Goal: Information Seeking & Learning: Learn about a topic

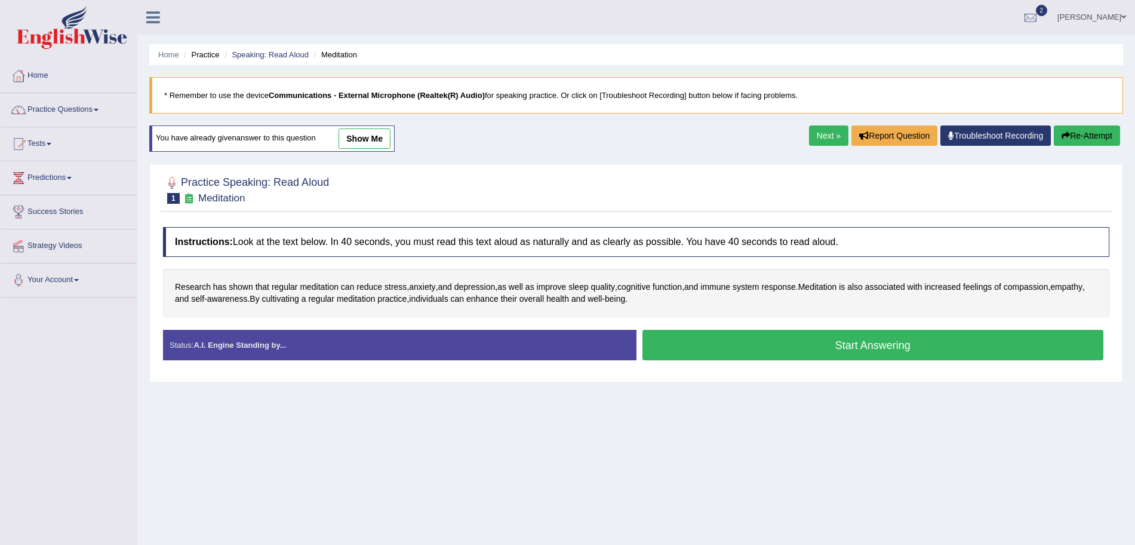
click at [744, 348] on button "Start Answering" at bounding box center [874, 345] width 462 height 30
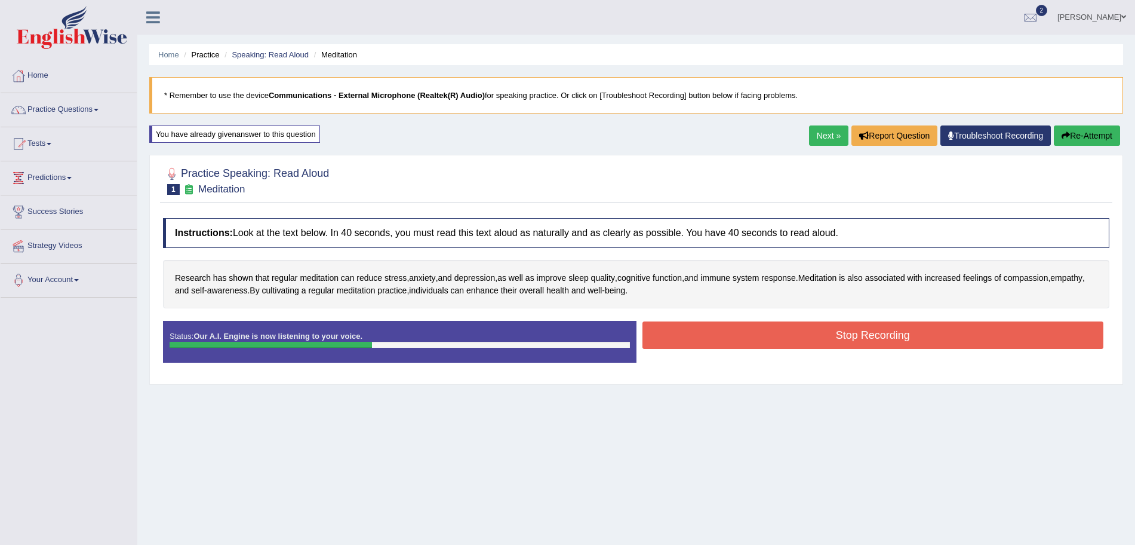
click at [706, 338] on button "Stop Recording" at bounding box center [874, 334] width 462 height 27
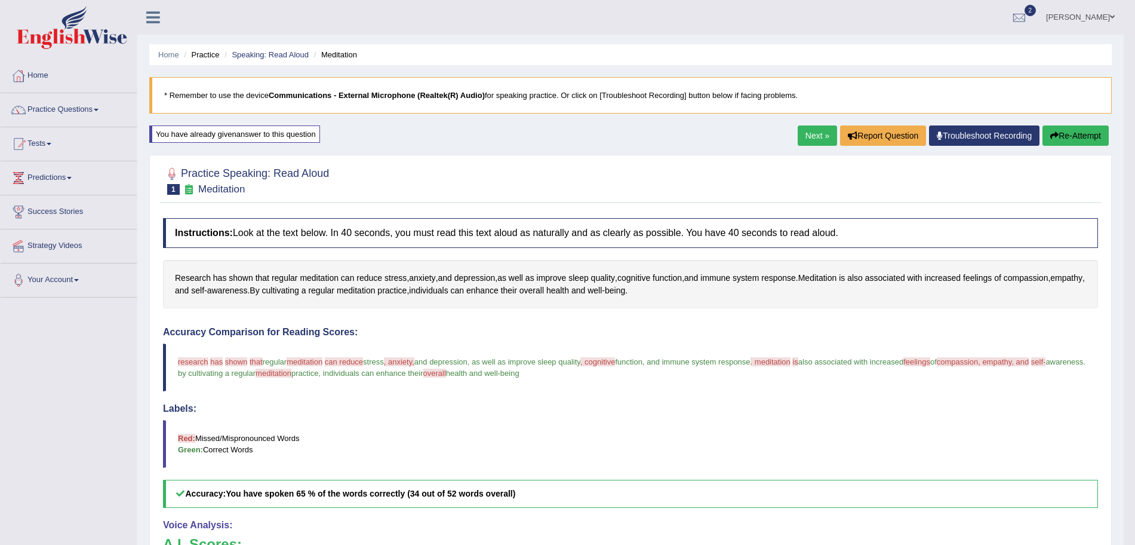
click at [809, 139] on link "Next »" at bounding box center [817, 135] width 39 height 20
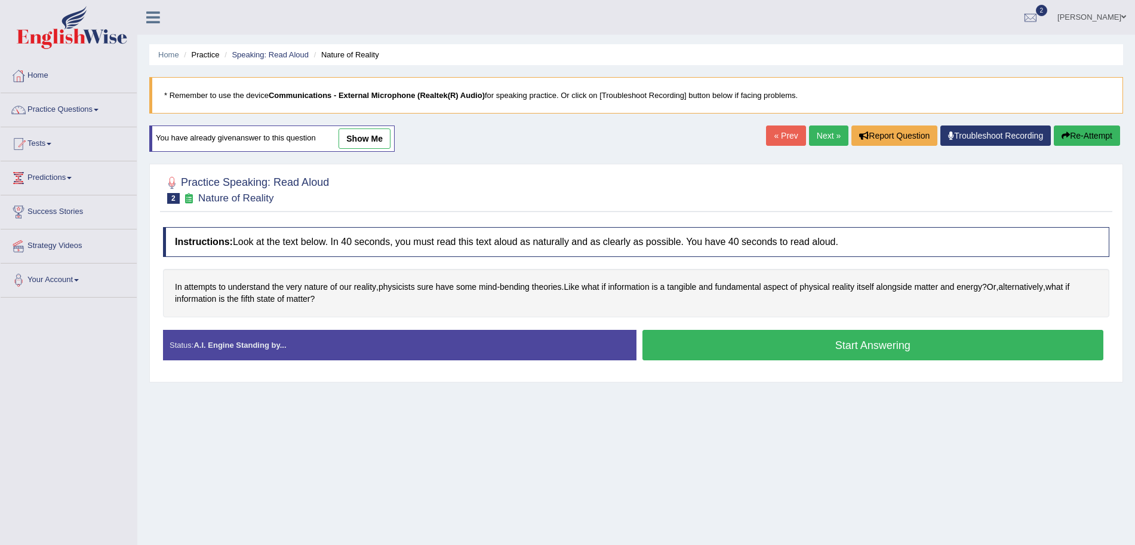
click at [746, 337] on button "Start Answering" at bounding box center [874, 345] width 462 height 30
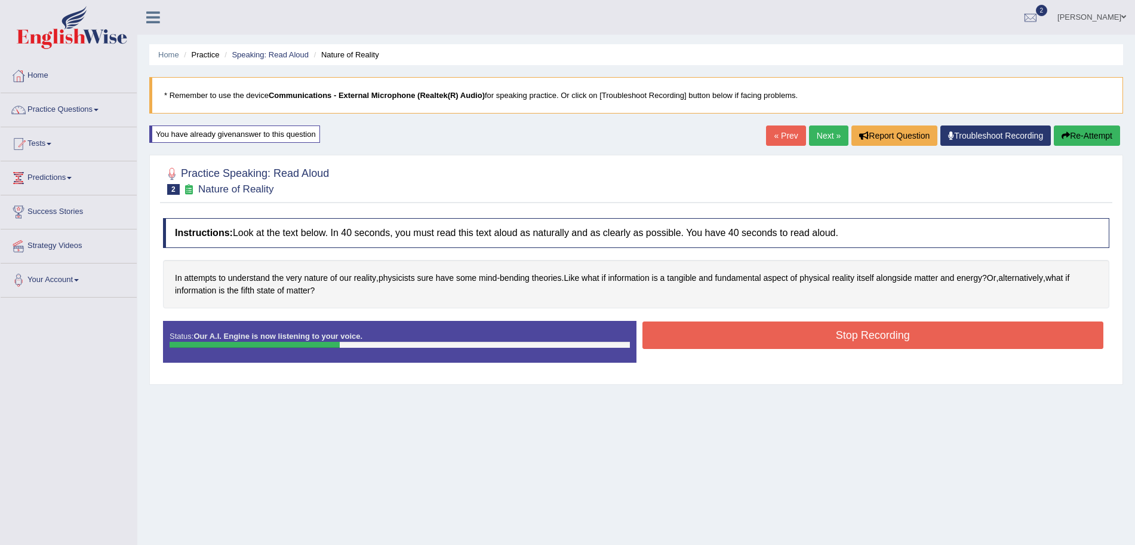
click at [754, 339] on button "Stop Recording" at bounding box center [874, 334] width 462 height 27
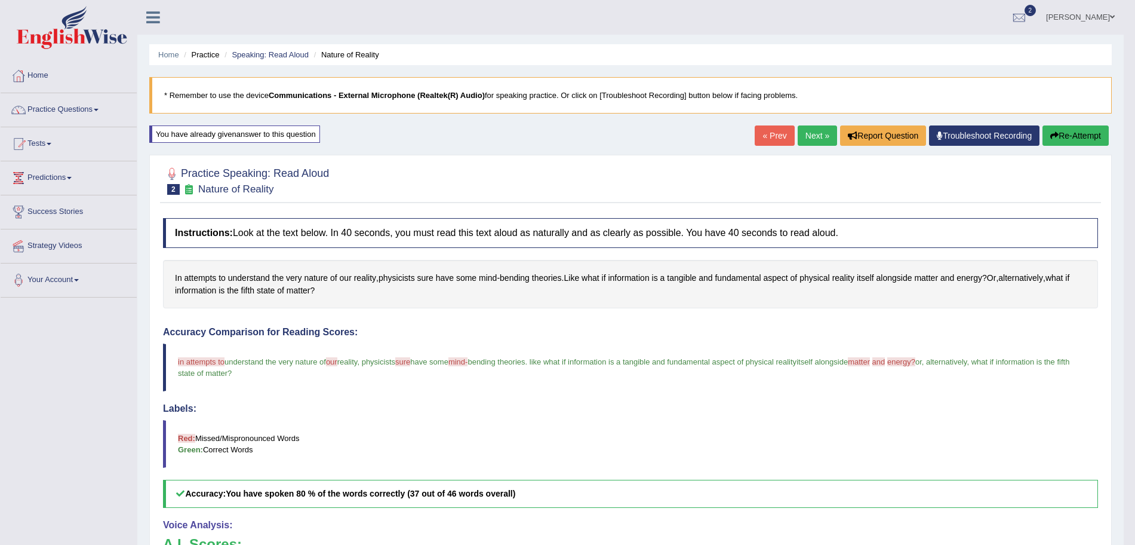
click at [818, 131] on link "Next »" at bounding box center [817, 135] width 39 height 20
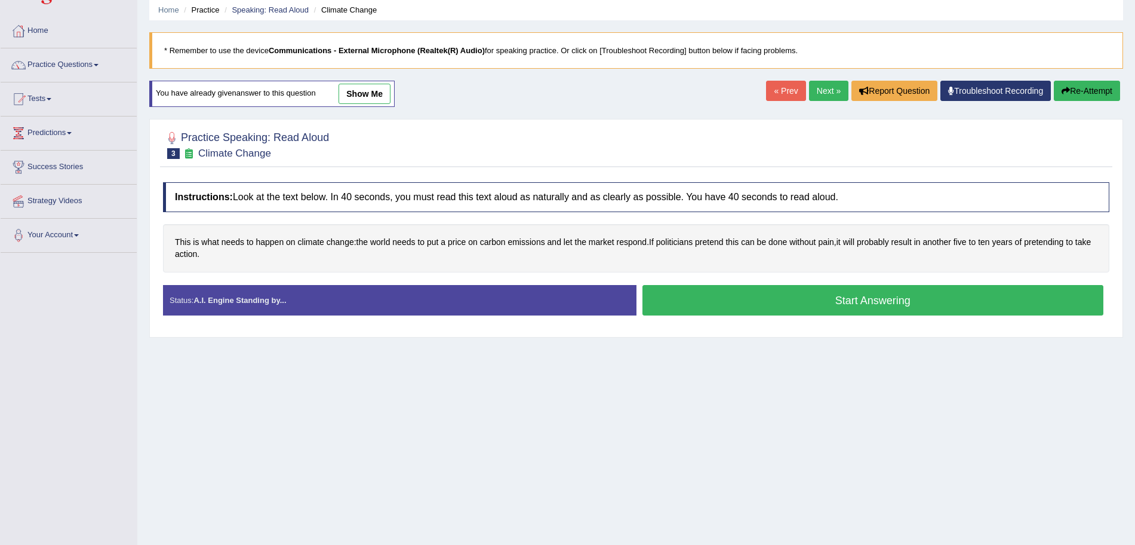
click at [1135, 199] on html "Toggle navigation Home Practice Questions Speaking Practice Read Aloud Repeat S…" at bounding box center [567, 227] width 1135 height 545
click at [810, 307] on button "Start Answering" at bounding box center [874, 300] width 462 height 30
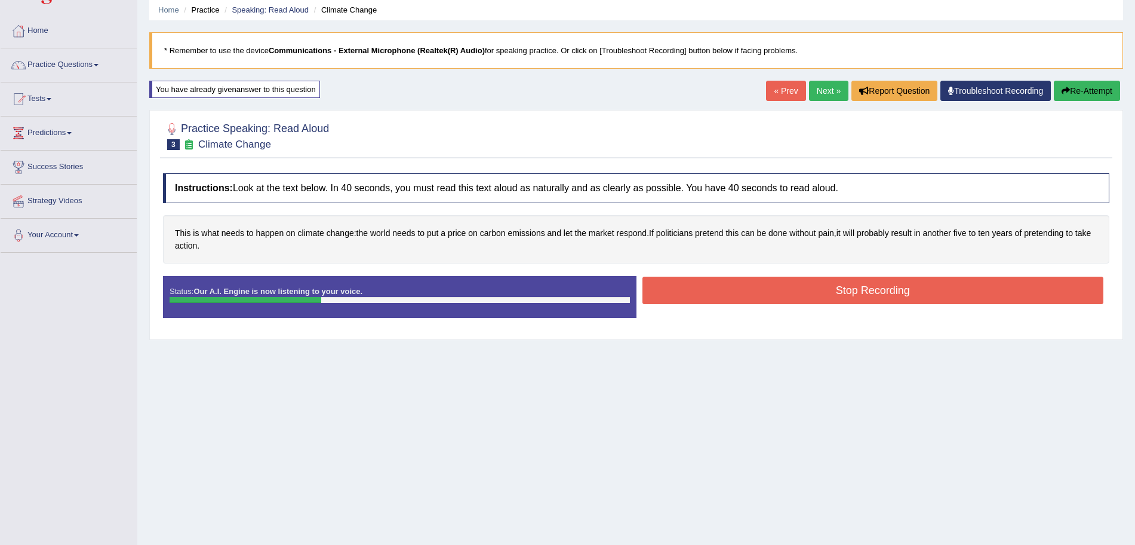
click at [769, 293] on button "Stop Recording" at bounding box center [874, 290] width 462 height 27
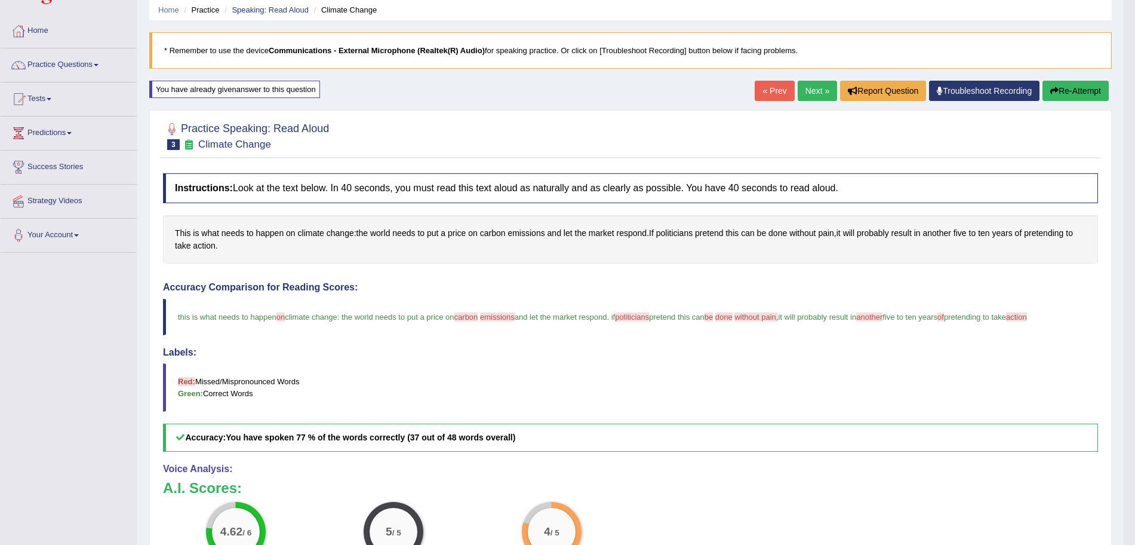
click at [822, 94] on link "Next »" at bounding box center [817, 91] width 39 height 20
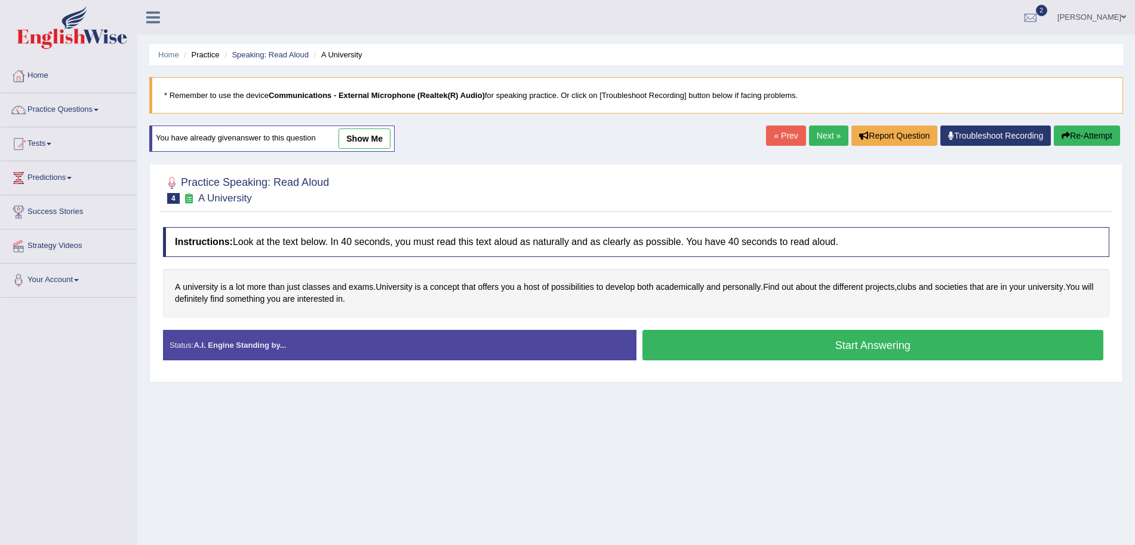
click at [821, 340] on button "Start Answering" at bounding box center [874, 345] width 462 height 30
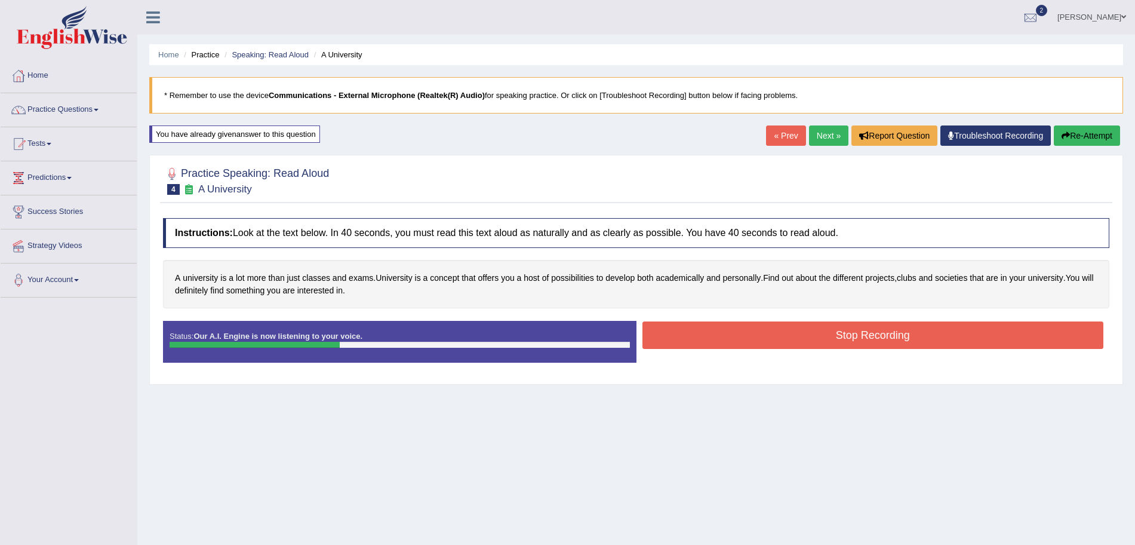
click at [746, 337] on button "Stop Recording" at bounding box center [874, 334] width 462 height 27
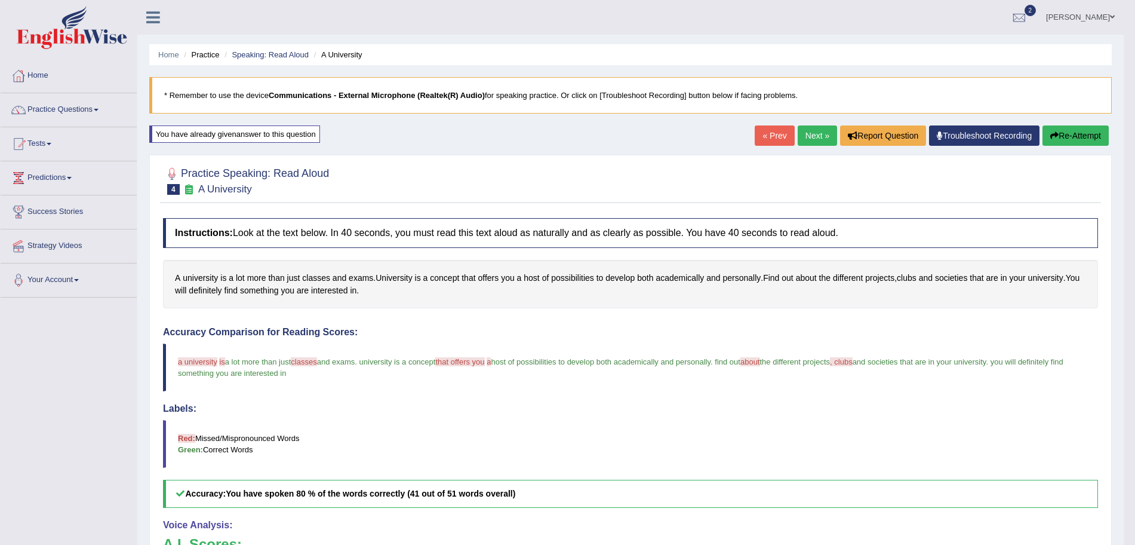
click at [824, 130] on link "Next »" at bounding box center [817, 135] width 39 height 20
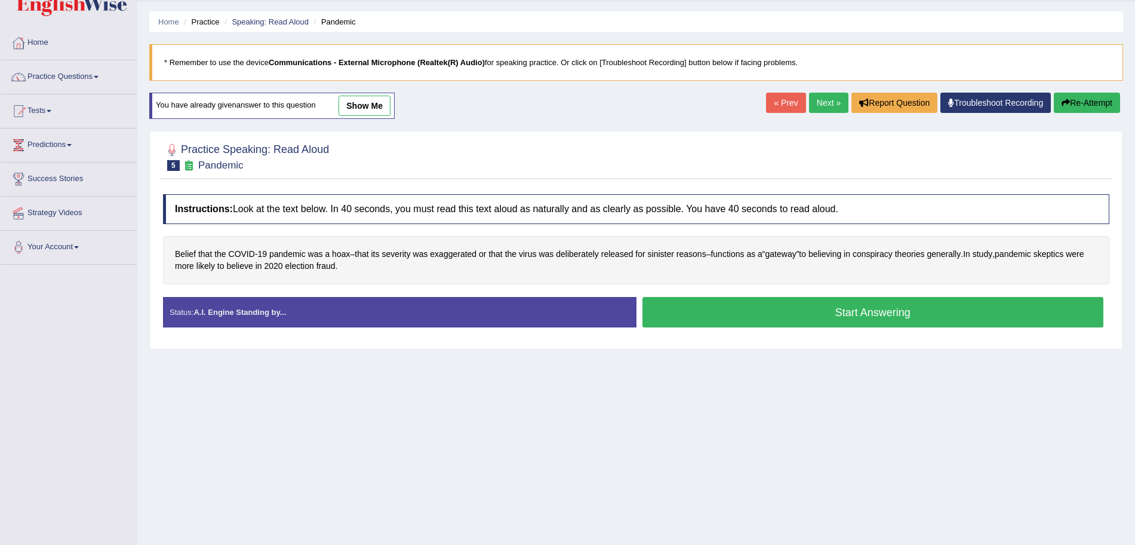
click at [818, 317] on button "Start Answering" at bounding box center [874, 312] width 462 height 30
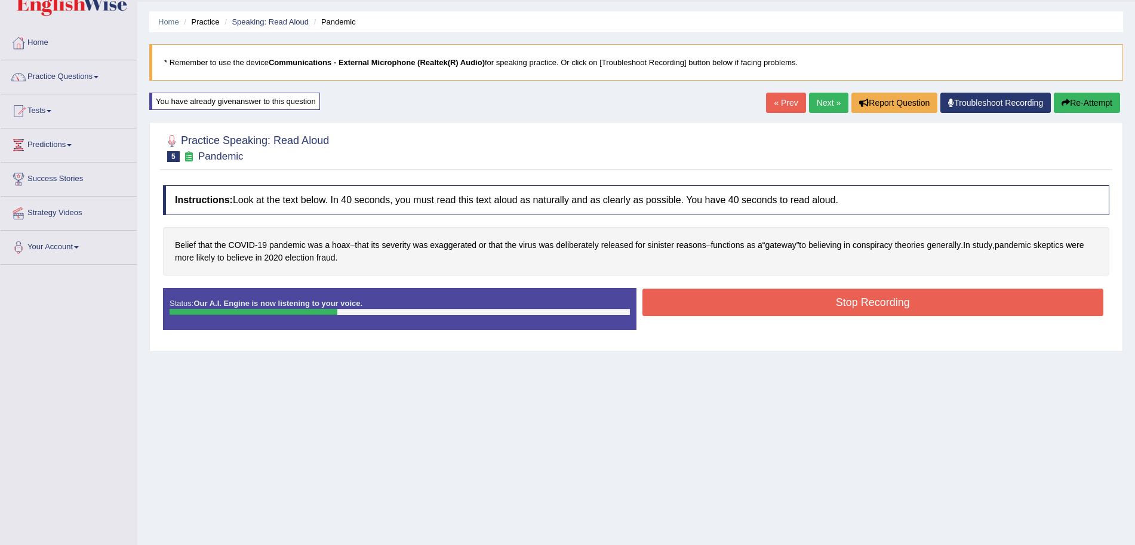
click at [743, 306] on button "Stop Recording" at bounding box center [874, 301] width 462 height 27
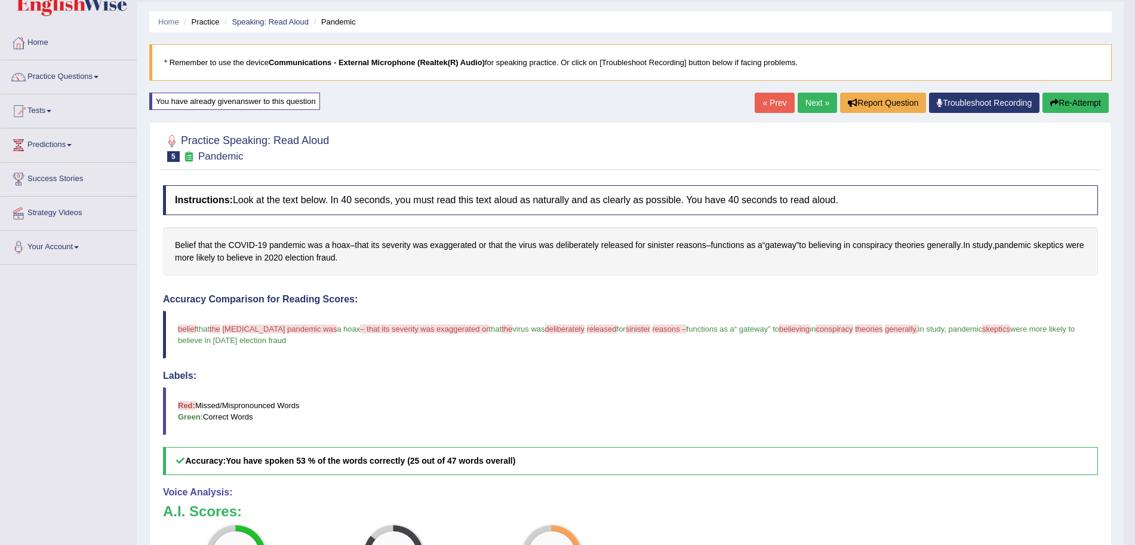
click at [818, 100] on link "Next »" at bounding box center [817, 103] width 39 height 20
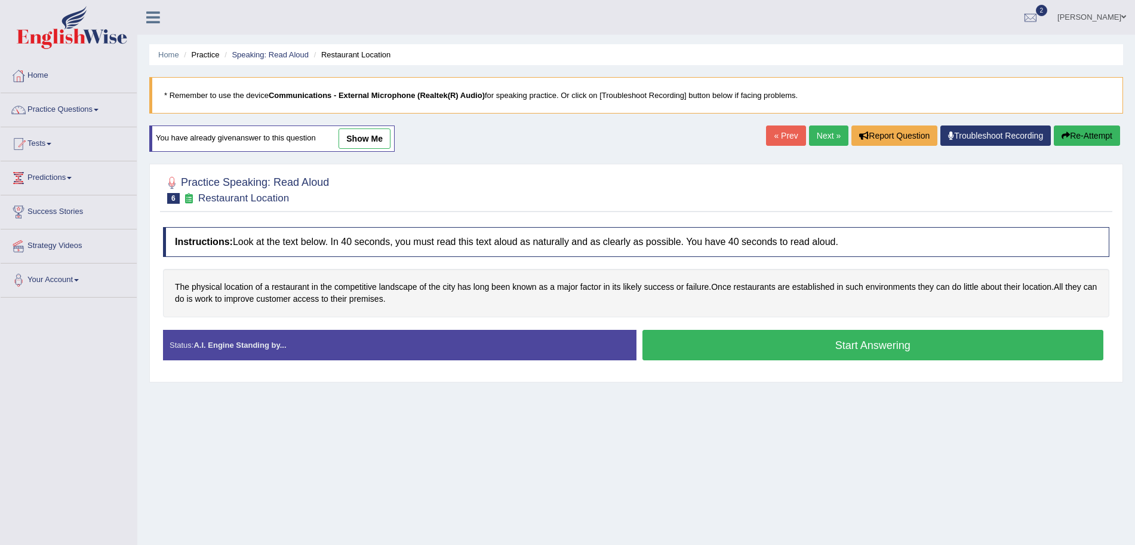
click at [830, 351] on button "Start Answering" at bounding box center [874, 345] width 462 height 30
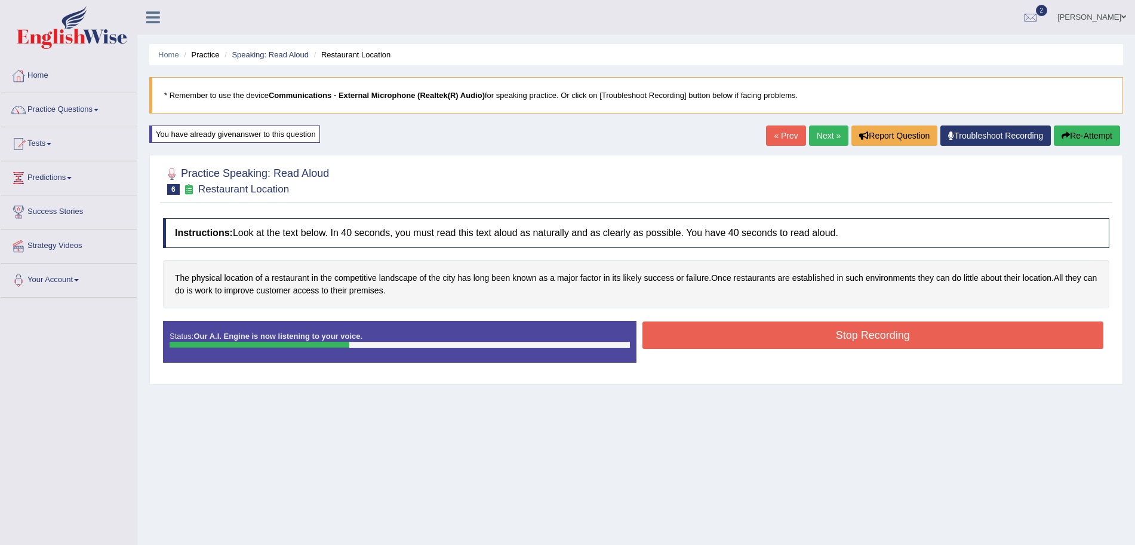
click at [751, 333] on button "Stop Recording" at bounding box center [874, 334] width 462 height 27
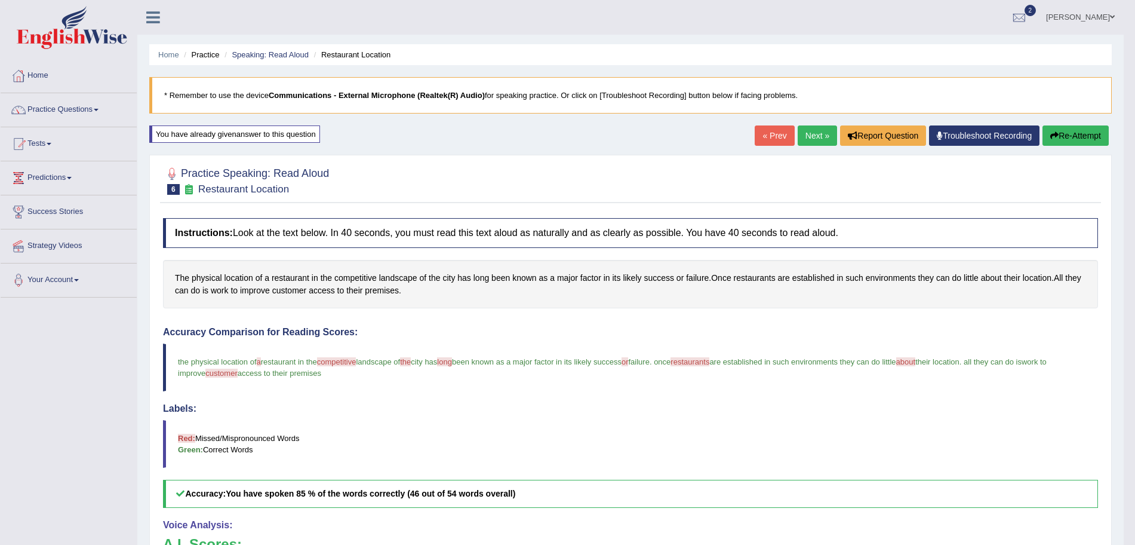
click at [815, 137] on link "Next »" at bounding box center [817, 135] width 39 height 20
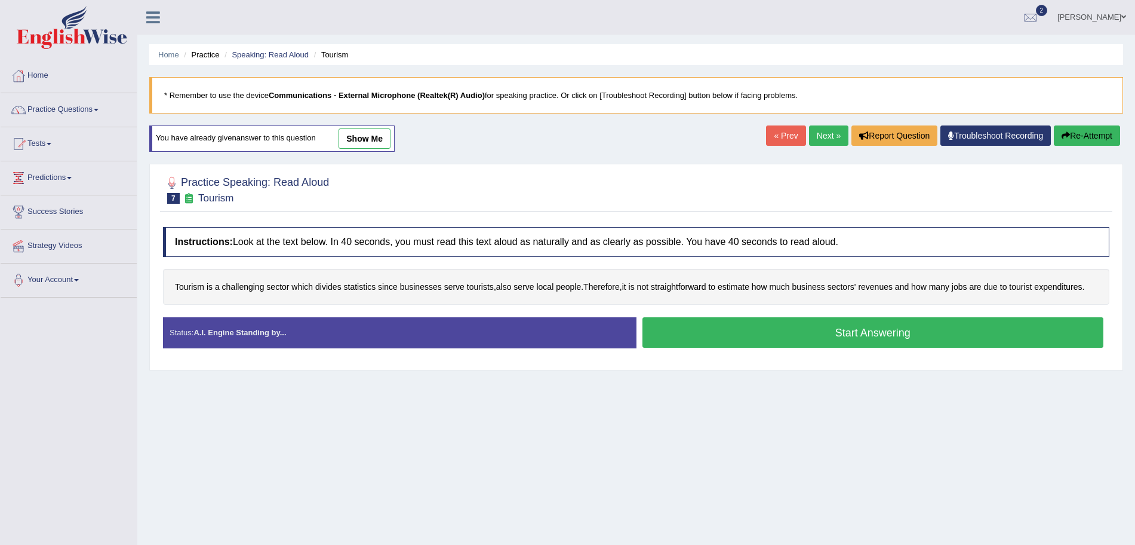
click at [742, 333] on button "Start Answering" at bounding box center [874, 332] width 462 height 30
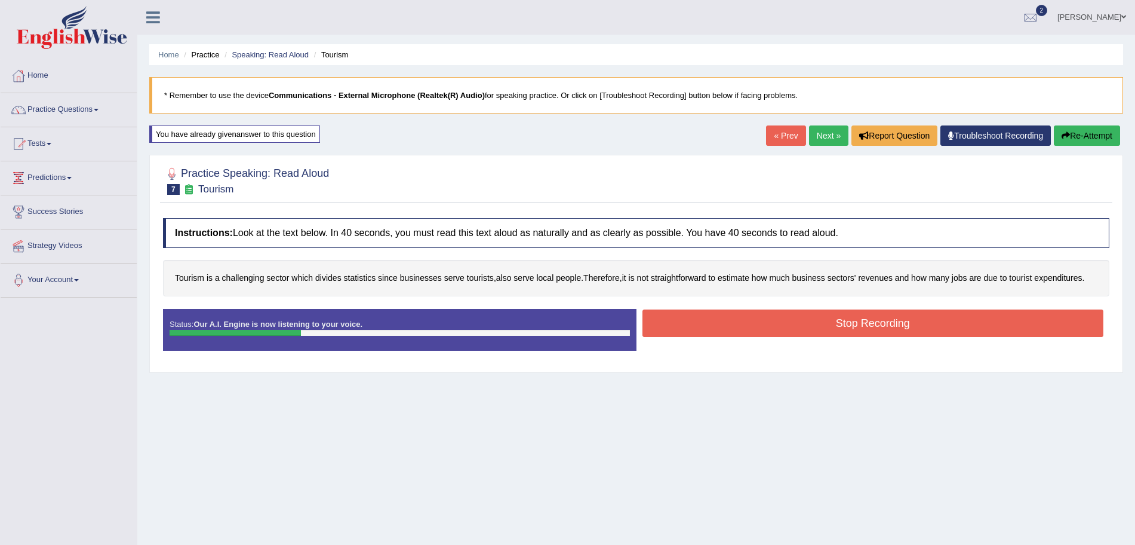
click at [767, 321] on button "Stop Recording" at bounding box center [874, 322] width 462 height 27
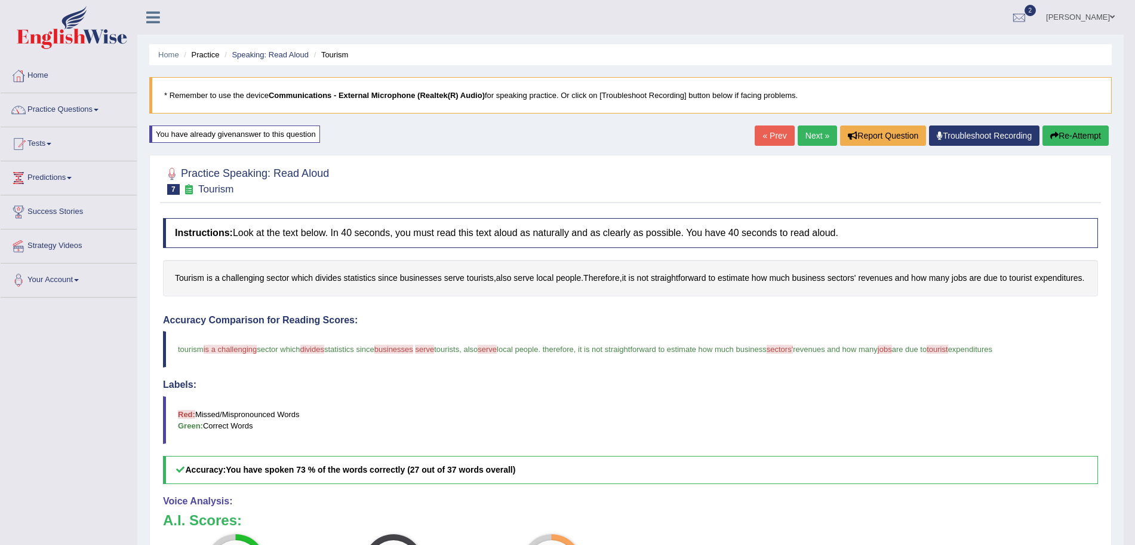
click at [816, 133] on link "Next »" at bounding box center [817, 135] width 39 height 20
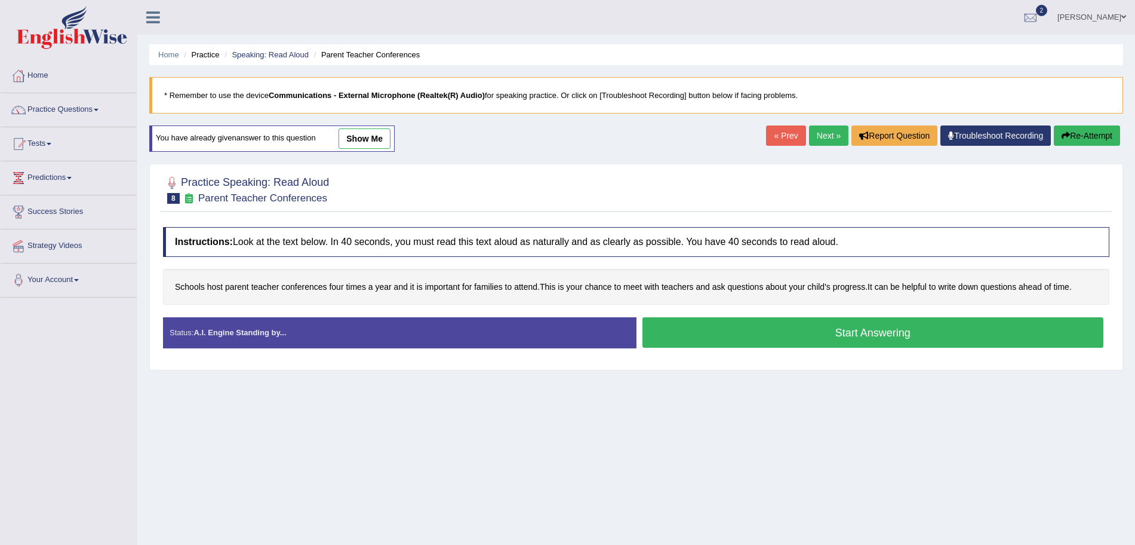
click at [754, 337] on button "Start Answering" at bounding box center [874, 332] width 462 height 30
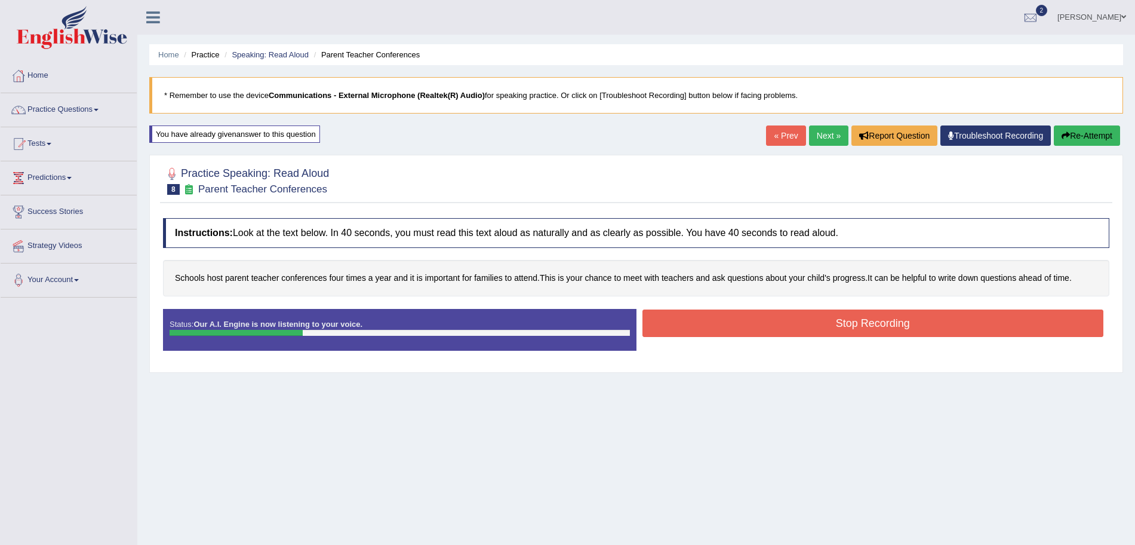
click at [753, 329] on button "Stop Recording" at bounding box center [874, 322] width 462 height 27
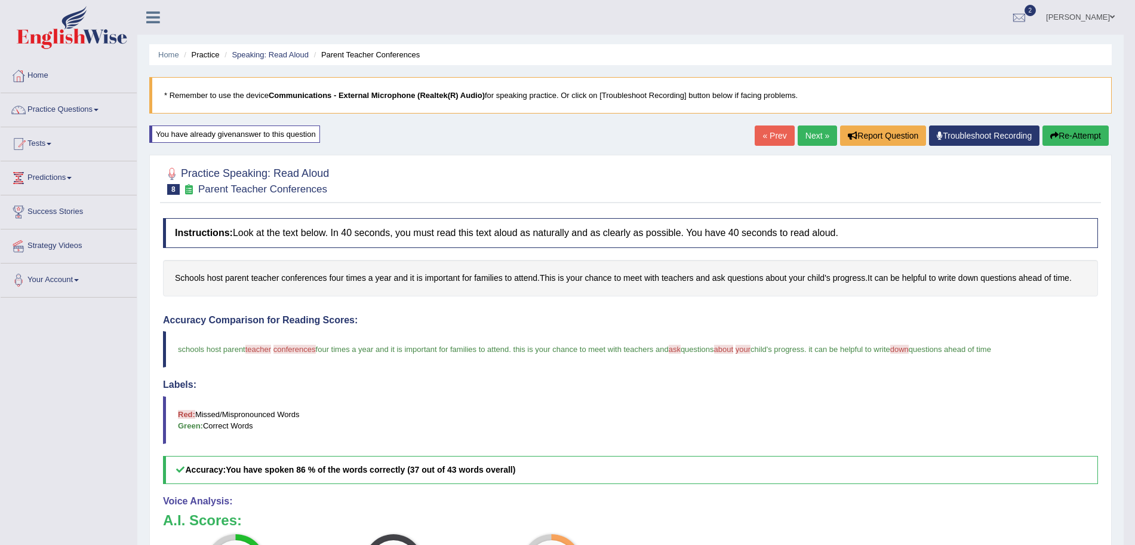
click at [815, 132] on link "Next »" at bounding box center [817, 135] width 39 height 20
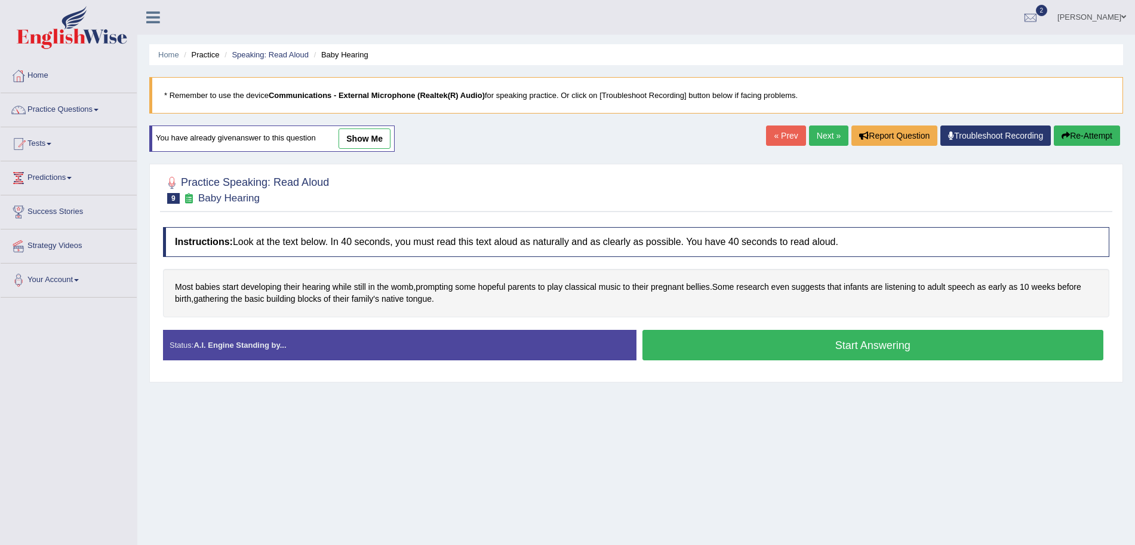
click at [772, 340] on button "Start Answering" at bounding box center [874, 345] width 462 height 30
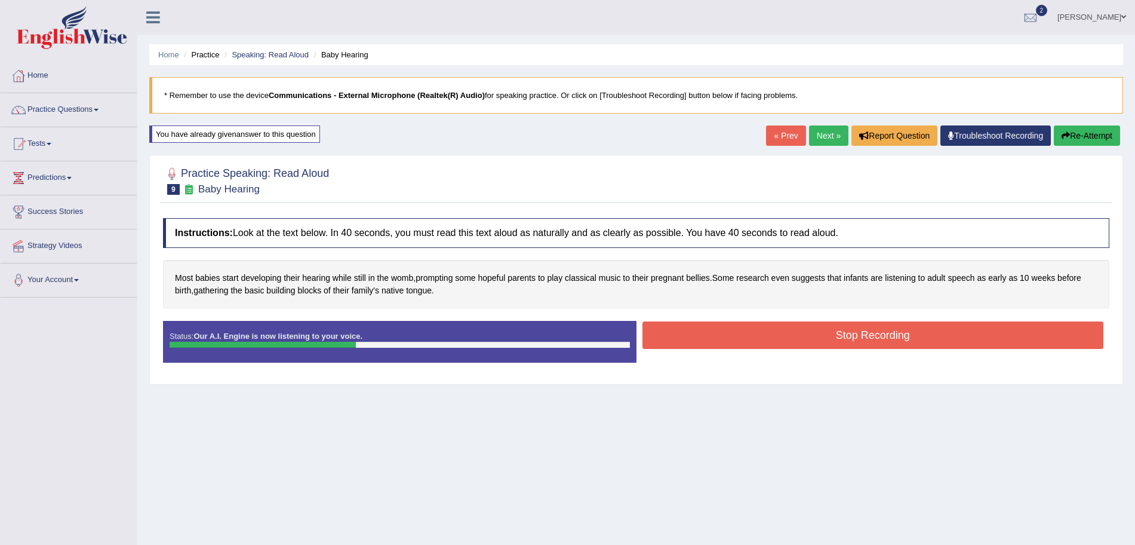
click at [738, 332] on button "Stop Recording" at bounding box center [874, 334] width 462 height 27
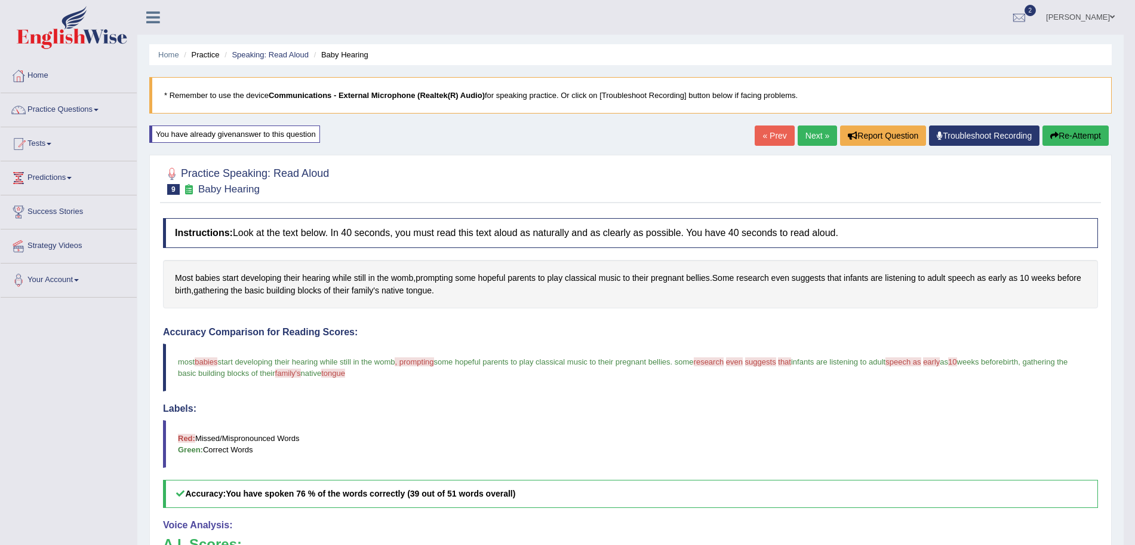
click at [816, 138] on link "Next »" at bounding box center [817, 135] width 39 height 20
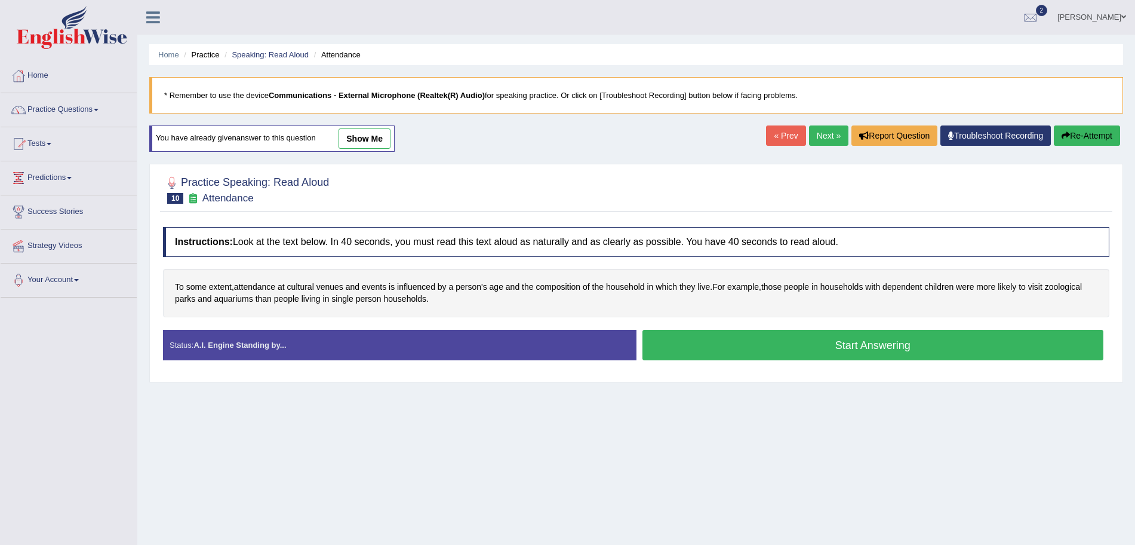
click at [782, 349] on button "Start Answering" at bounding box center [874, 345] width 462 height 30
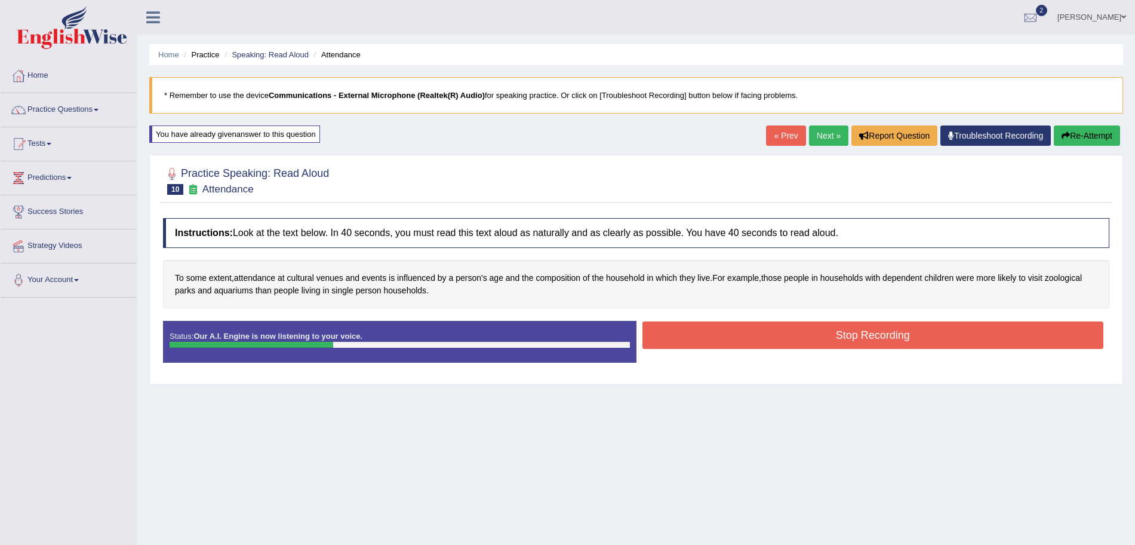
click at [728, 339] on button "Stop Recording" at bounding box center [874, 334] width 462 height 27
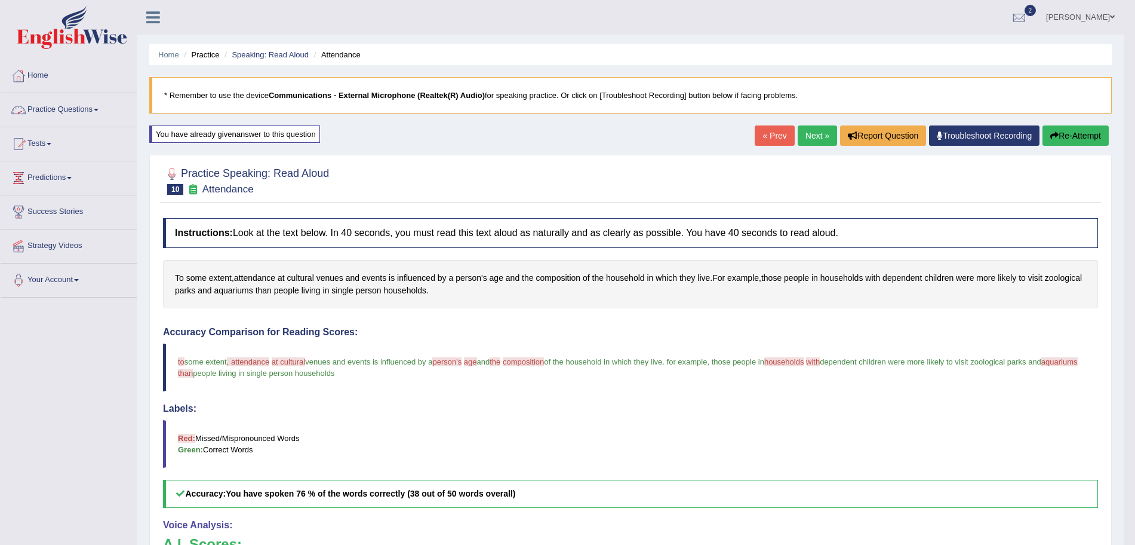
click at [70, 115] on link "Practice Questions" at bounding box center [69, 108] width 136 height 30
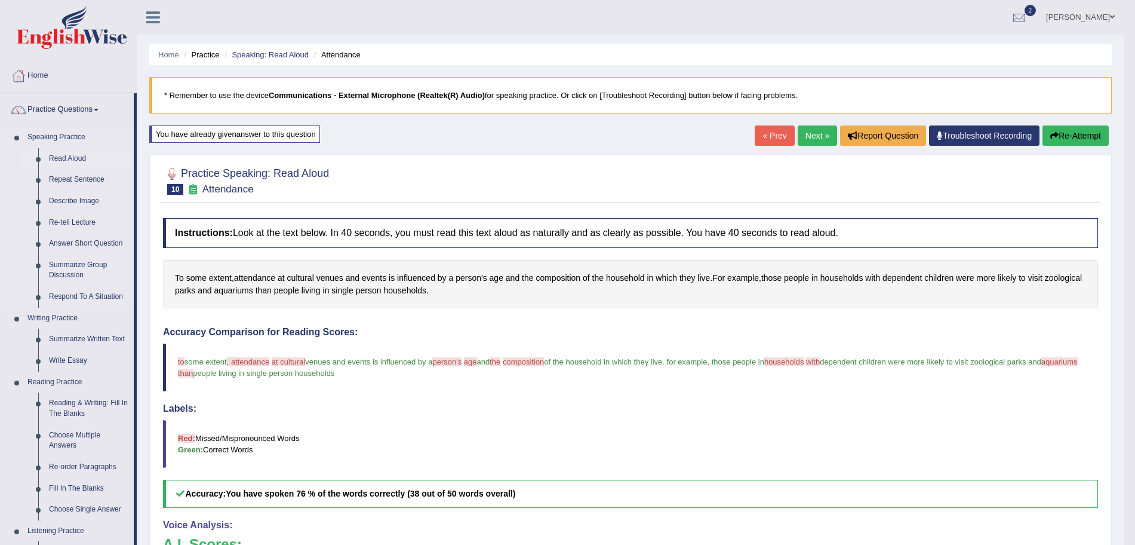
click at [67, 158] on link "Read Aloud" at bounding box center [89, 159] width 90 height 22
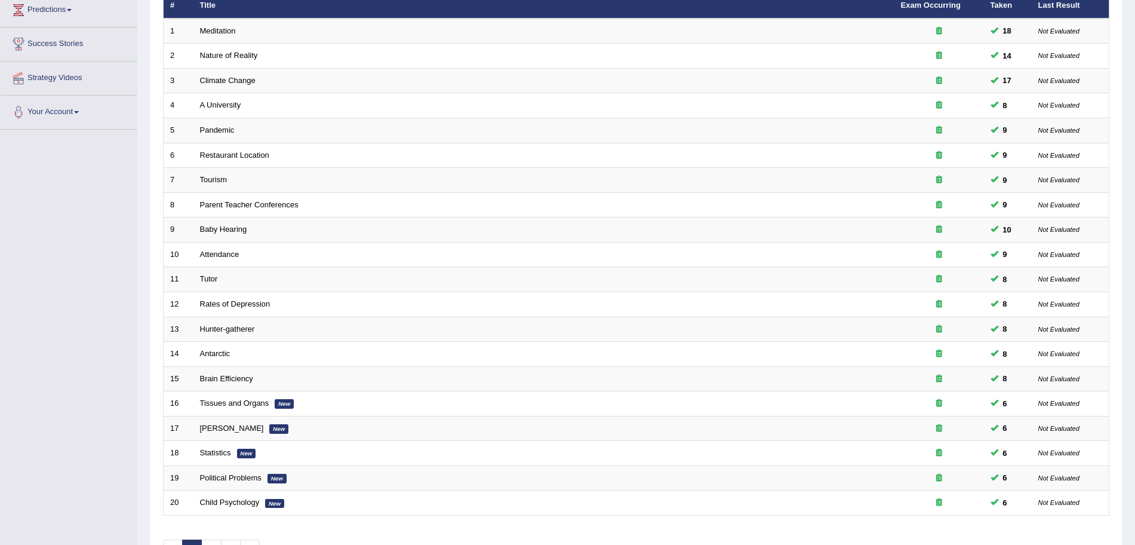
scroll to position [246, 0]
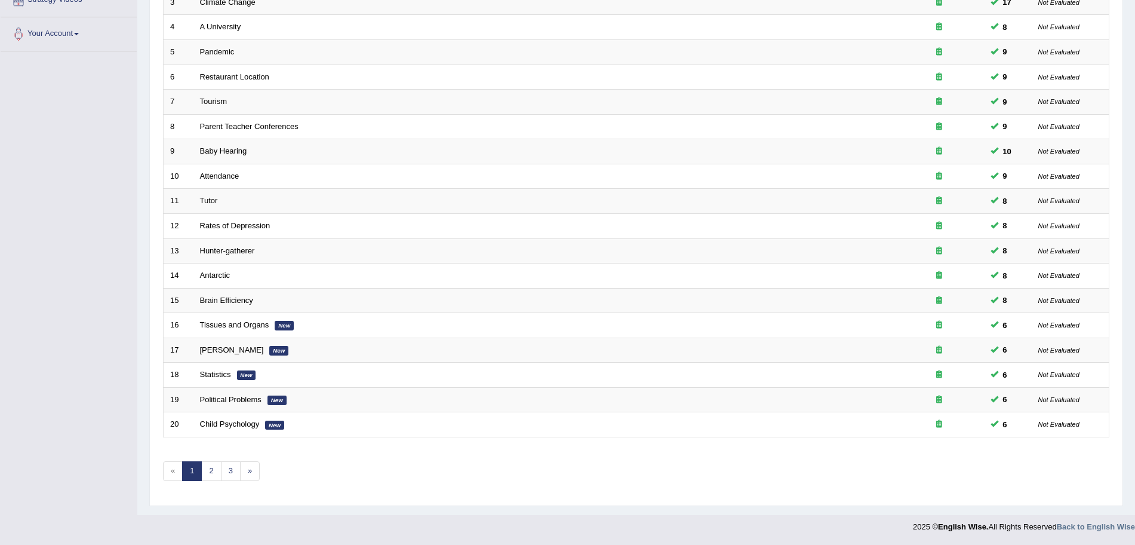
click at [1135, 299] on html "Toggle navigation Home Practice Questions Speaking Practice Read Aloud Repeat S…" at bounding box center [567, 26] width 1135 height 545
click at [212, 475] on link "2" at bounding box center [211, 471] width 20 height 20
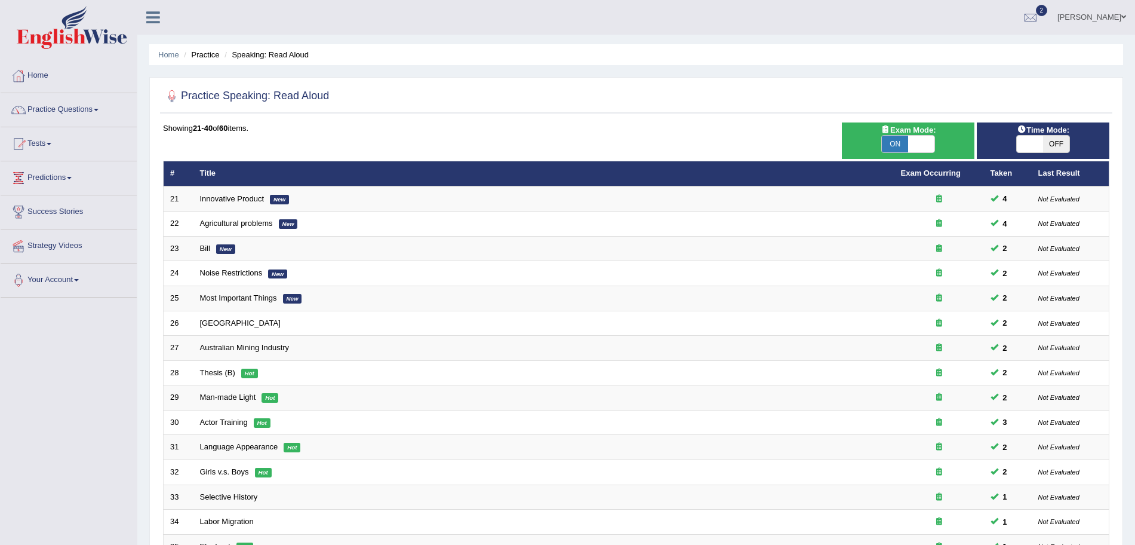
scroll to position [246, 0]
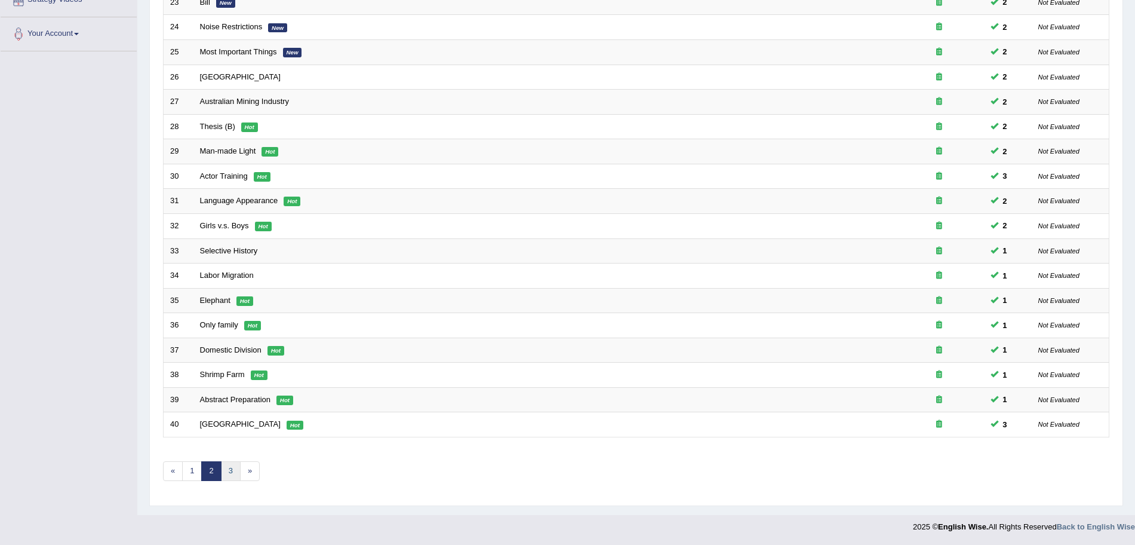
click at [232, 477] on link "3" at bounding box center [231, 471] width 20 height 20
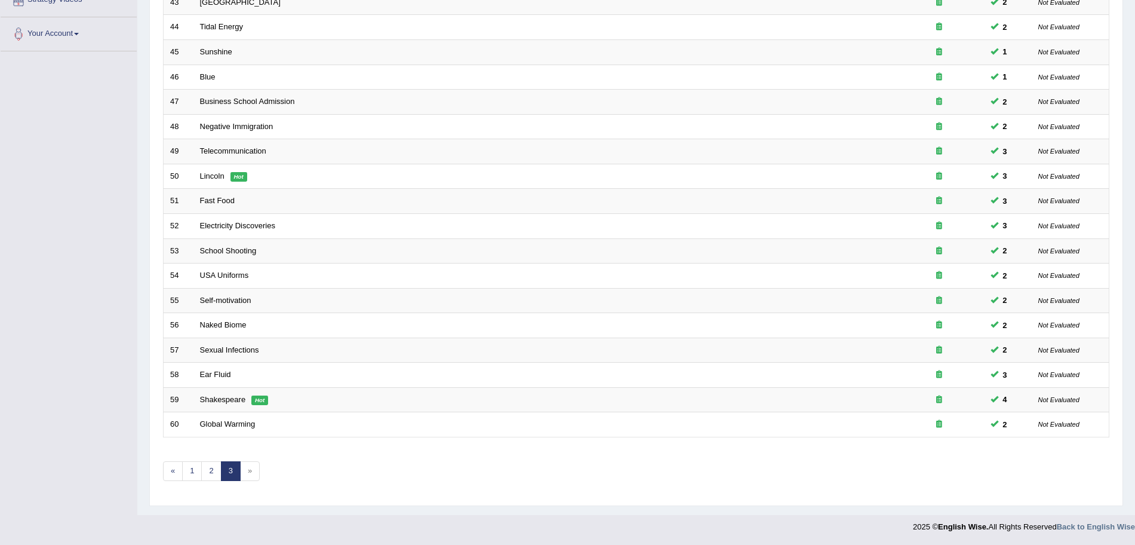
scroll to position [133, 0]
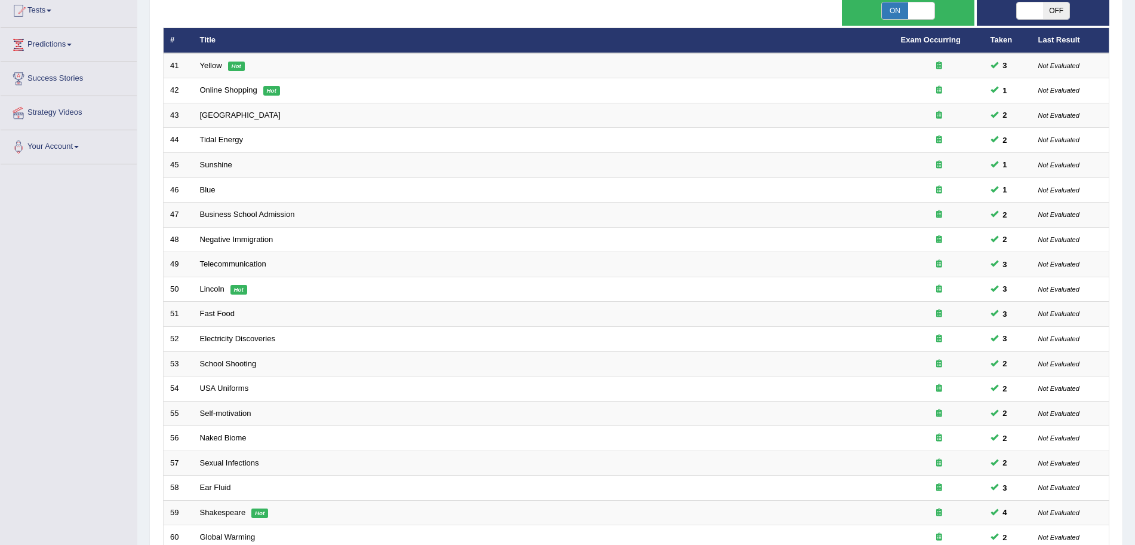
click at [1135, 128] on html "Toggle navigation Home Practice Questions Speaking Practice Read Aloud Repeat S…" at bounding box center [567, 139] width 1135 height 545
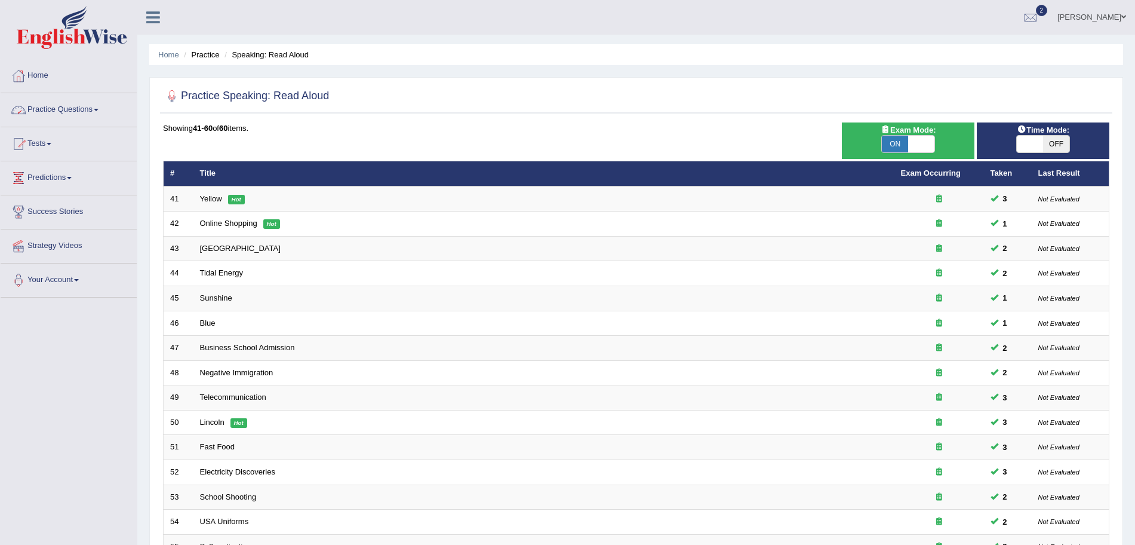
click at [94, 109] on link "Practice Questions" at bounding box center [69, 108] width 136 height 30
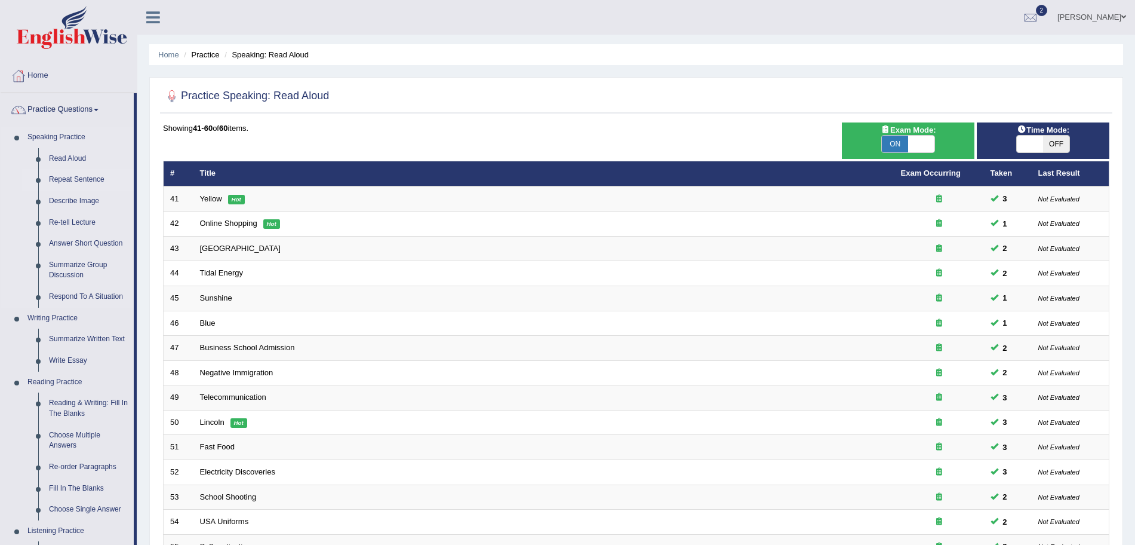
click at [73, 175] on link "Repeat Sentence" at bounding box center [89, 180] width 90 height 22
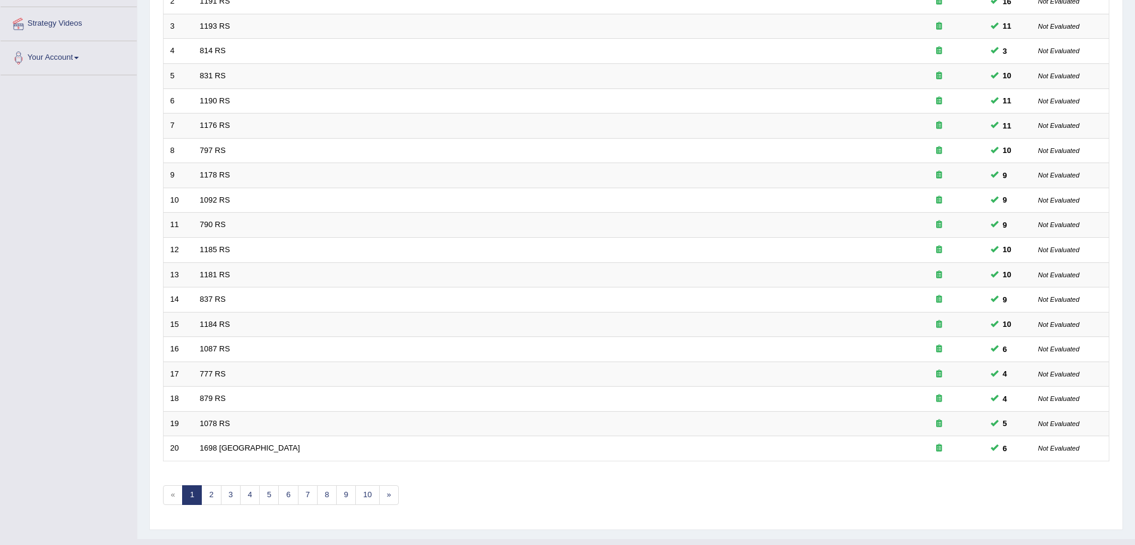
scroll to position [246, 0]
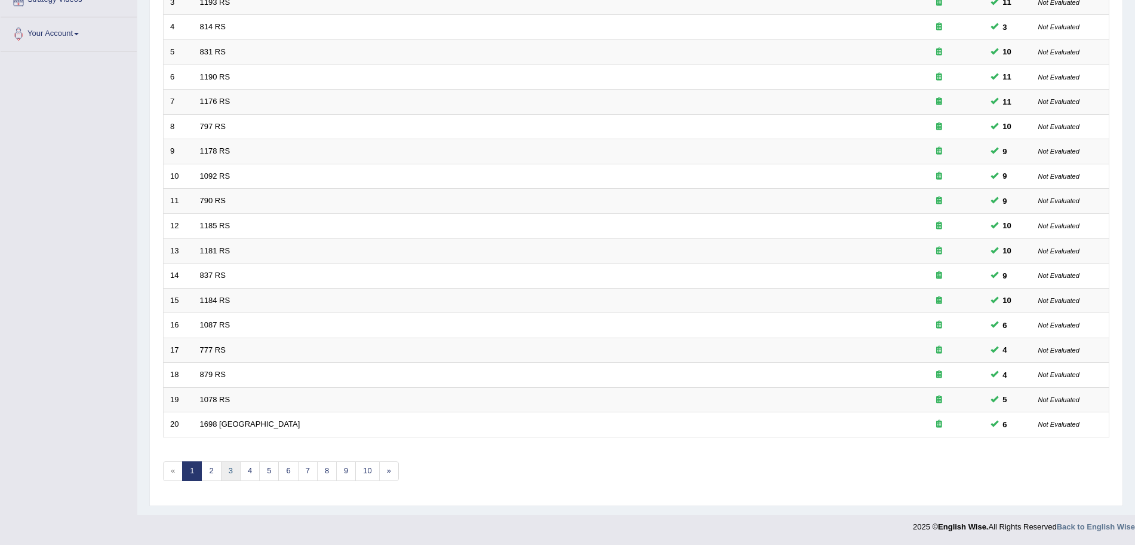
click at [223, 477] on link "3" at bounding box center [231, 471] width 20 height 20
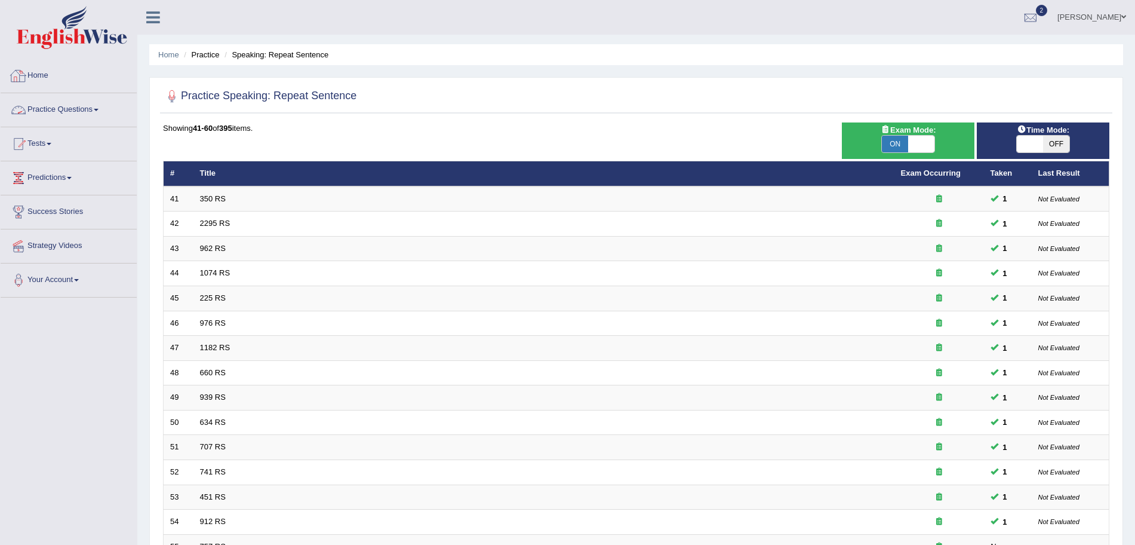
click at [69, 105] on link "Practice Questions" at bounding box center [69, 108] width 136 height 30
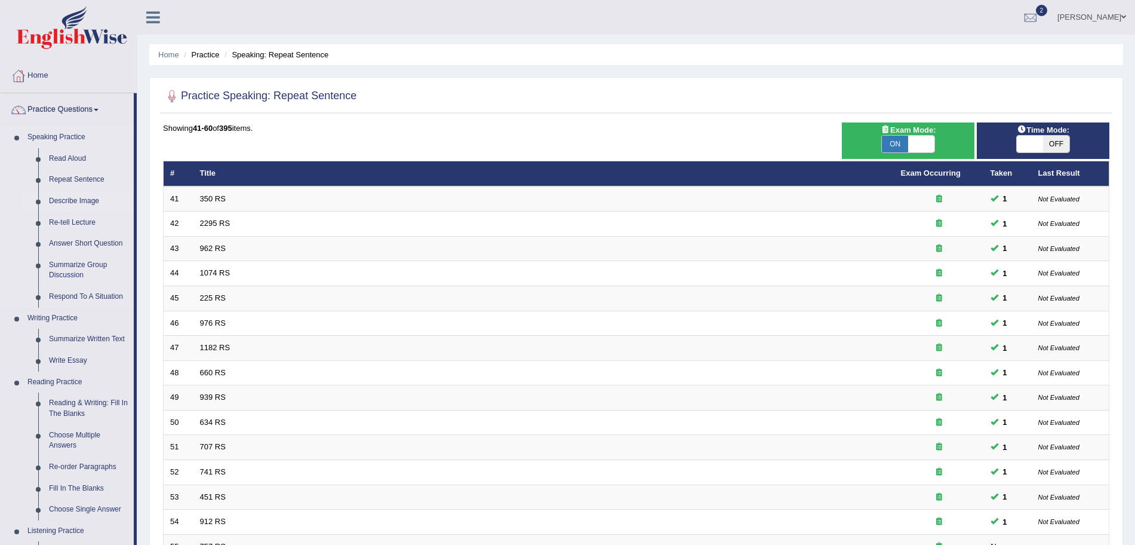
click at [75, 201] on link "Describe Image" at bounding box center [89, 202] width 90 height 22
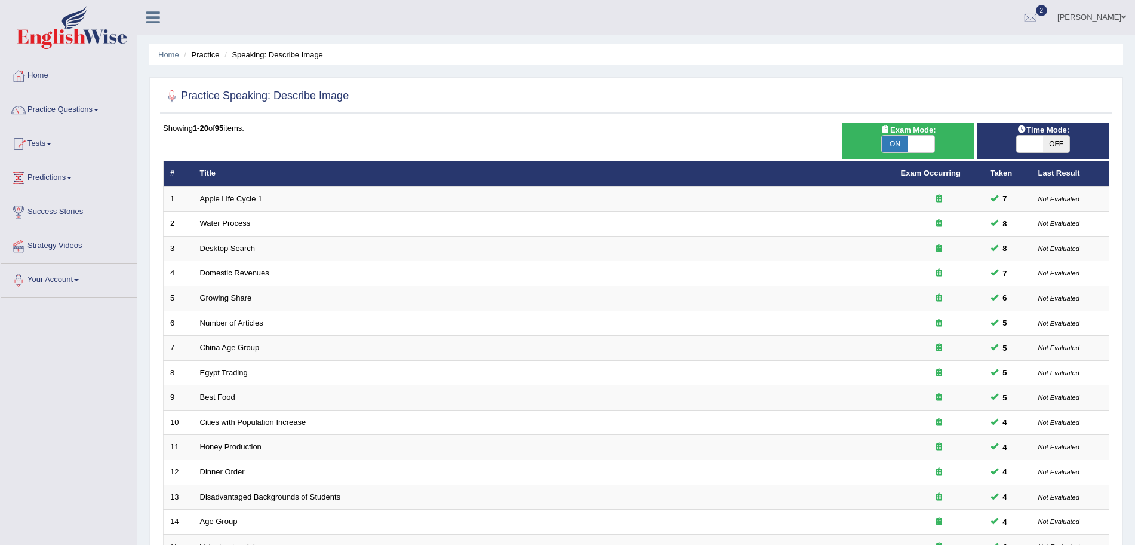
click at [1135, 410] on html "Toggle navigation Home Practice Questions Speaking Practice Read Aloud Repeat S…" at bounding box center [567, 272] width 1135 height 545
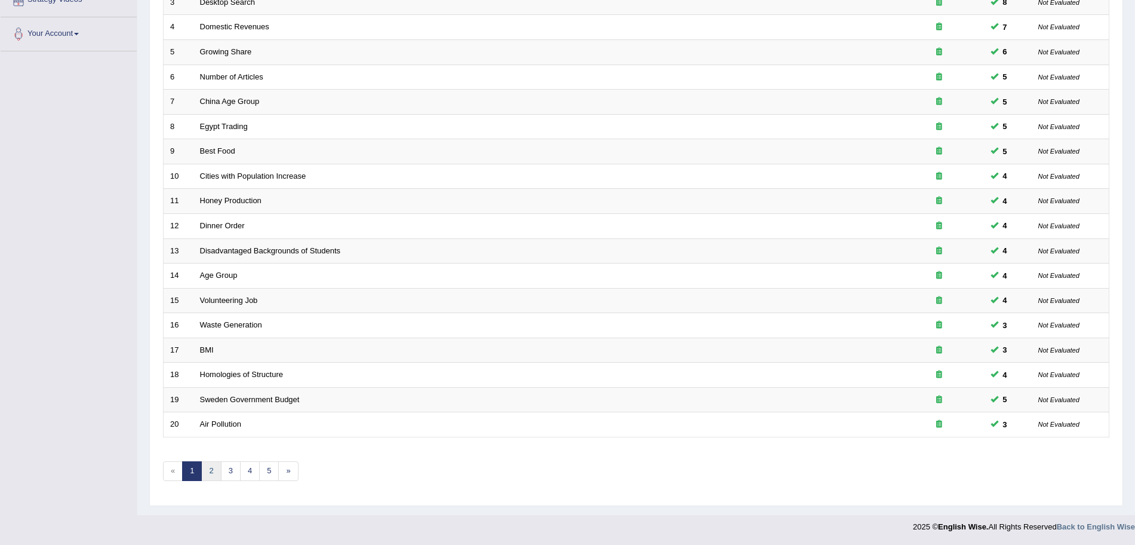
click at [207, 472] on link "2" at bounding box center [211, 471] width 20 height 20
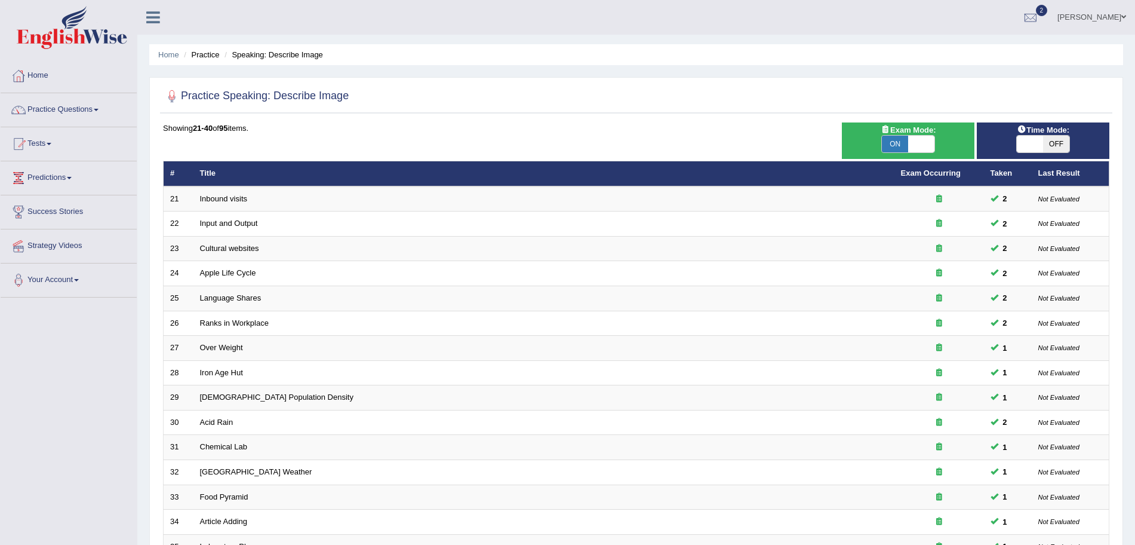
scroll to position [246, 0]
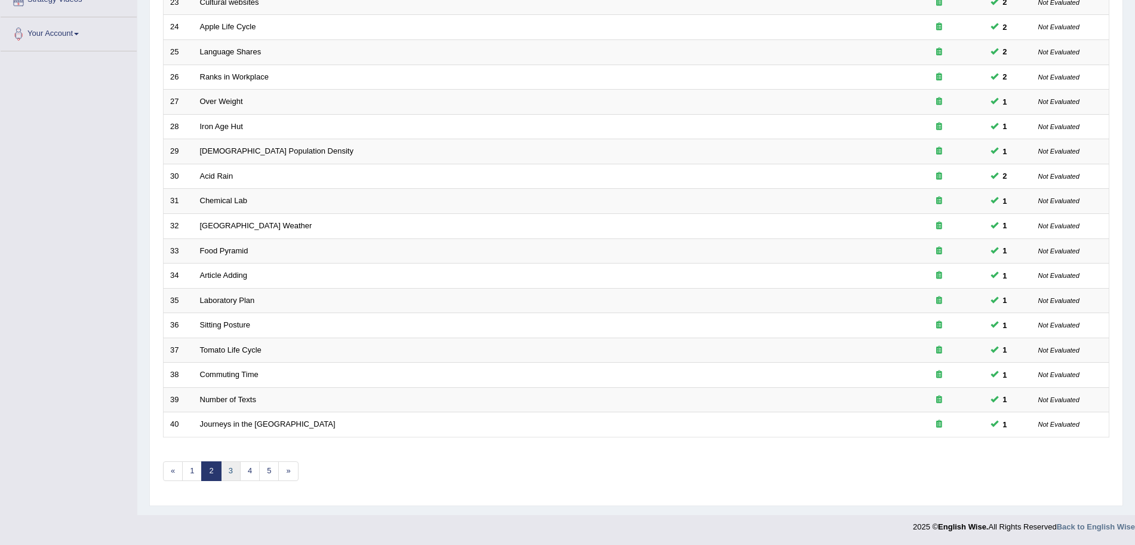
click at [227, 469] on link "3" at bounding box center [231, 471] width 20 height 20
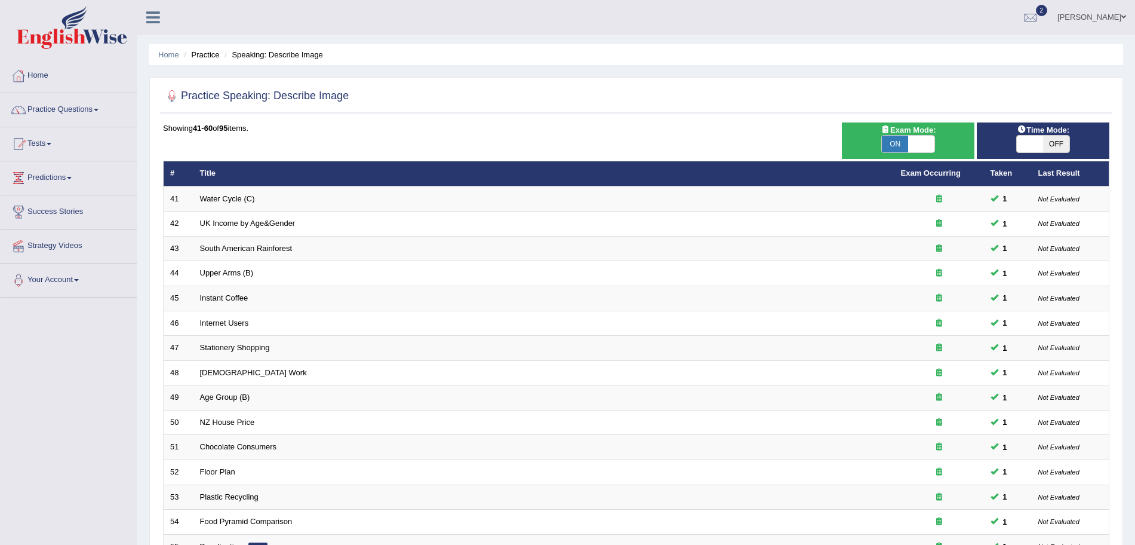
scroll to position [246, 0]
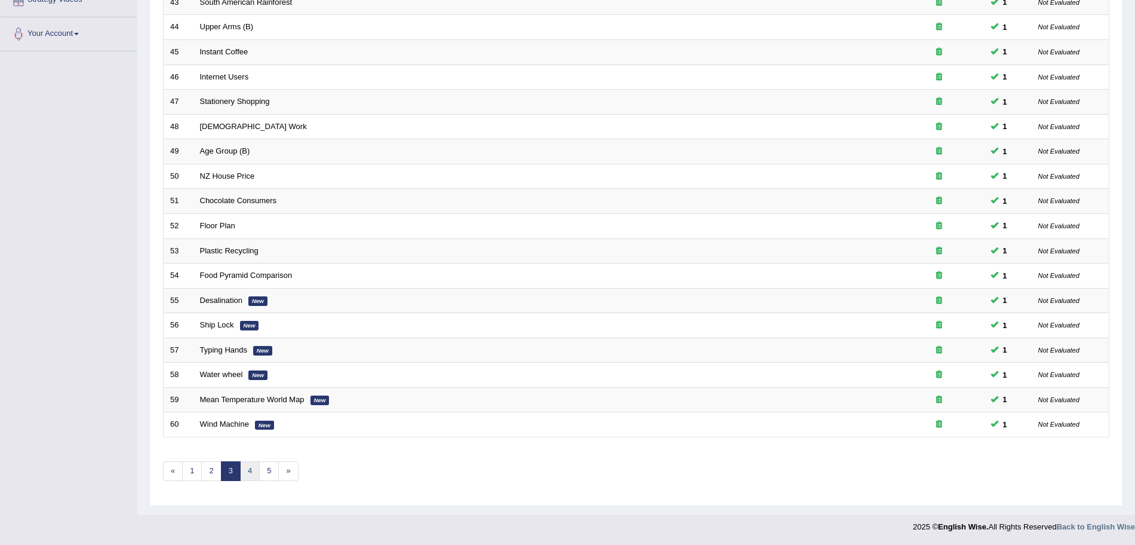
click at [247, 472] on link "4" at bounding box center [250, 471] width 20 height 20
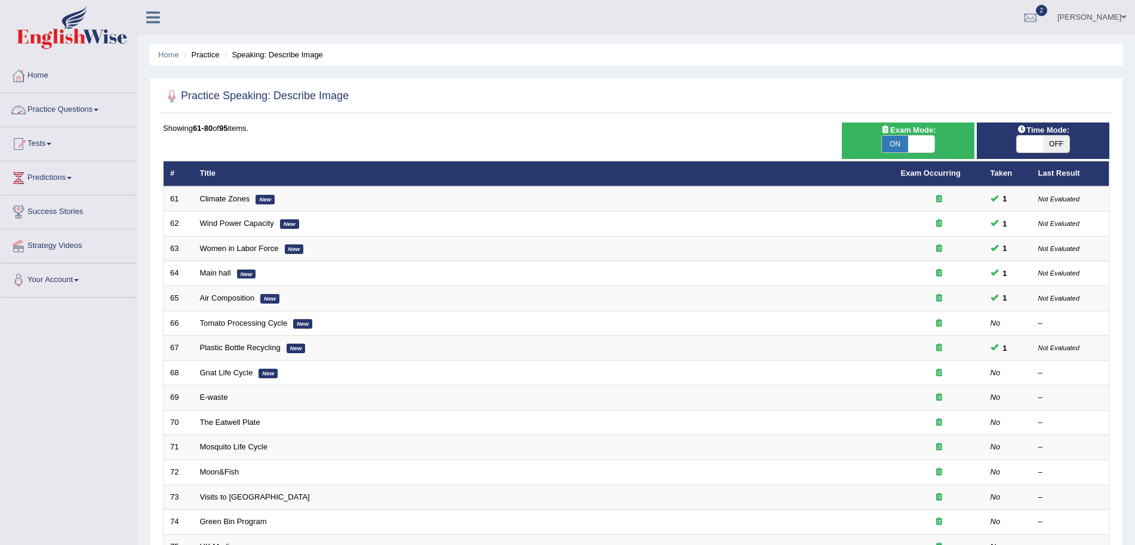
click at [88, 104] on link "Practice Questions" at bounding box center [69, 108] width 136 height 30
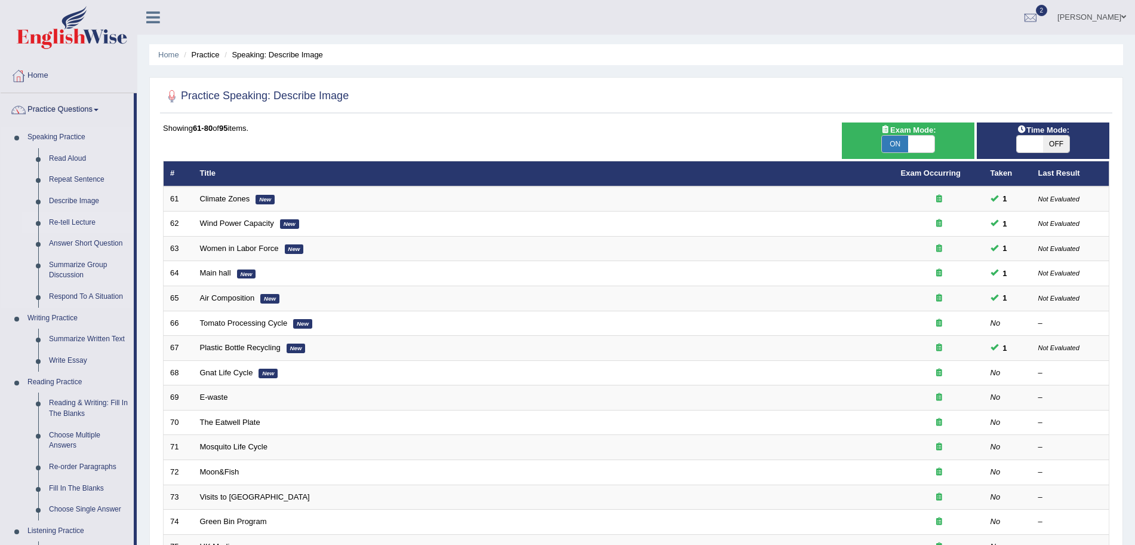
click at [71, 218] on link "Re-tell Lecture" at bounding box center [89, 223] width 90 height 22
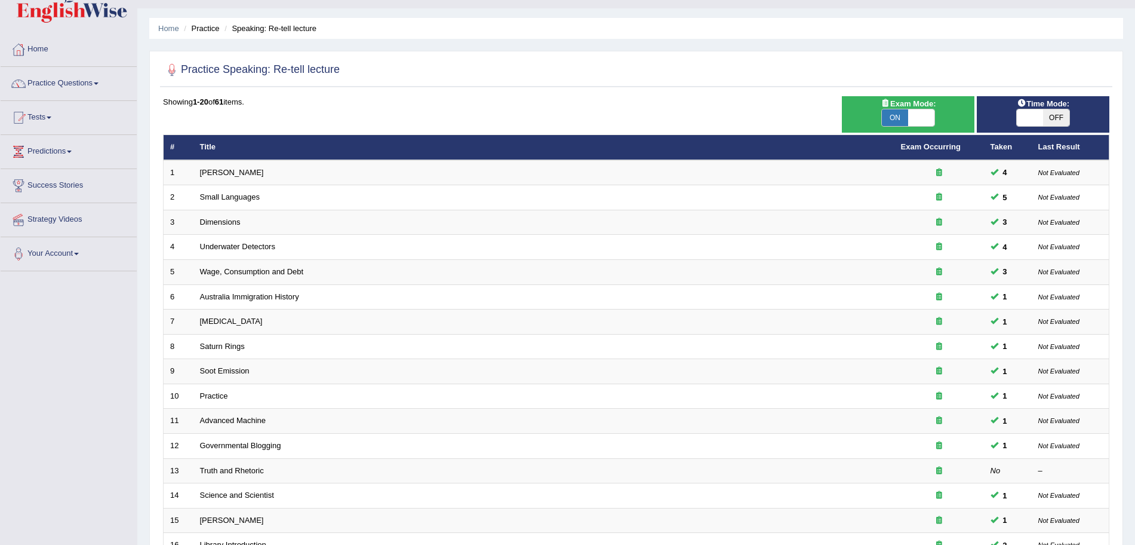
scroll to position [246, 0]
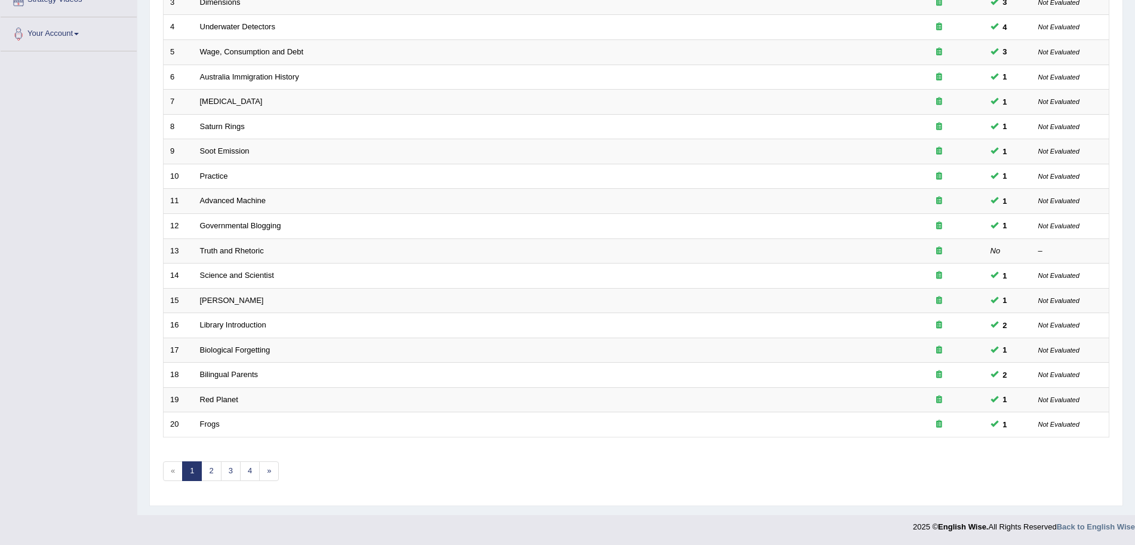
drag, startPoint x: 0, startPoint y: 0, endPoint x: 1146, endPoint y: 460, distance: 1235.2
click at [1135, 299] on html "Toggle navigation Home Practice Questions Speaking Practice Read Aloud Repeat S…" at bounding box center [567, 26] width 1135 height 545
click at [222, 471] on link "3" at bounding box center [231, 471] width 20 height 20
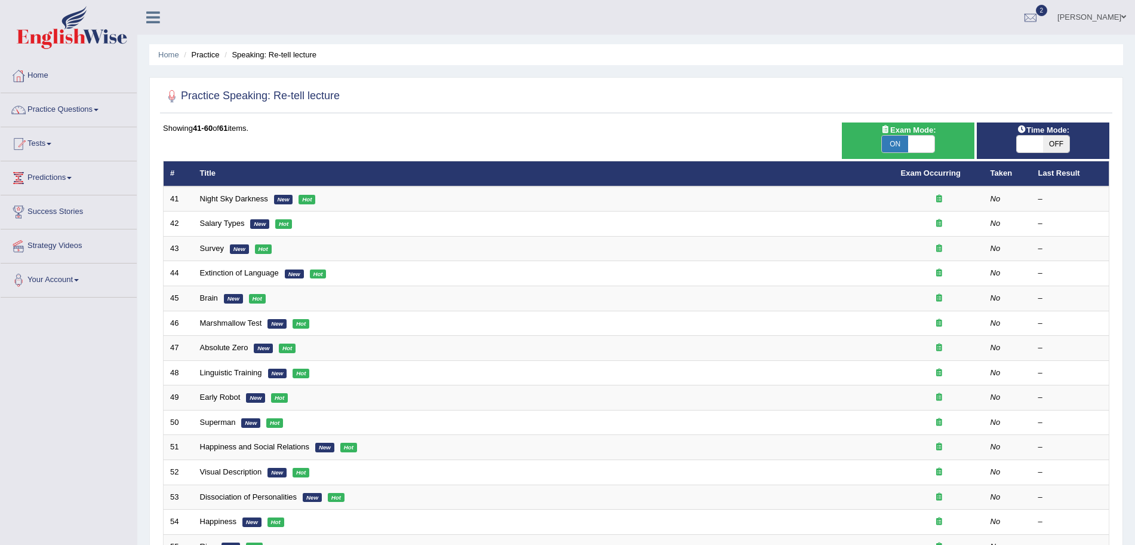
scroll to position [246, 0]
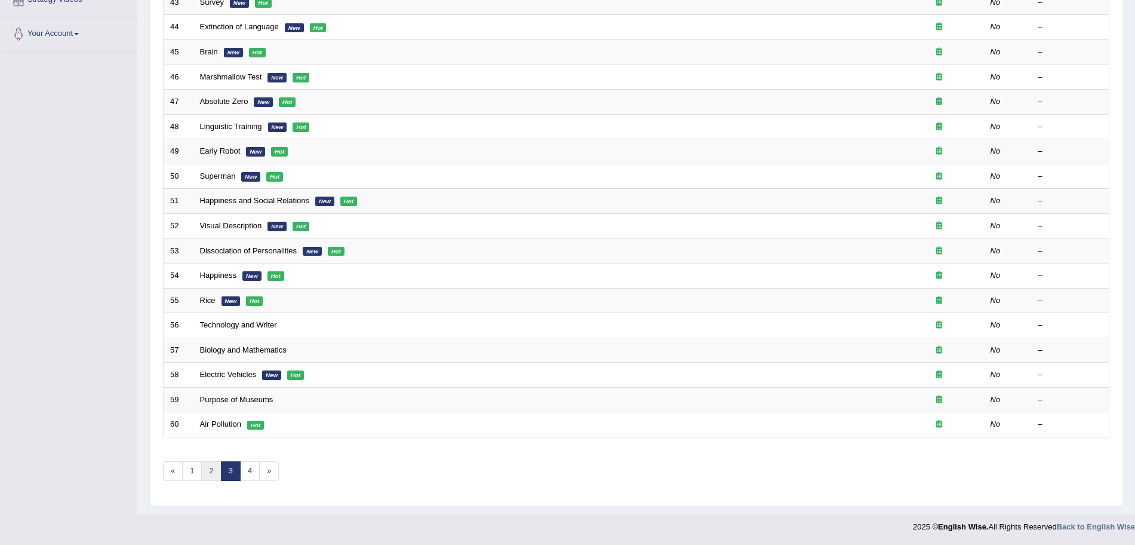
click at [214, 468] on link "2" at bounding box center [211, 471] width 20 height 20
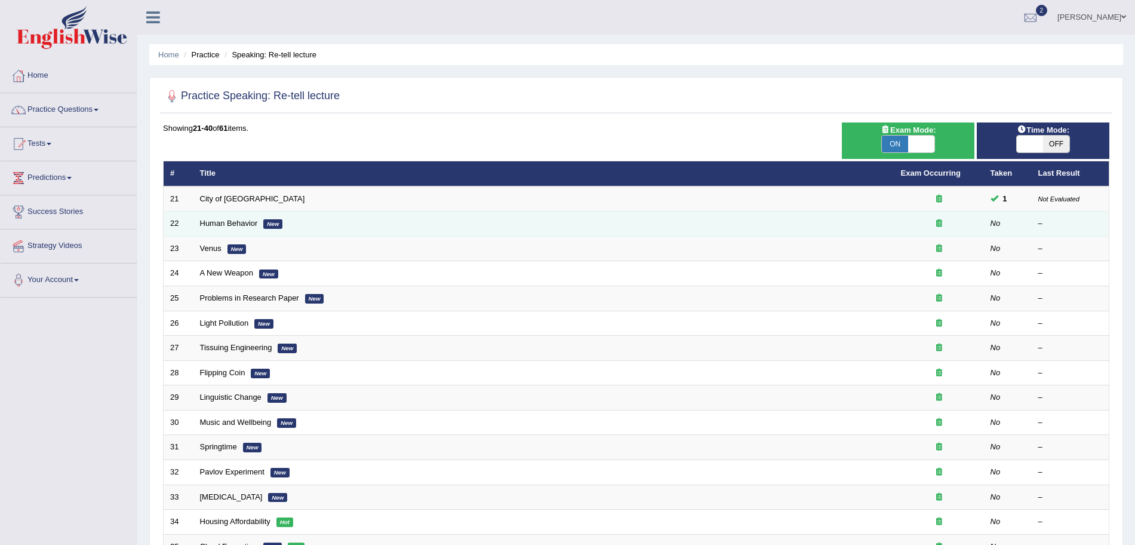
click at [232, 228] on td "Human Behavior New" at bounding box center [544, 223] width 701 height 25
click at [231, 227] on link "Human Behavior" at bounding box center [229, 223] width 58 height 9
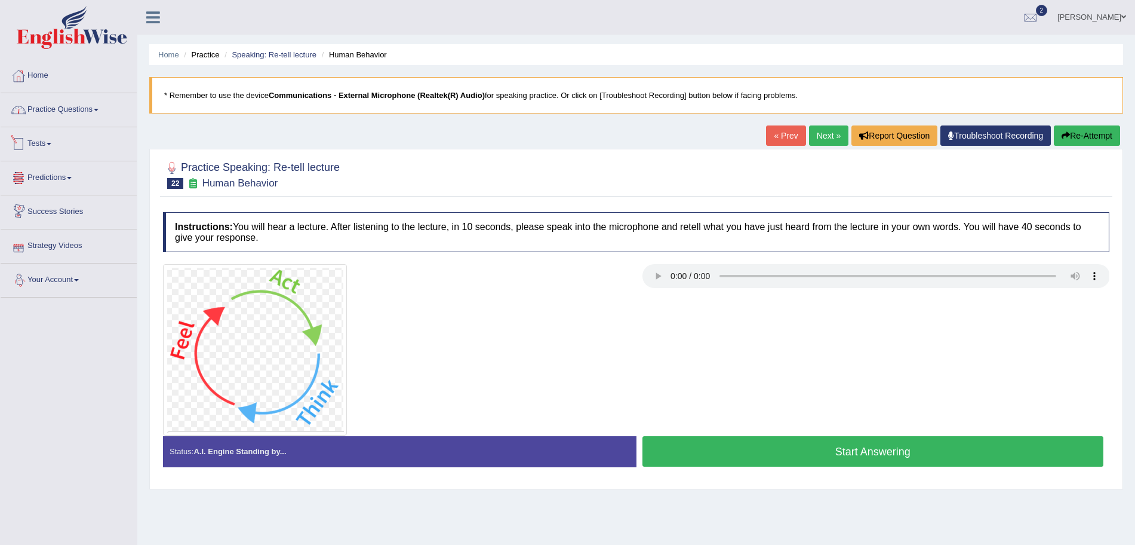
click at [87, 112] on link "Practice Questions" at bounding box center [69, 108] width 136 height 30
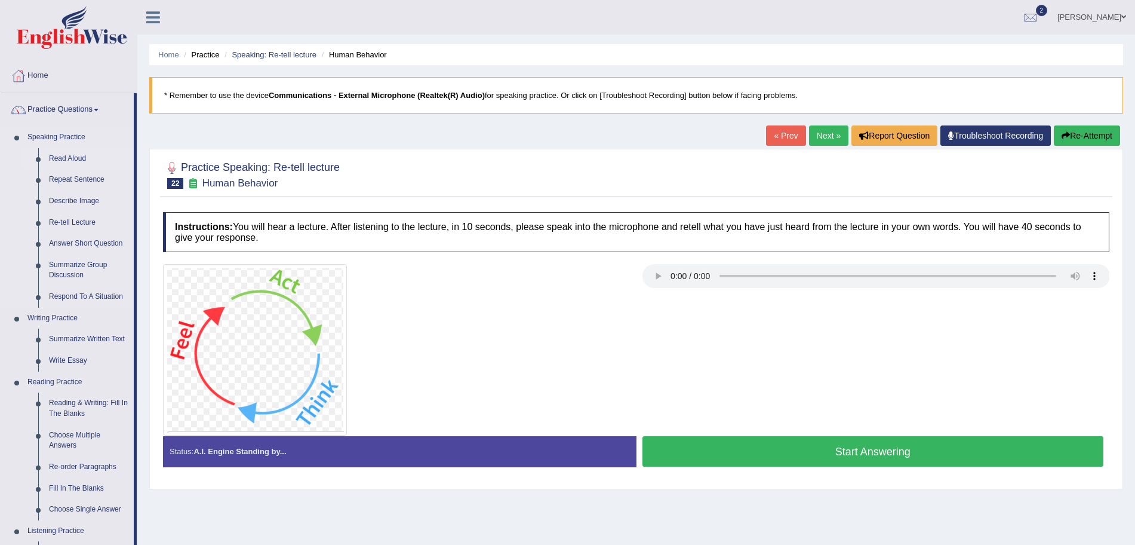
click at [72, 159] on link "Read Aloud" at bounding box center [89, 159] width 90 height 22
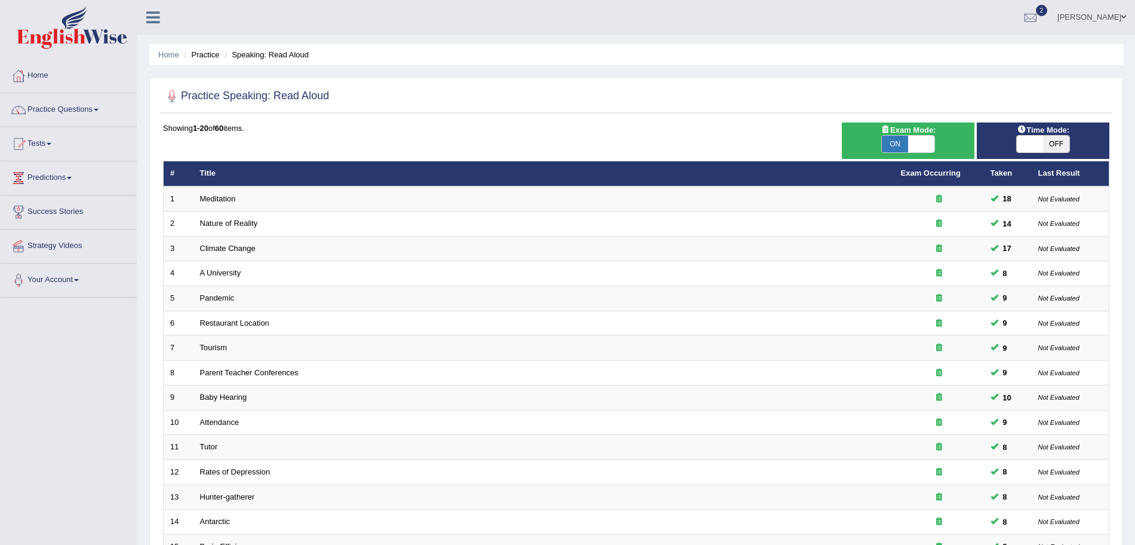
click at [97, 35] on img at bounding box center [72, 27] width 110 height 43
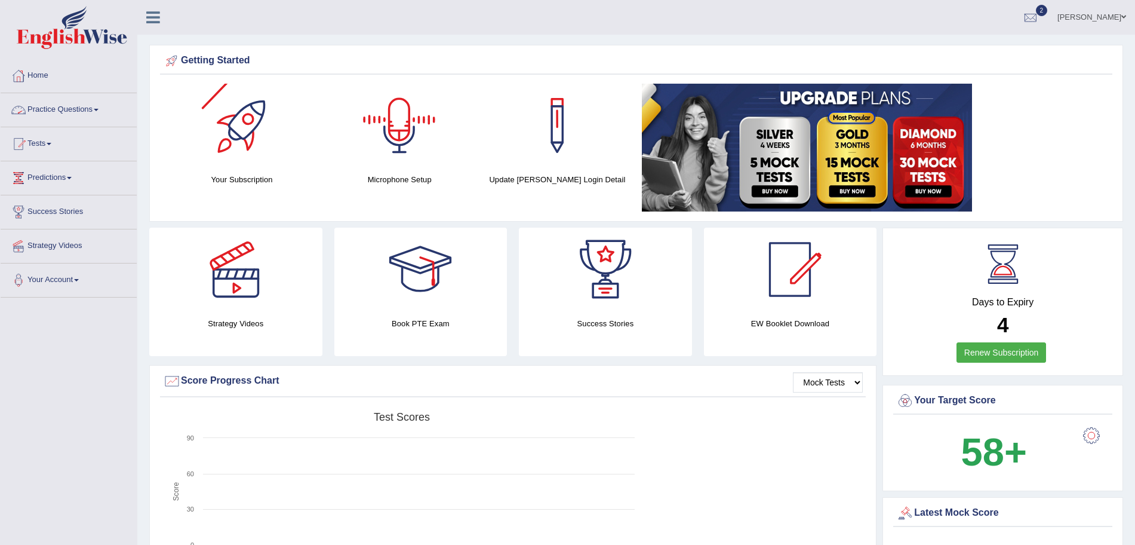
click at [91, 109] on link "Practice Questions" at bounding box center [69, 108] width 136 height 30
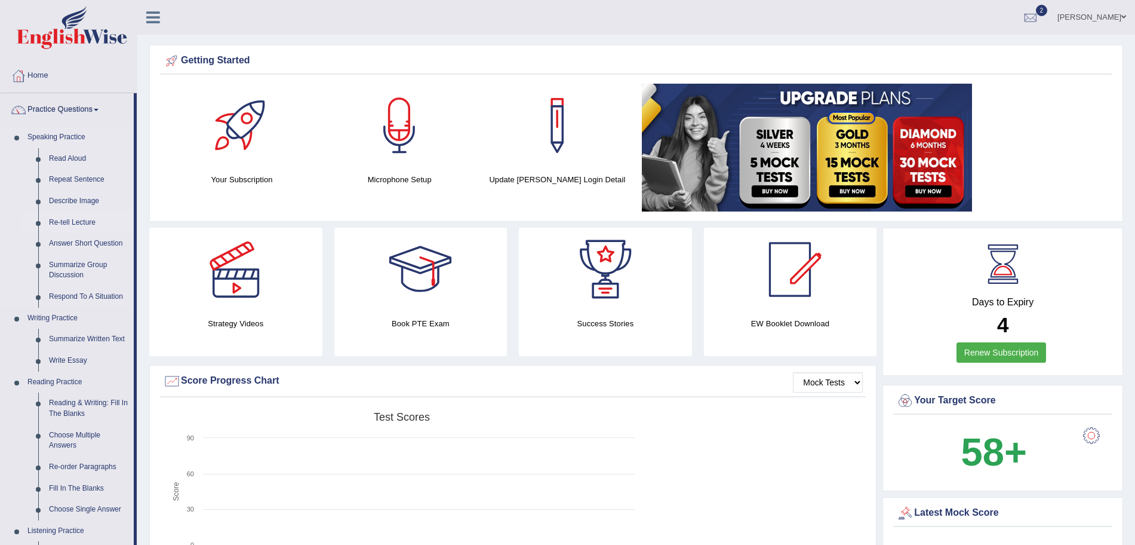
click at [65, 220] on link "Re-tell Lecture" at bounding box center [89, 223] width 90 height 22
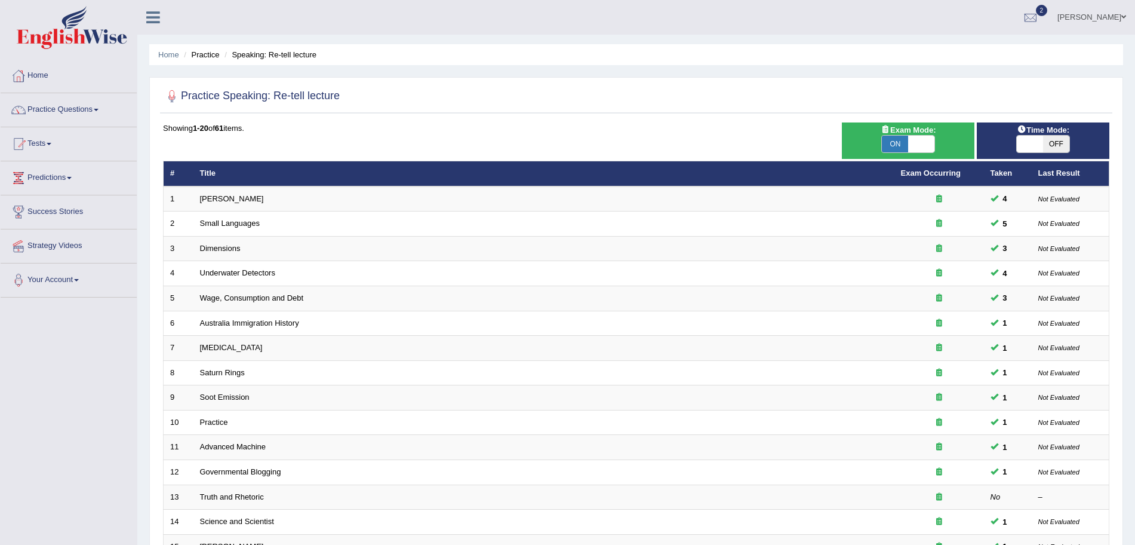
scroll to position [246, 0]
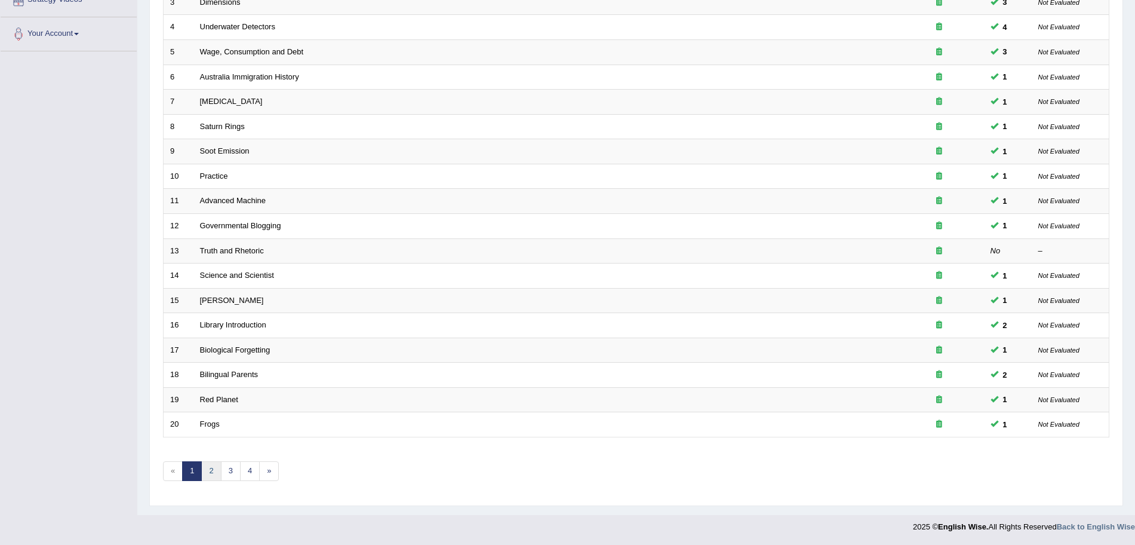
click at [208, 473] on link "2" at bounding box center [211, 471] width 20 height 20
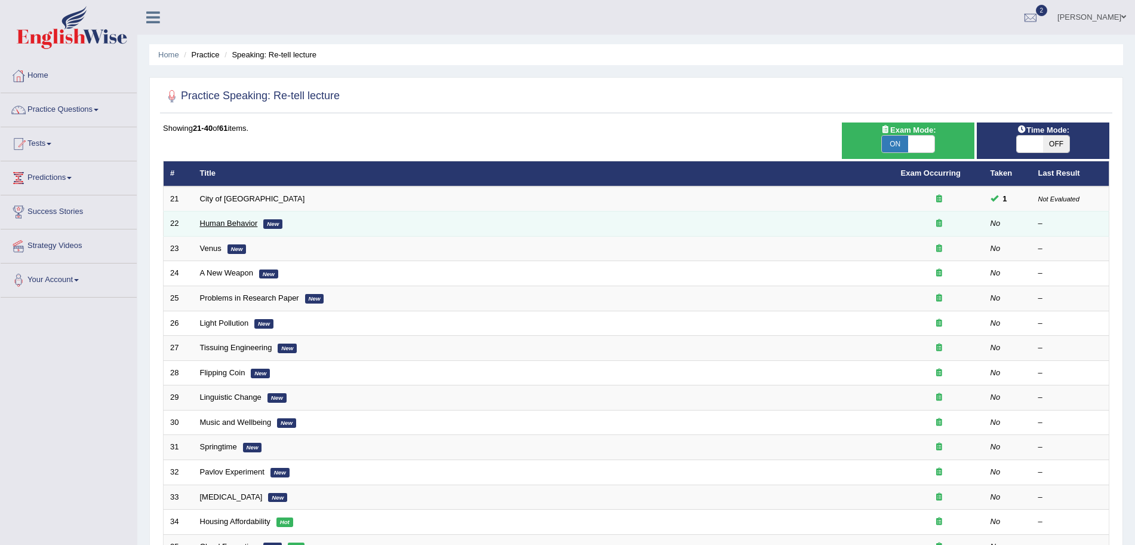
click at [225, 221] on td "Human Behavior New" at bounding box center [544, 223] width 701 height 25
click at [225, 221] on link "Human Behavior" at bounding box center [229, 223] width 58 height 9
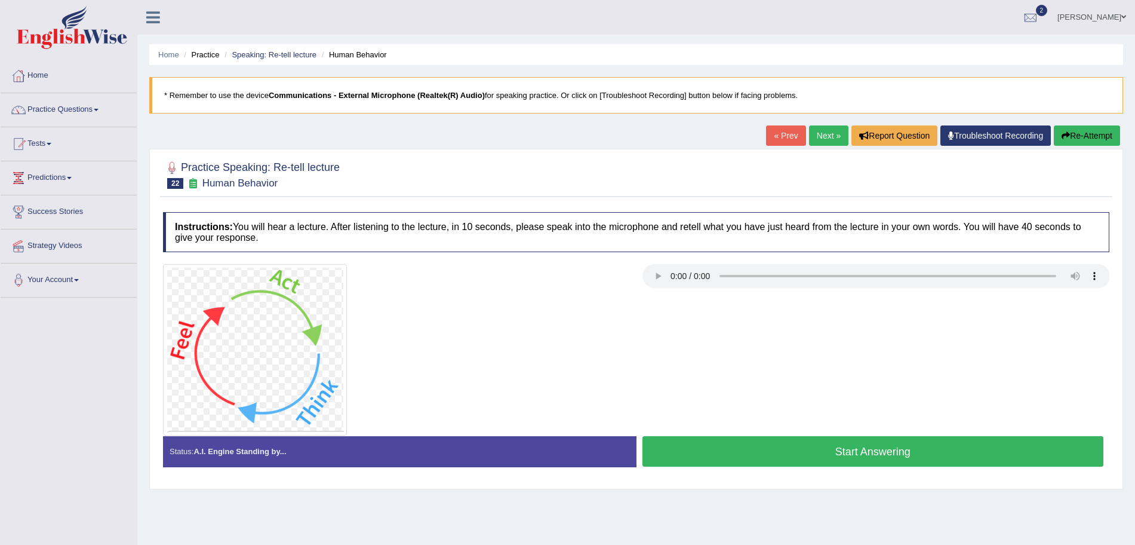
click at [768, 448] on button "Start Answering" at bounding box center [874, 451] width 462 height 30
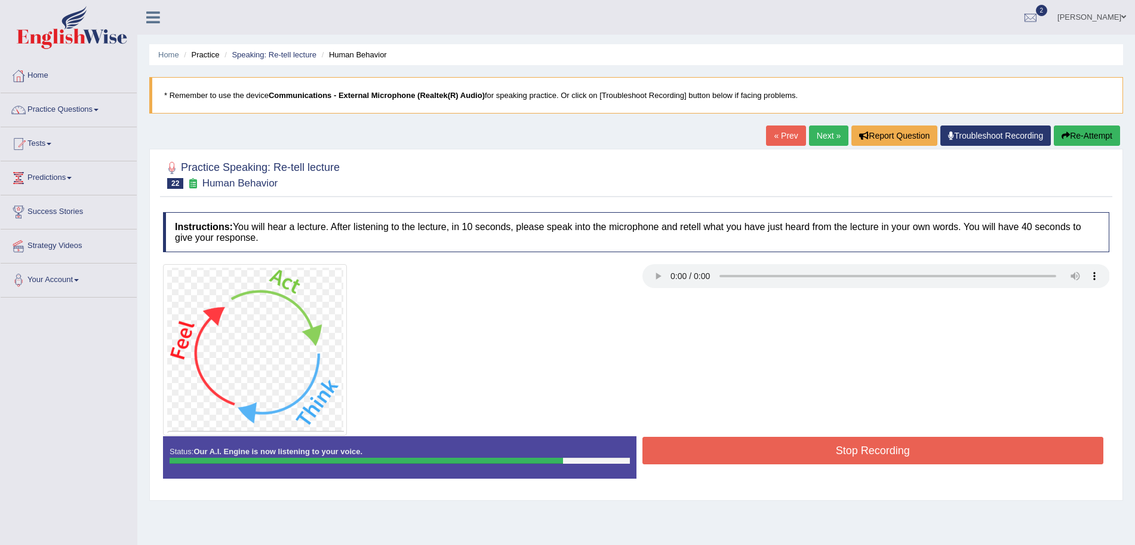
click at [776, 450] on button "Stop Recording" at bounding box center [874, 450] width 462 height 27
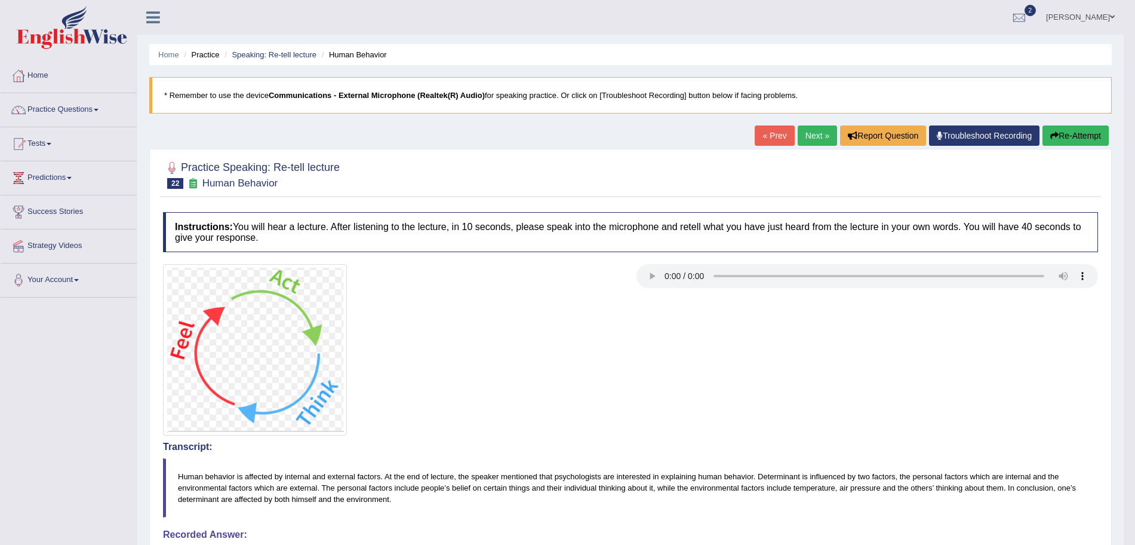
click at [813, 143] on link "Next »" at bounding box center [817, 135] width 39 height 20
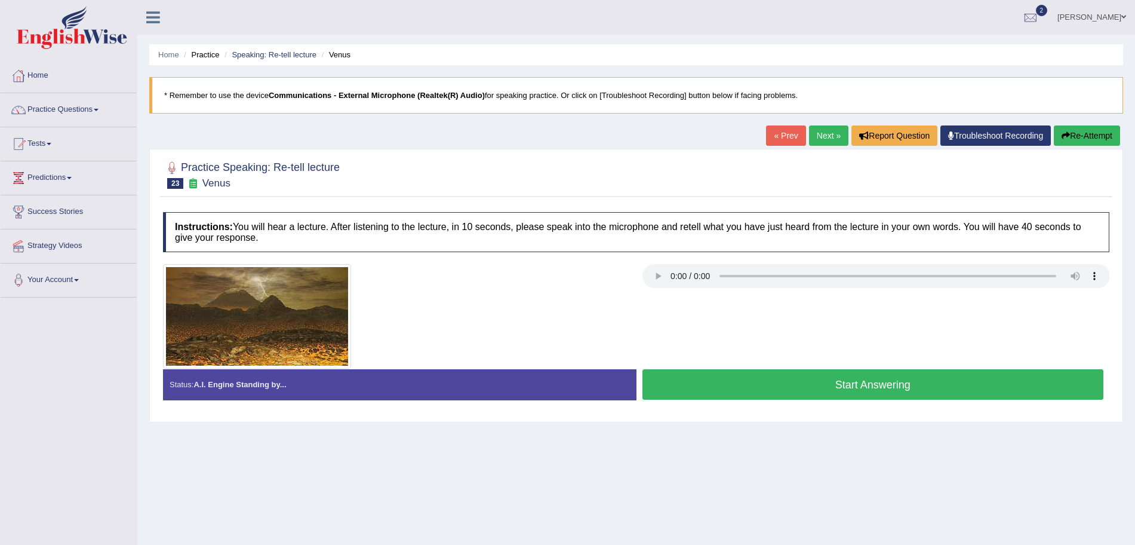
click at [778, 406] on div "Status: A.I. Engine Standing by... Start Answering Stop Recording" at bounding box center [636, 390] width 947 height 42
click at [743, 374] on button "Start Answering" at bounding box center [874, 384] width 462 height 30
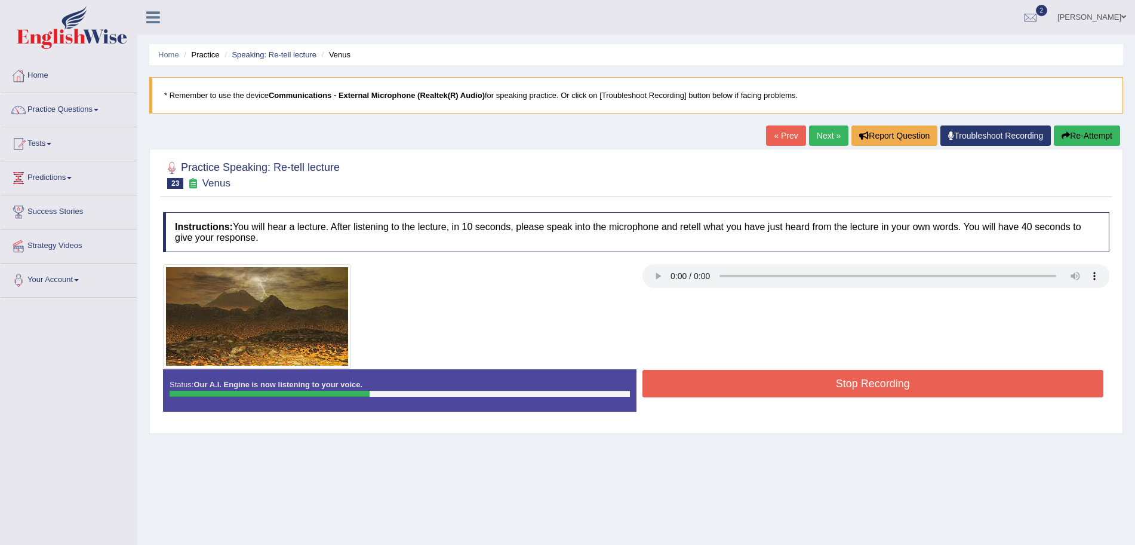
click at [743, 374] on button "Stop Recording" at bounding box center [874, 383] width 462 height 27
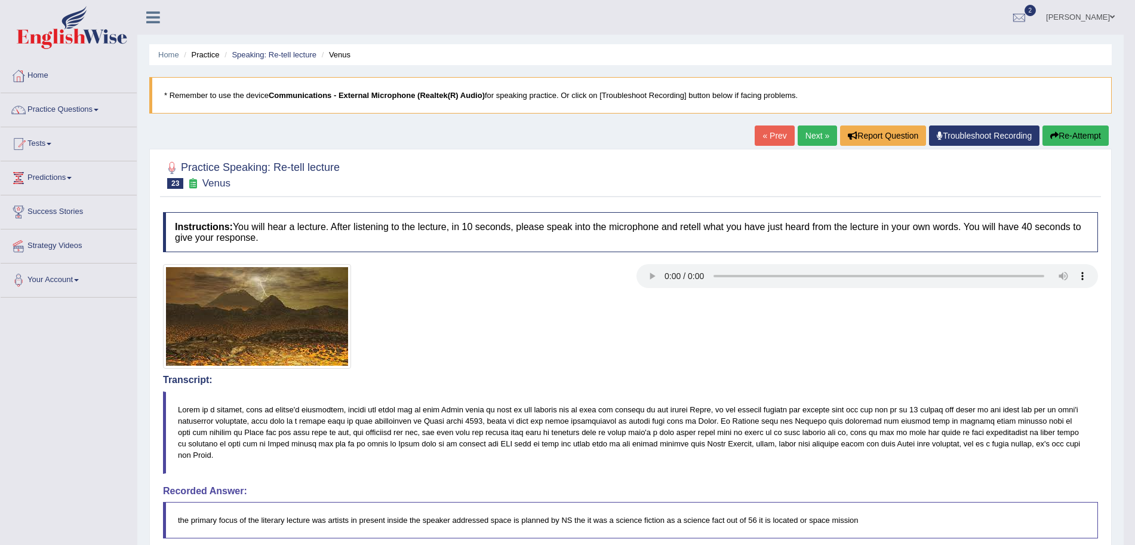
click at [801, 130] on link "Next »" at bounding box center [817, 135] width 39 height 20
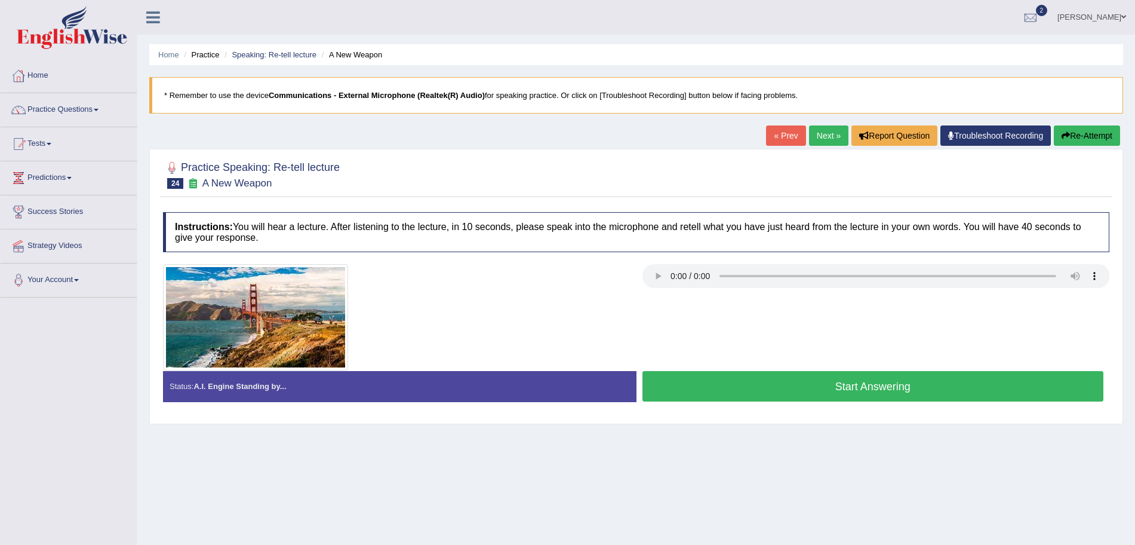
click at [772, 385] on button "Start Answering" at bounding box center [874, 386] width 462 height 30
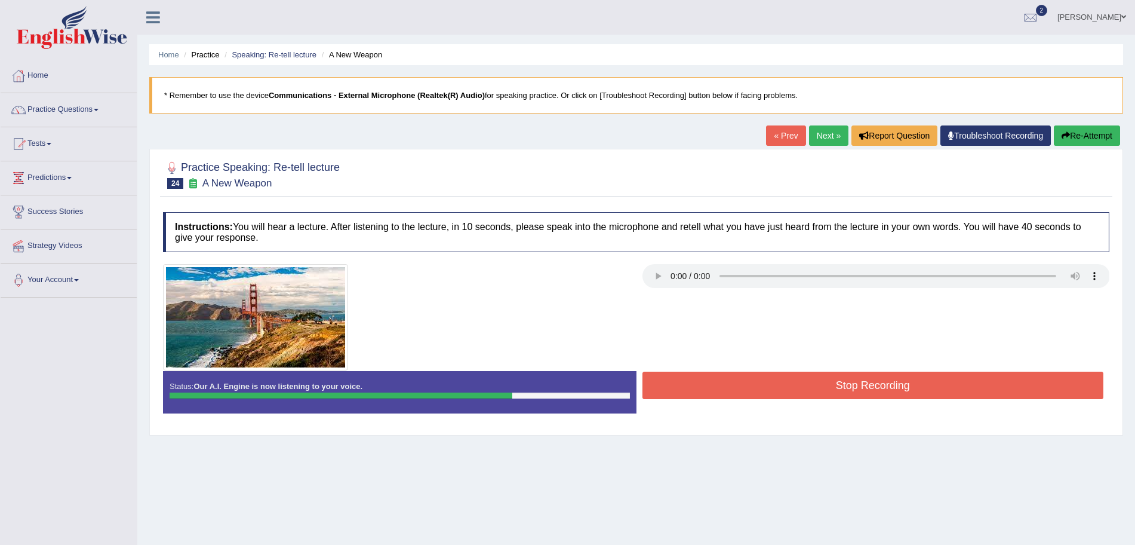
click at [772, 385] on button "Stop Recording" at bounding box center [874, 385] width 462 height 27
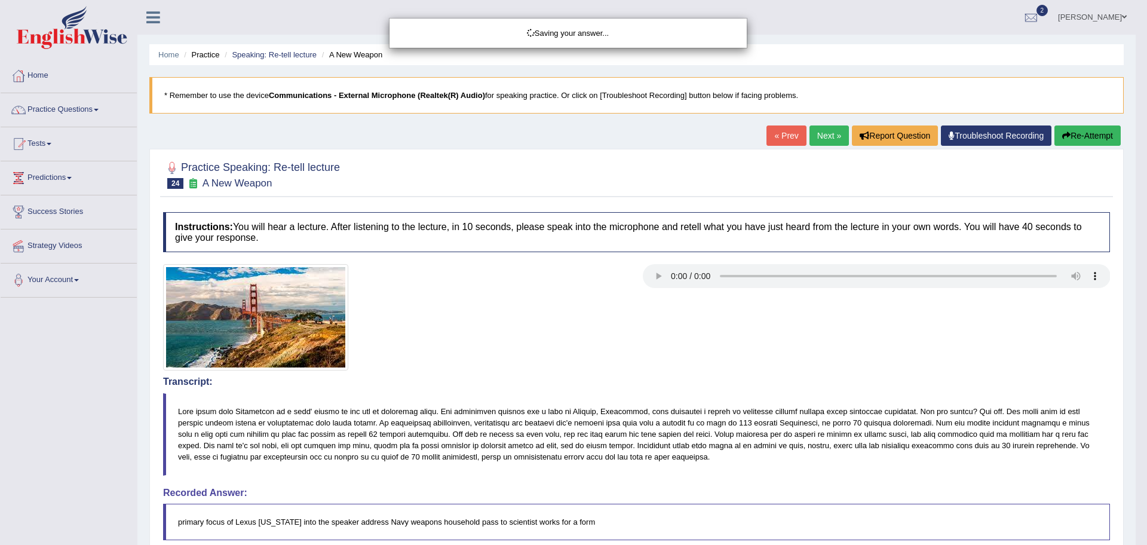
drag, startPoint x: 1146, startPoint y: 207, endPoint x: 1146, endPoint y: 153, distance: 53.8
click at [1135, 312] on div "Saving your answer..." at bounding box center [573, 272] width 1147 height 545
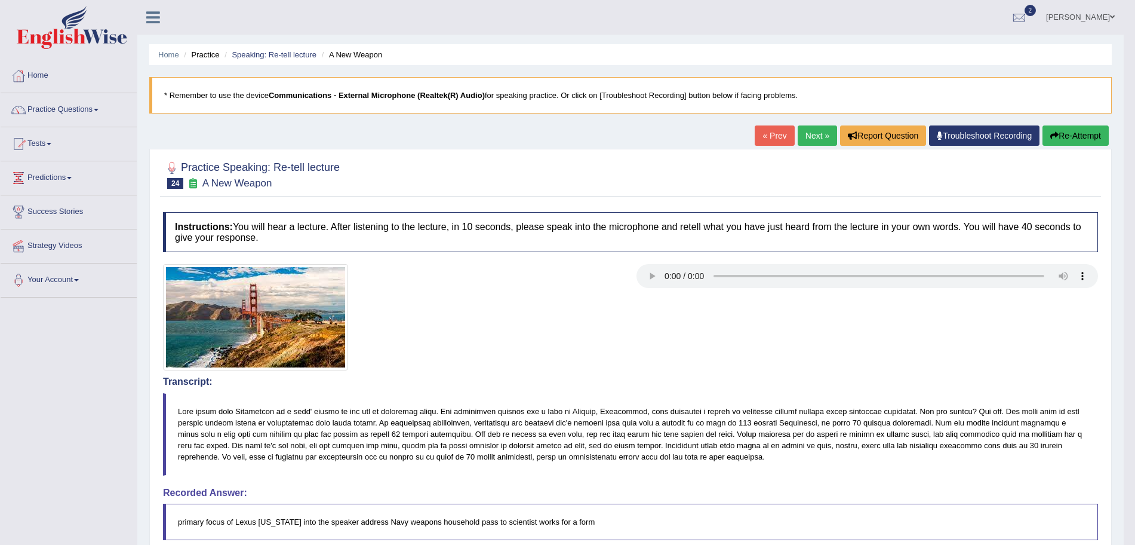
click at [819, 137] on link "Next »" at bounding box center [817, 135] width 39 height 20
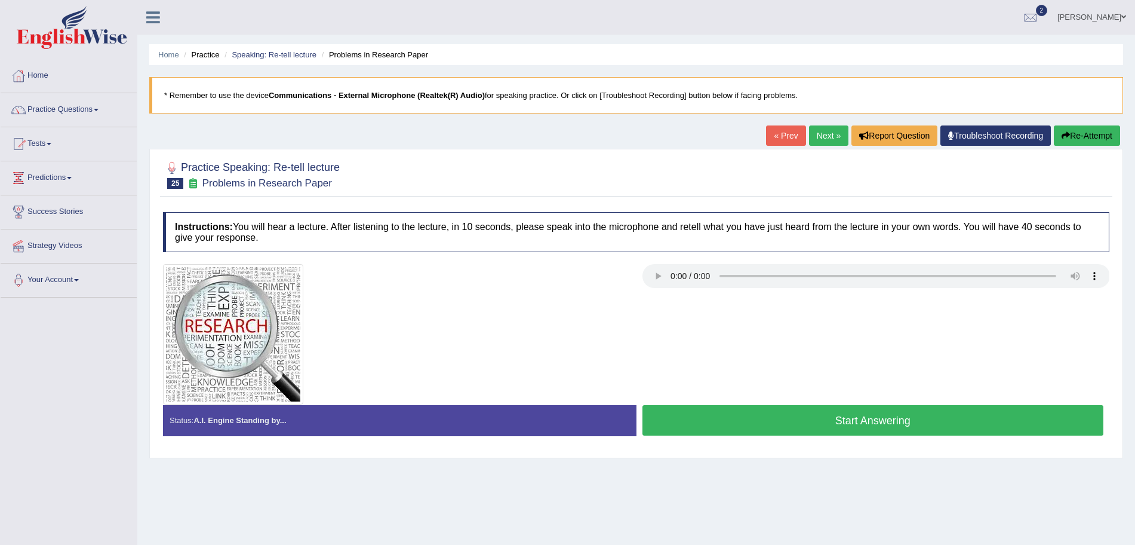
click at [759, 420] on button "Start Answering" at bounding box center [874, 420] width 462 height 30
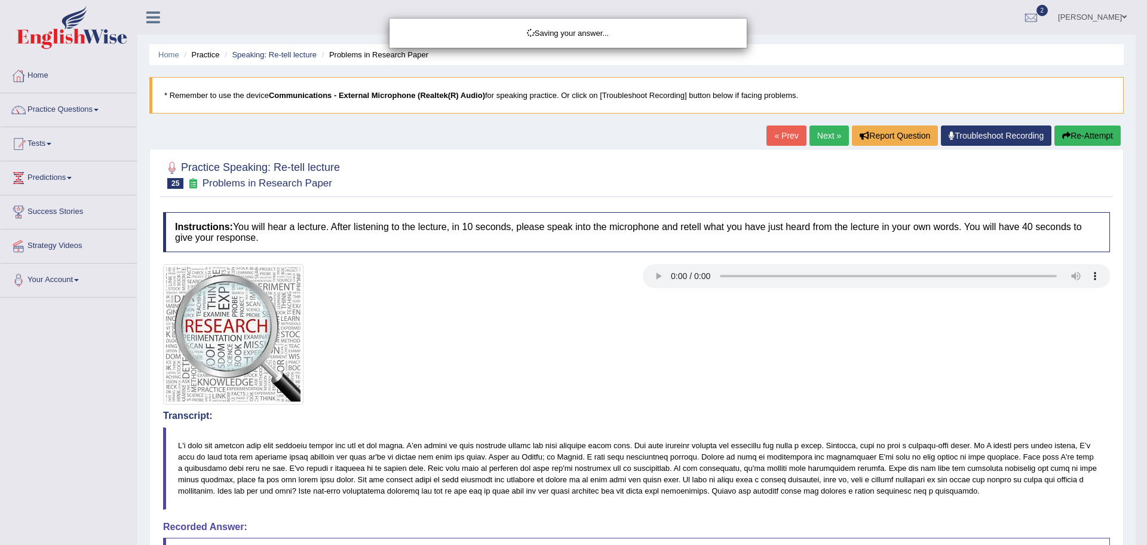
click at [759, 420] on body "Toggle navigation Home Practice Questions Speaking Practice Read Aloud Repeat S…" at bounding box center [573, 272] width 1147 height 545
click at [1135, 192] on div "Saving your answer..." at bounding box center [573, 272] width 1147 height 545
drag, startPoint x: 1146, startPoint y: 185, endPoint x: 1146, endPoint y: 269, distance: 84.8
click at [1135, 269] on div "Saving your answer..." at bounding box center [573, 272] width 1147 height 545
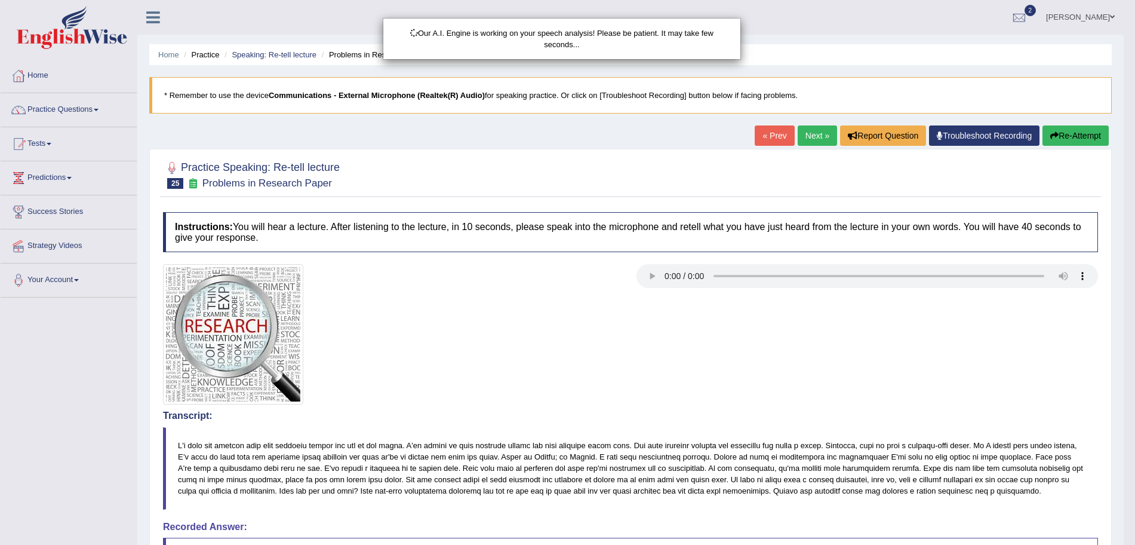
drag, startPoint x: 1146, startPoint y: 213, endPoint x: 1146, endPoint y: 368, distance: 154.7
click at [1135, 368] on html "Toggle navigation Home Practice Questions Speaking Practice Read Aloud Repeat S…" at bounding box center [567, 272] width 1135 height 545
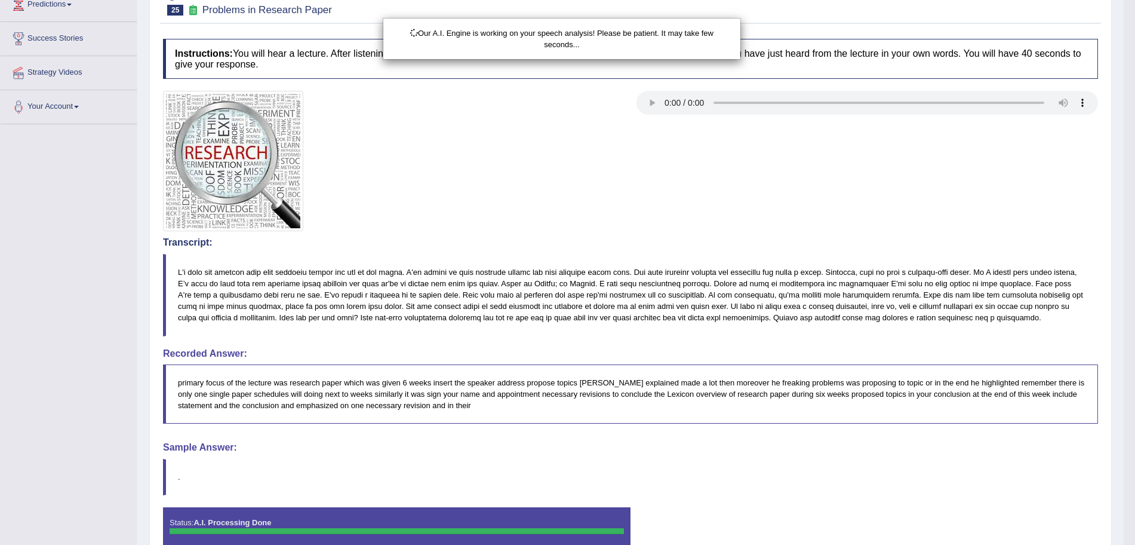
scroll to position [198, 0]
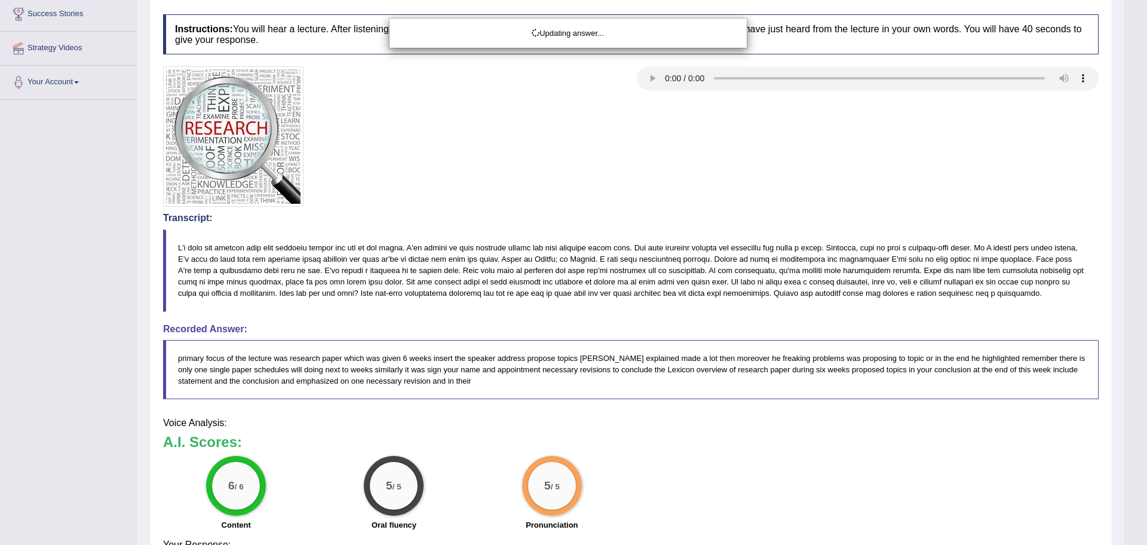
drag, startPoint x: 1146, startPoint y: 368, endPoint x: 1146, endPoint y: 526, distance: 158.3
click at [1135, 347] on html "Toggle navigation Home Practice Questions Speaking Practice Read Aloud Repeat S…" at bounding box center [573, 74] width 1147 height 545
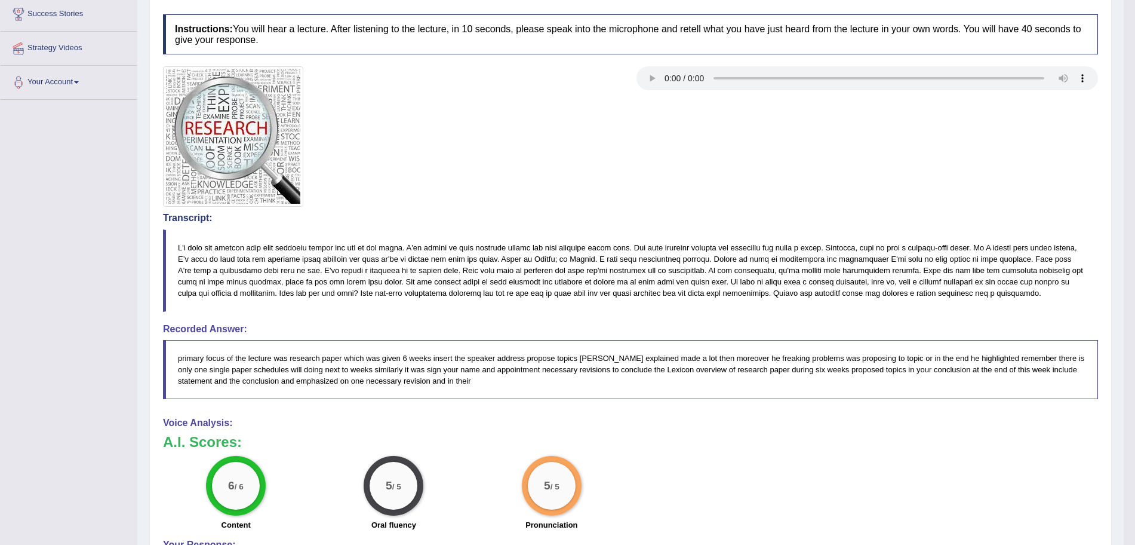
scroll to position [0, 0]
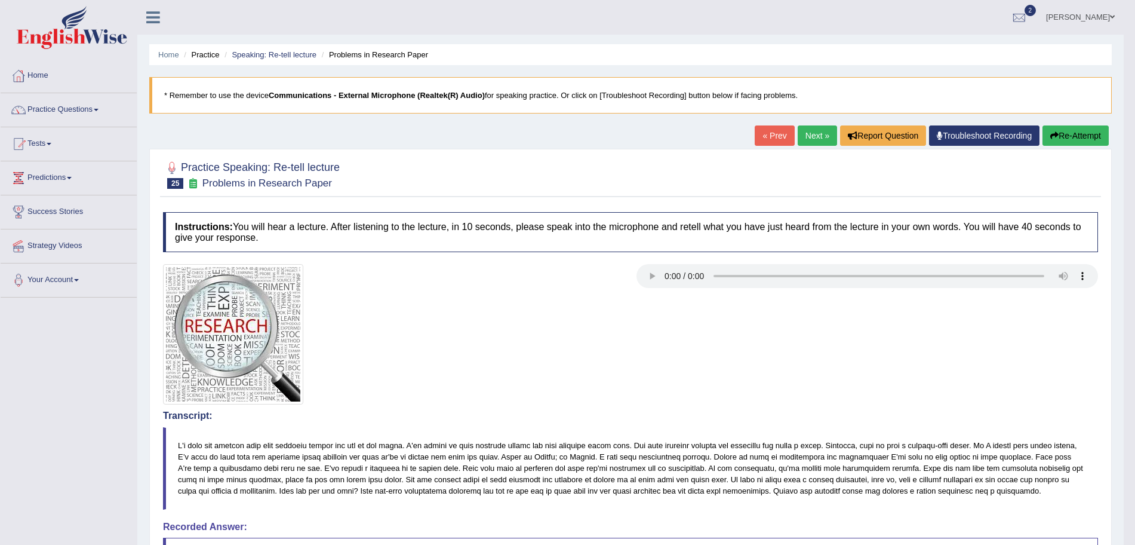
click at [827, 134] on link "Next »" at bounding box center [817, 135] width 39 height 20
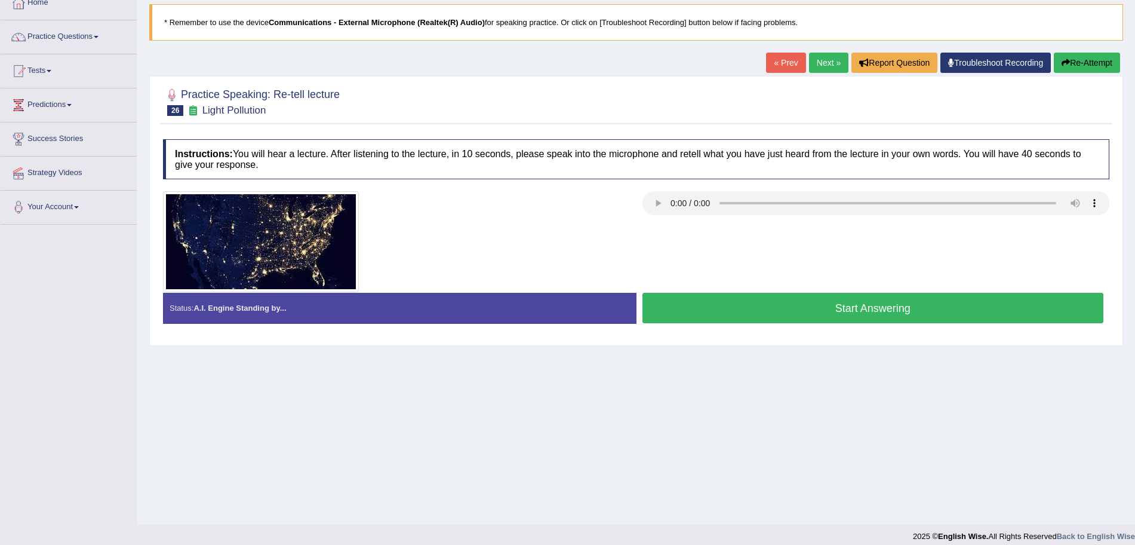
scroll to position [82, 0]
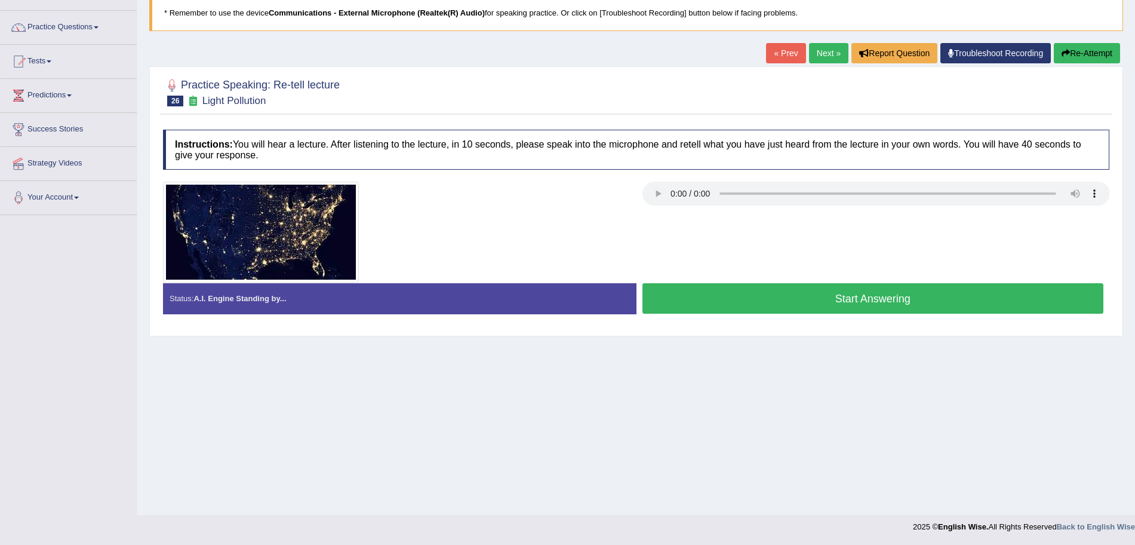
click at [864, 292] on button "Start Answering" at bounding box center [874, 298] width 462 height 30
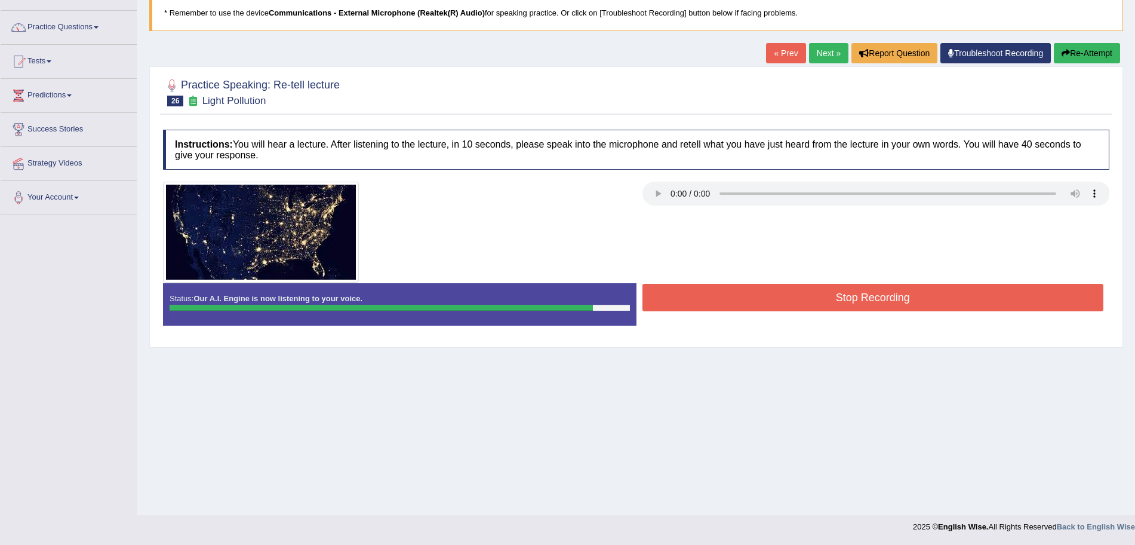
click at [856, 294] on button "Stop Recording" at bounding box center [874, 297] width 462 height 27
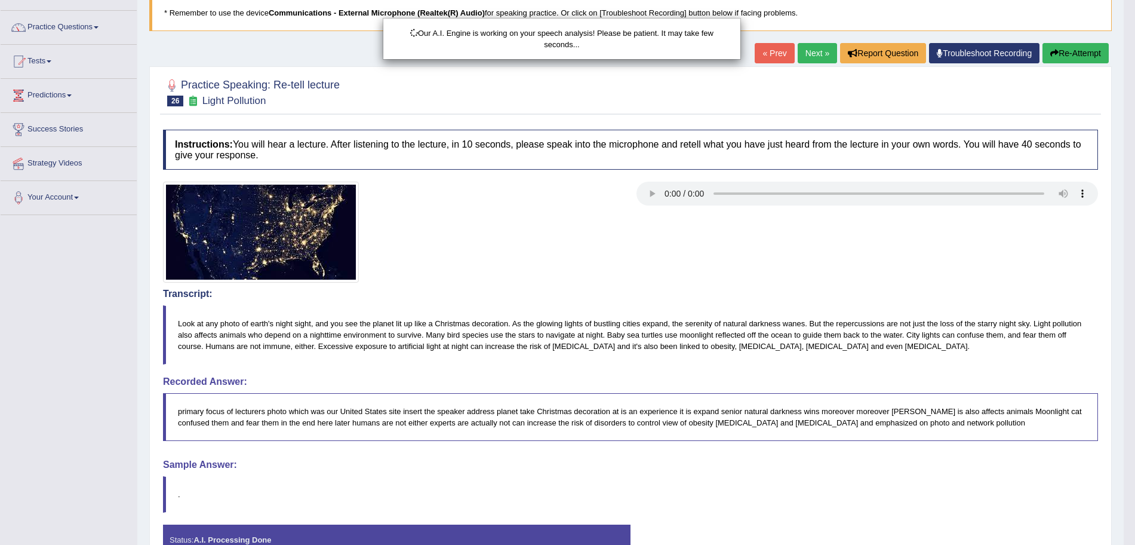
drag, startPoint x: 1146, startPoint y: 122, endPoint x: 1146, endPoint y: 253, distance: 130.8
click at [1135, 253] on html "Toggle navigation Home Practice Questions Speaking Practice Read Aloud Repeat S…" at bounding box center [567, 190] width 1135 height 545
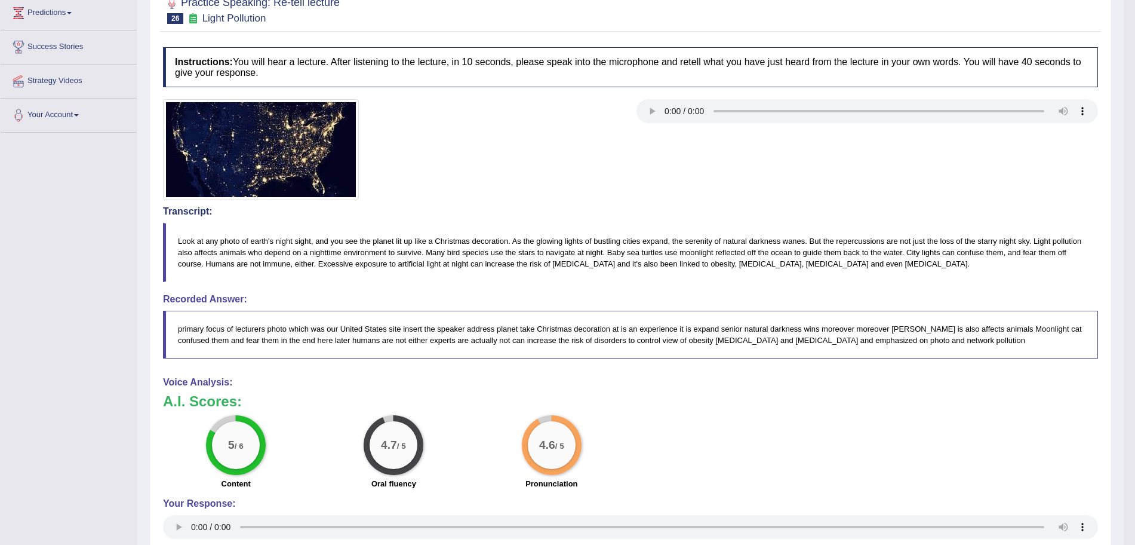
scroll to position [0, 0]
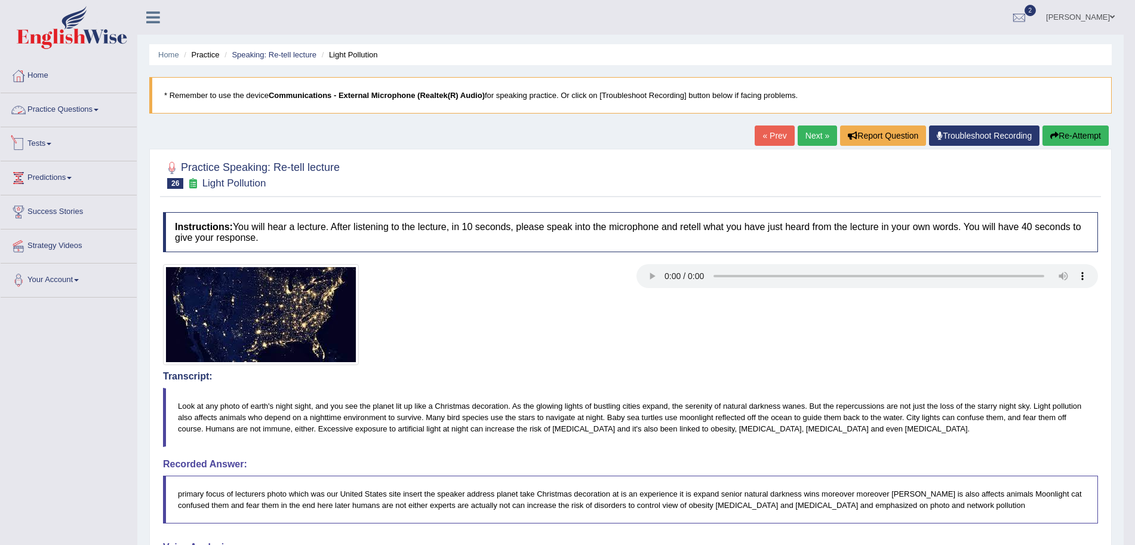
click at [64, 108] on link "Practice Questions" at bounding box center [69, 108] width 136 height 30
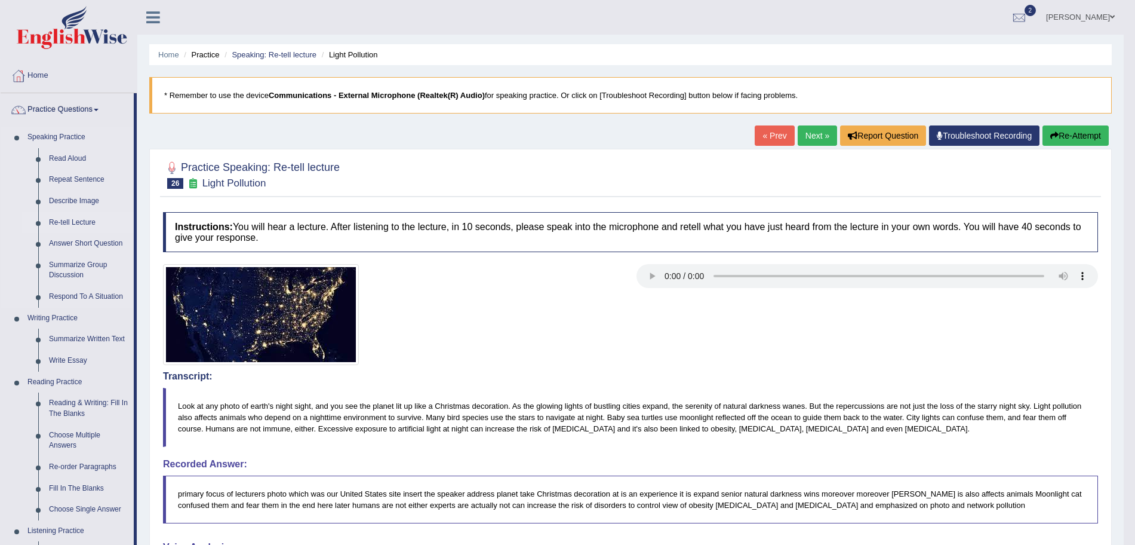
click at [67, 219] on link "Re-tell Lecture" at bounding box center [89, 223] width 90 height 22
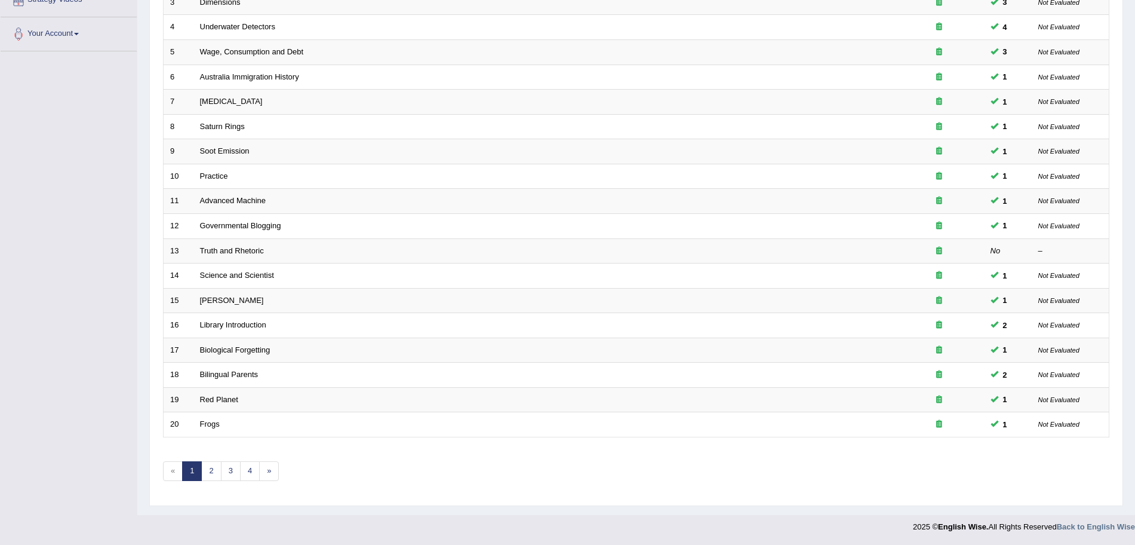
click at [1135, 299] on html "Toggle navigation Home Practice Questions Speaking Practice Read Aloud Repeat S…" at bounding box center [567, 26] width 1135 height 545
click at [214, 472] on link "2" at bounding box center [211, 471] width 20 height 20
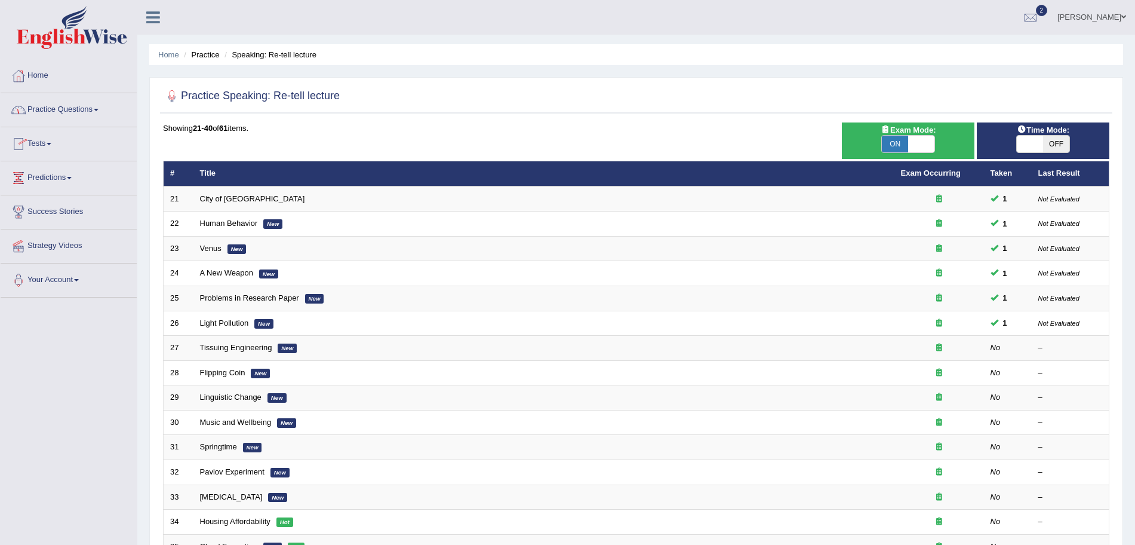
click at [79, 32] on img at bounding box center [72, 27] width 110 height 43
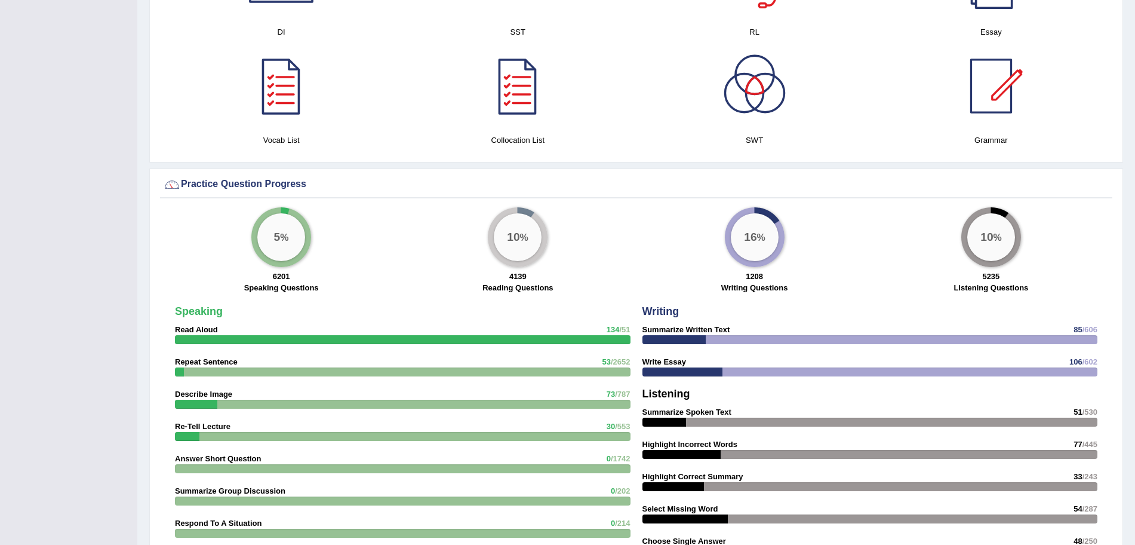
scroll to position [717, 0]
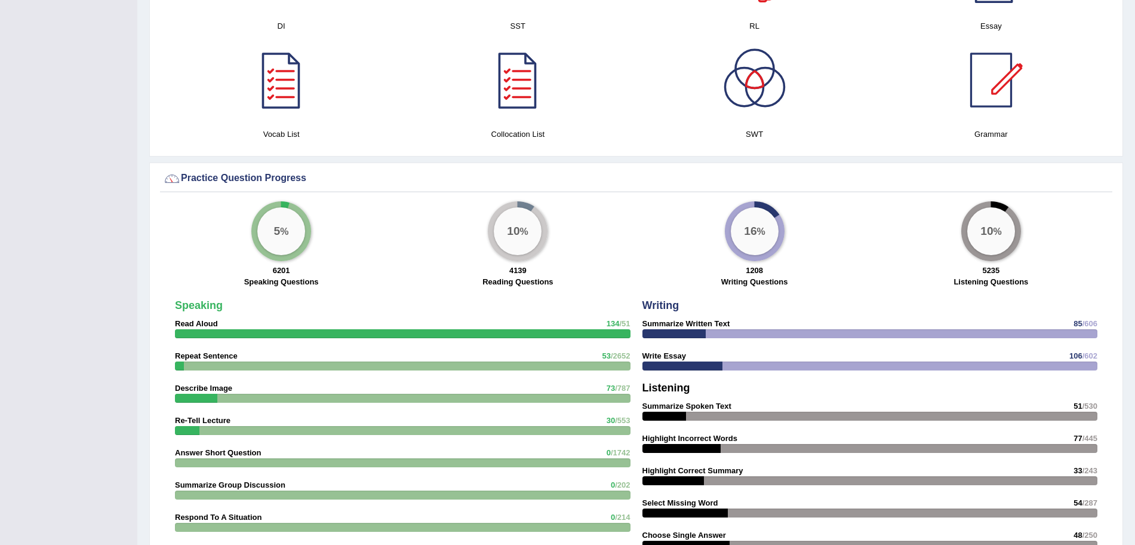
drag, startPoint x: 1146, startPoint y: 126, endPoint x: 1138, endPoint y: 403, distance: 277.3
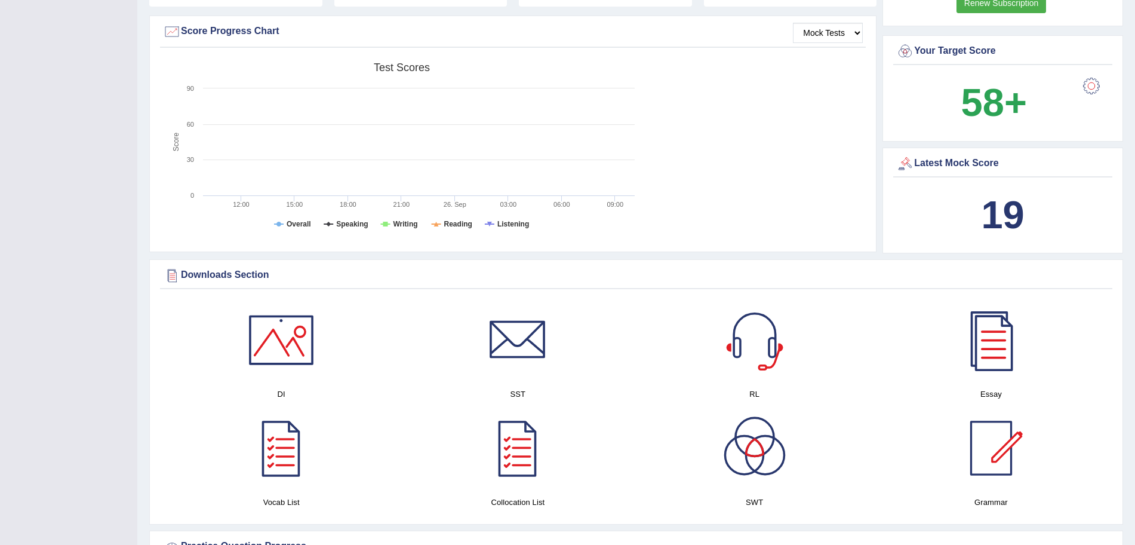
scroll to position [0, 0]
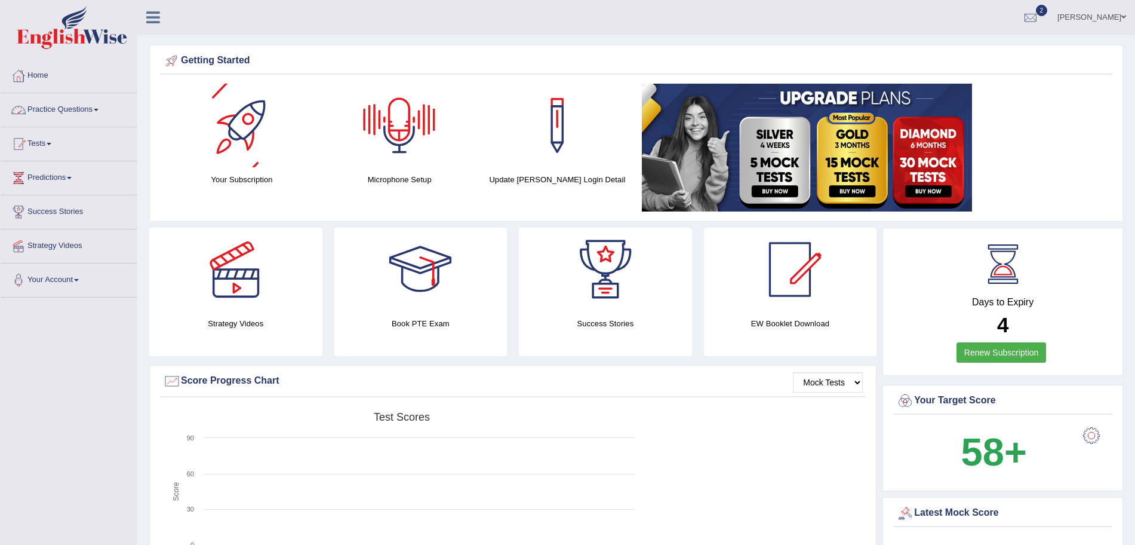
click at [91, 106] on link "Practice Questions" at bounding box center [69, 108] width 136 height 30
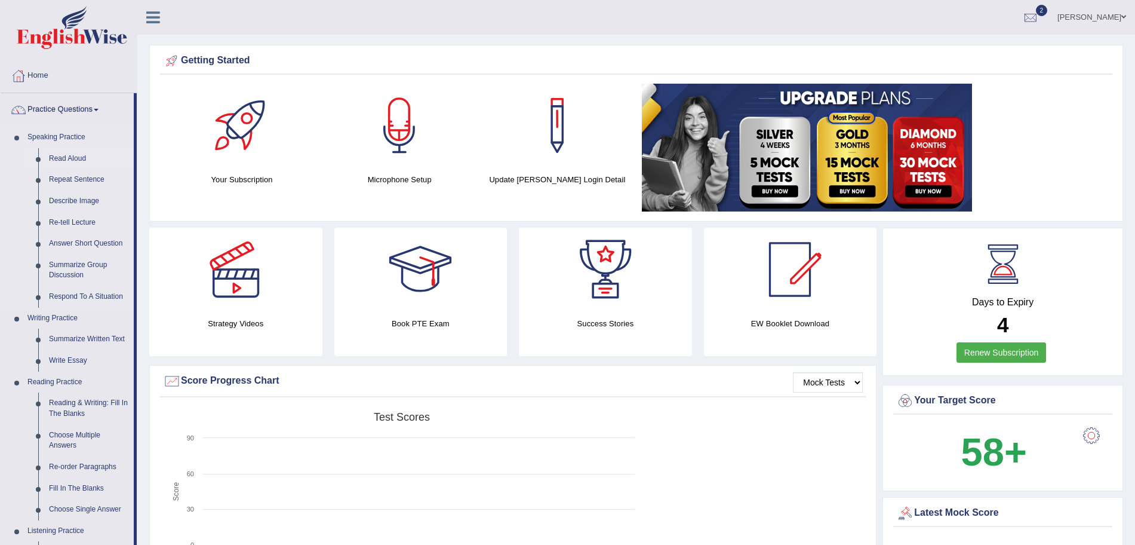
click at [78, 156] on link "Read Aloud" at bounding box center [89, 159] width 90 height 22
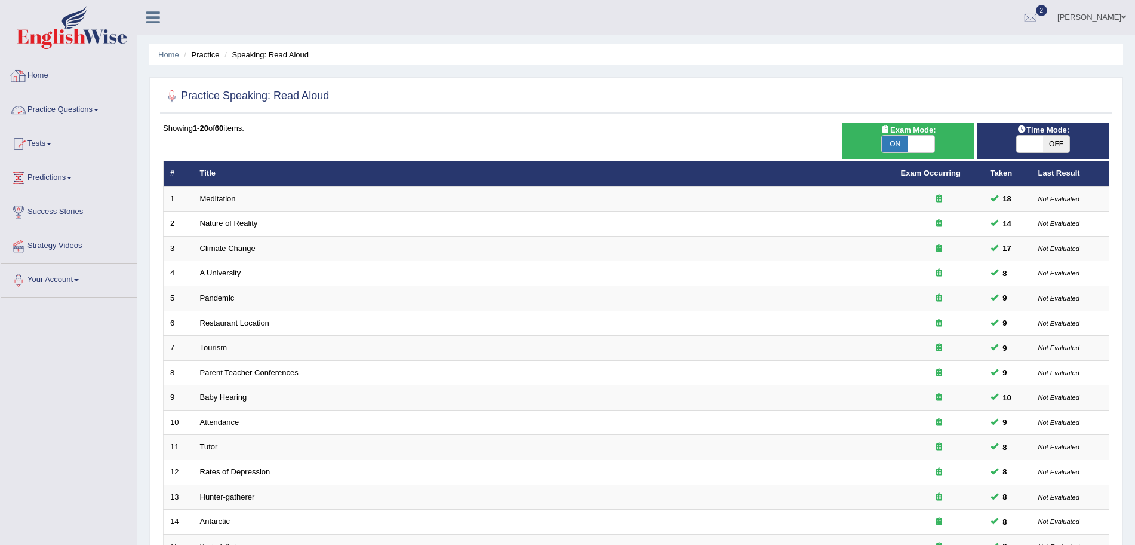
click at [91, 112] on link "Practice Questions" at bounding box center [69, 108] width 136 height 30
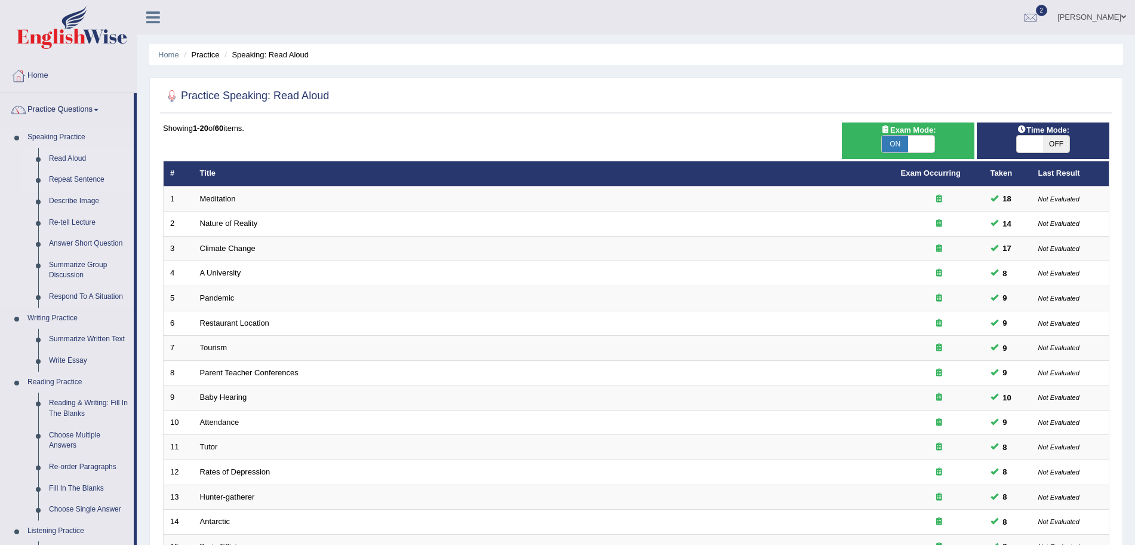
click at [72, 175] on link "Repeat Sentence" at bounding box center [89, 180] width 90 height 22
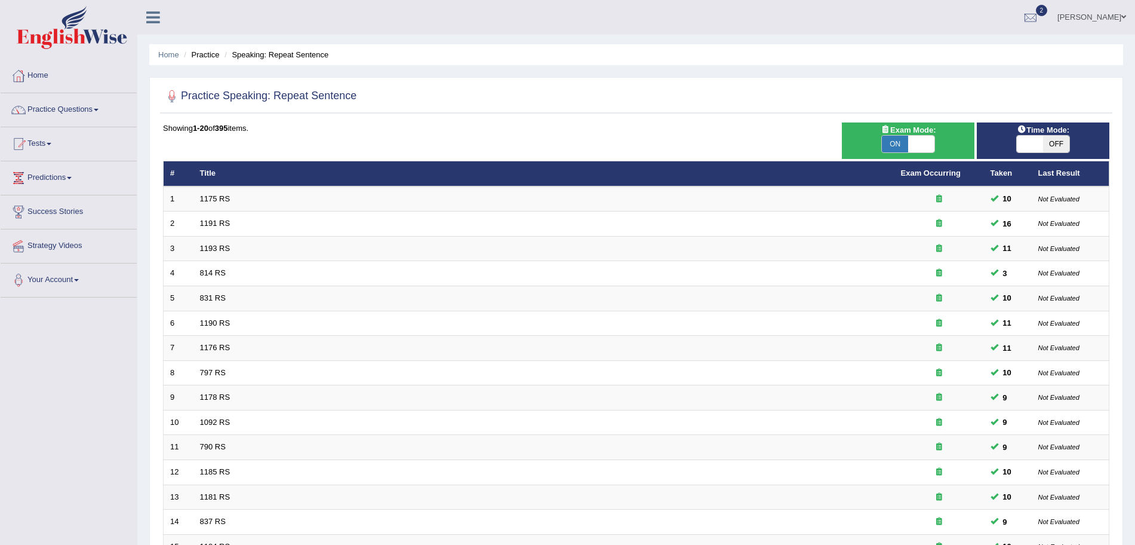
scroll to position [246, 0]
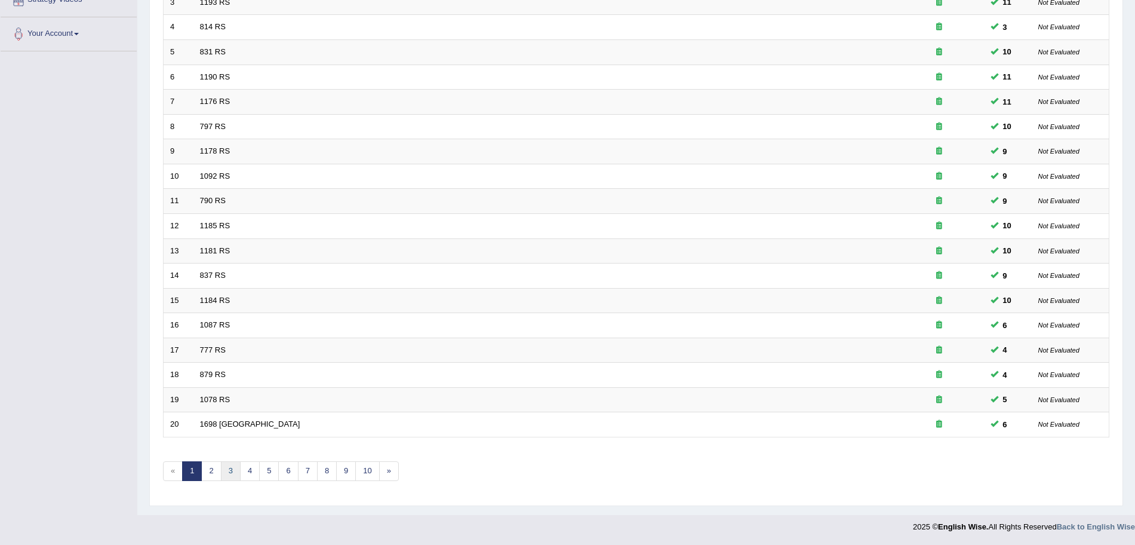
click at [232, 468] on link "3" at bounding box center [231, 471] width 20 height 20
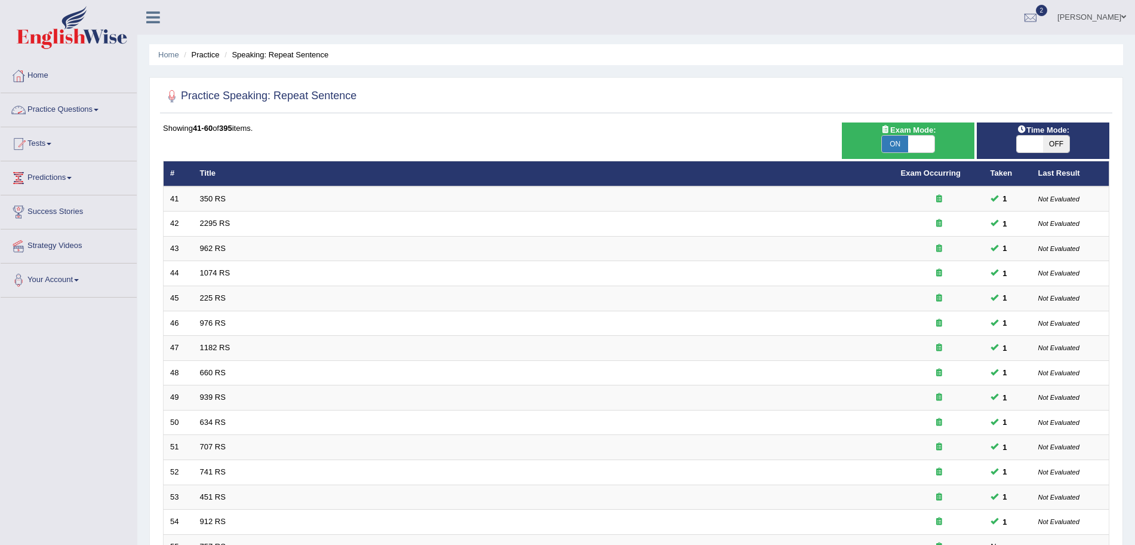
click at [56, 115] on link "Practice Questions" at bounding box center [69, 108] width 136 height 30
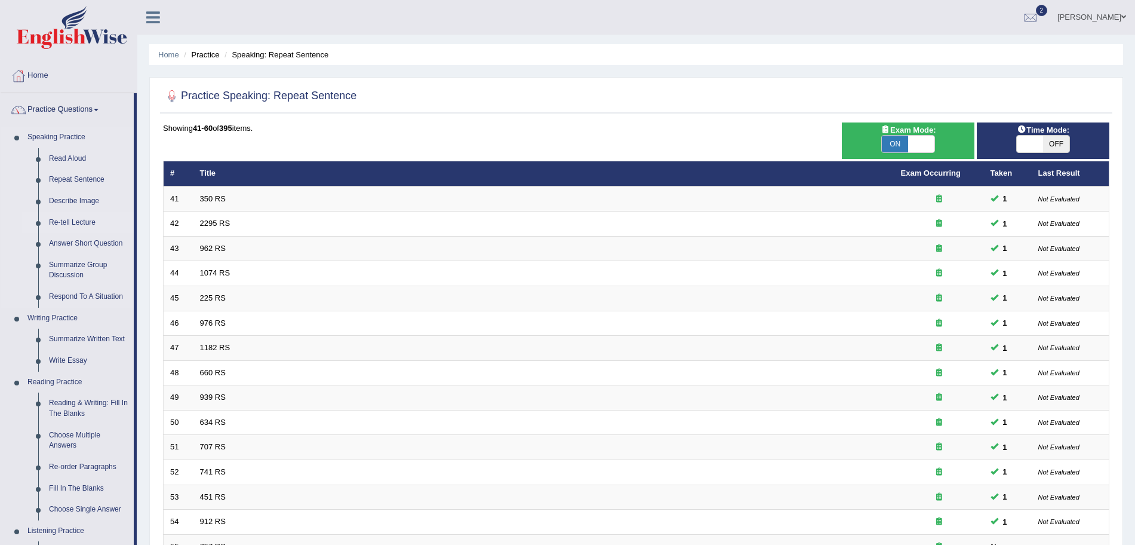
click at [73, 223] on link "Re-tell Lecture" at bounding box center [89, 223] width 90 height 22
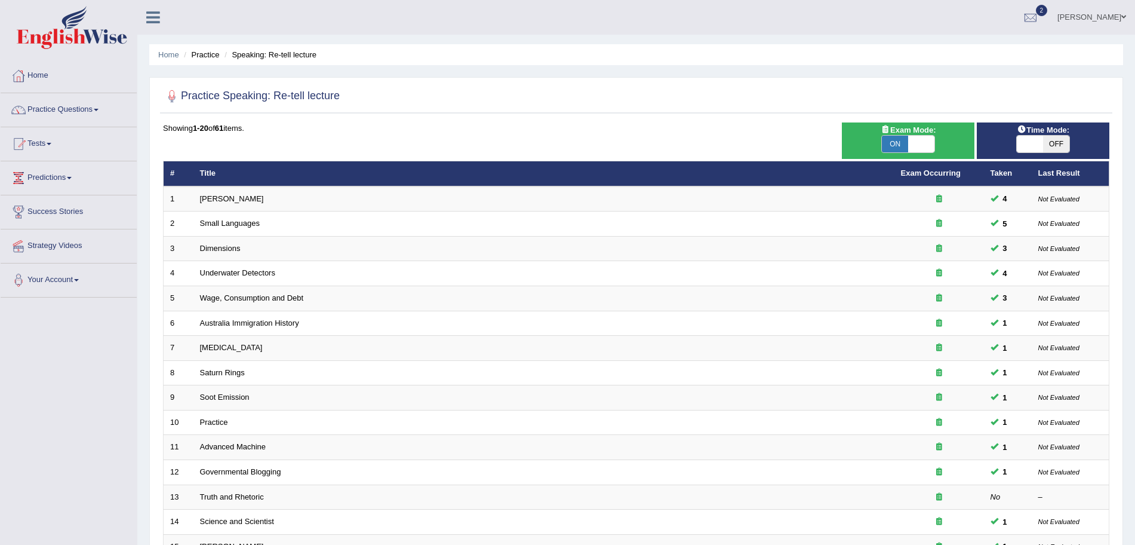
scroll to position [246, 0]
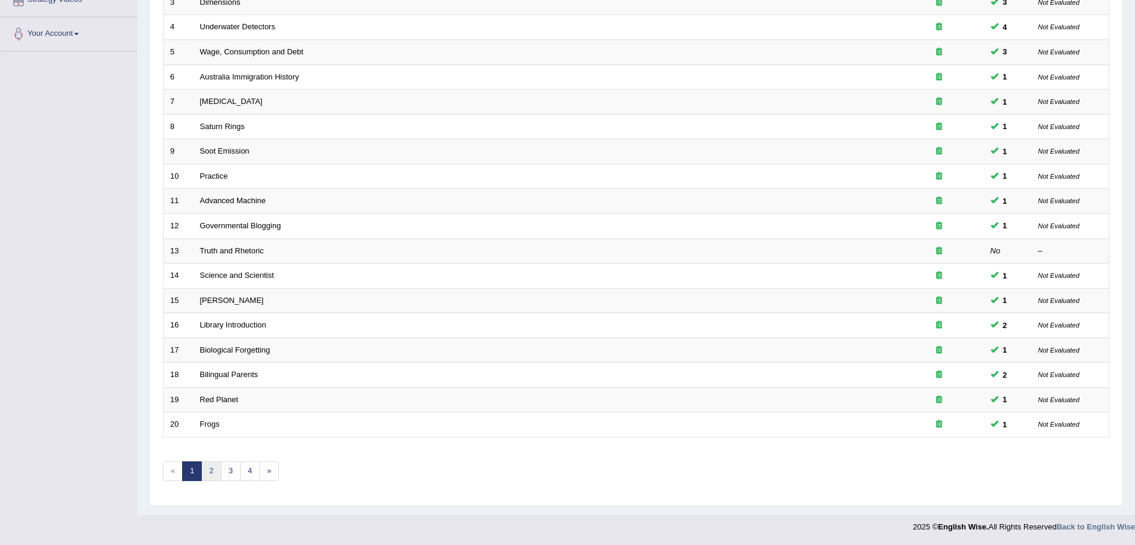
click at [215, 476] on link "2" at bounding box center [211, 471] width 20 height 20
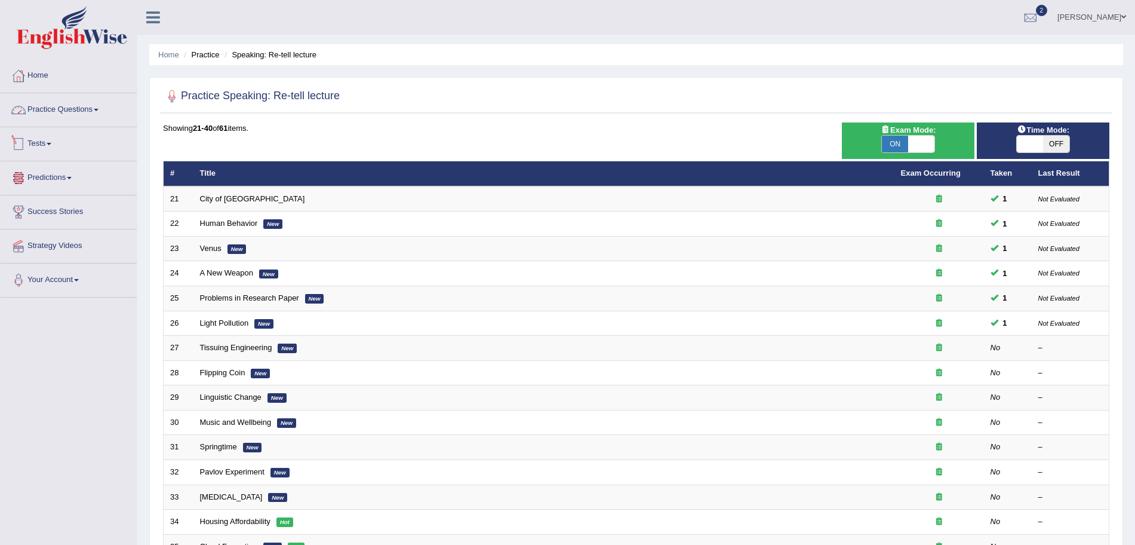
click at [74, 115] on link "Practice Questions" at bounding box center [69, 108] width 136 height 30
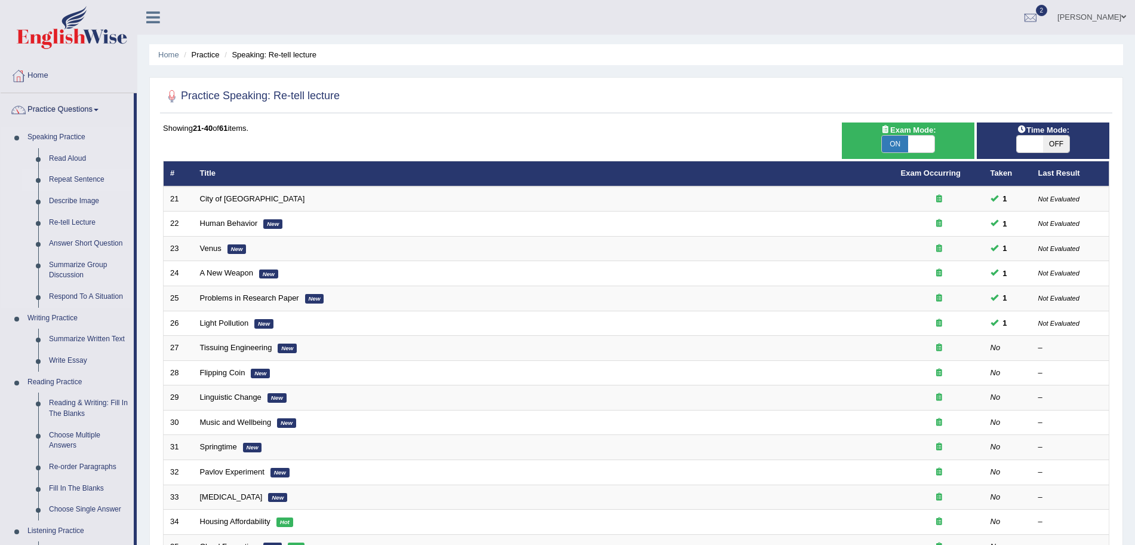
click at [87, 173] on link "Repeat Sentence" at bounding box center [89, 180] width 90 height 22
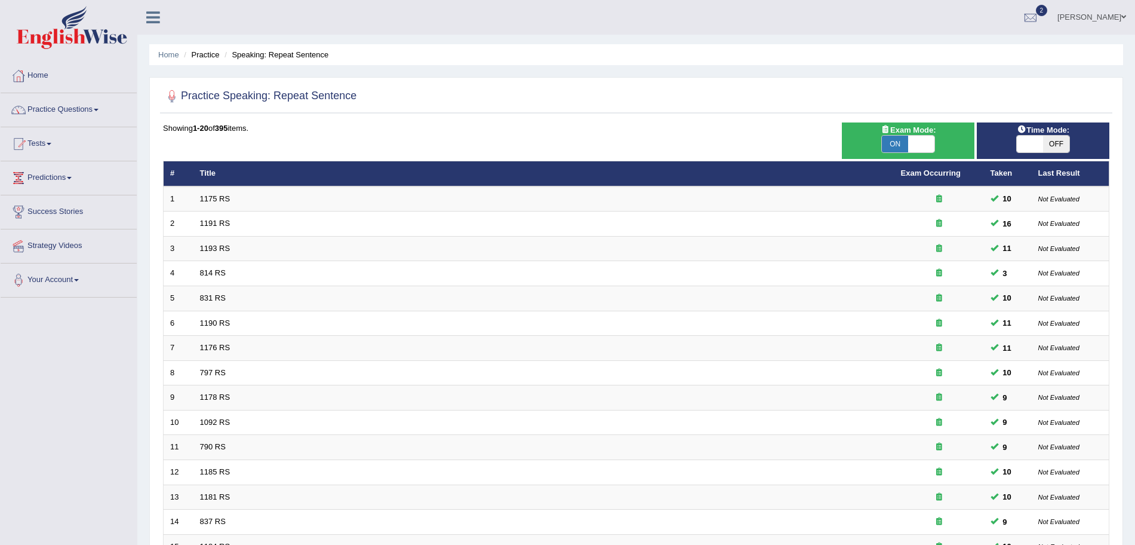
scroll to position [246, 0]
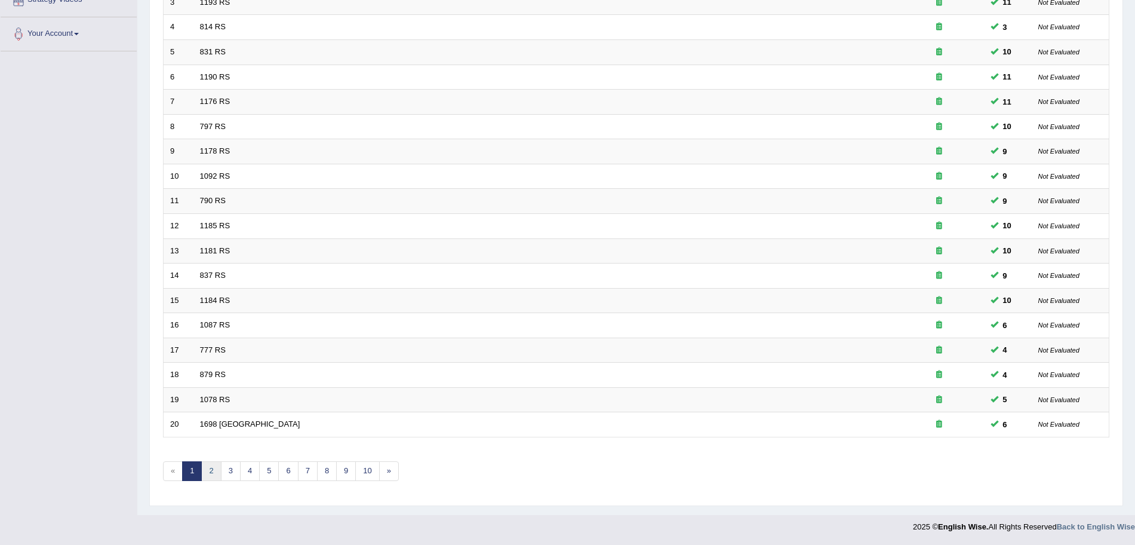
click at [214, 476] on link "2" at bounding box center [211, 471] width 20 height 20
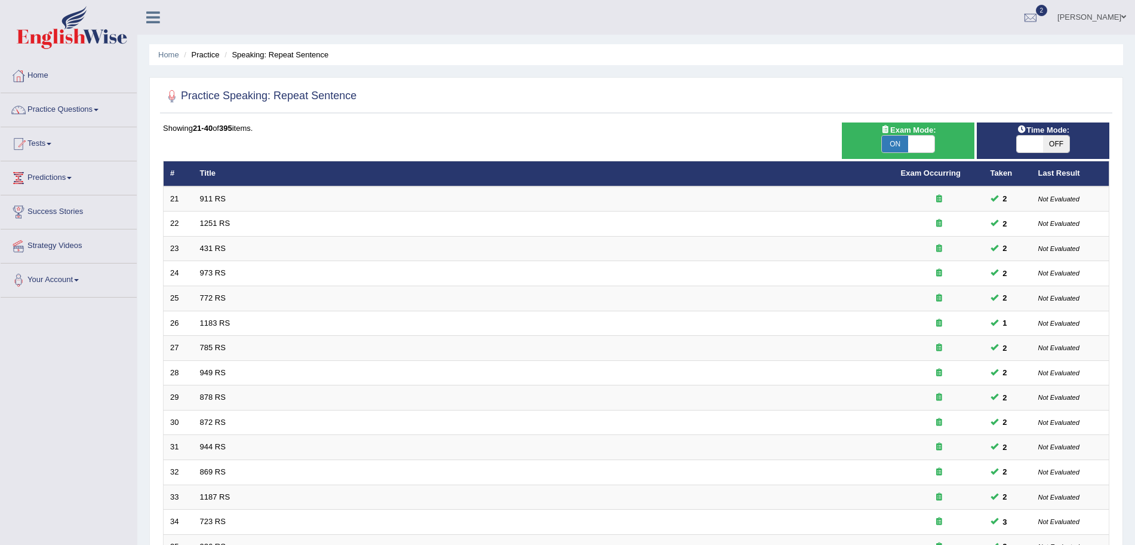
scroll to position [246, 0]
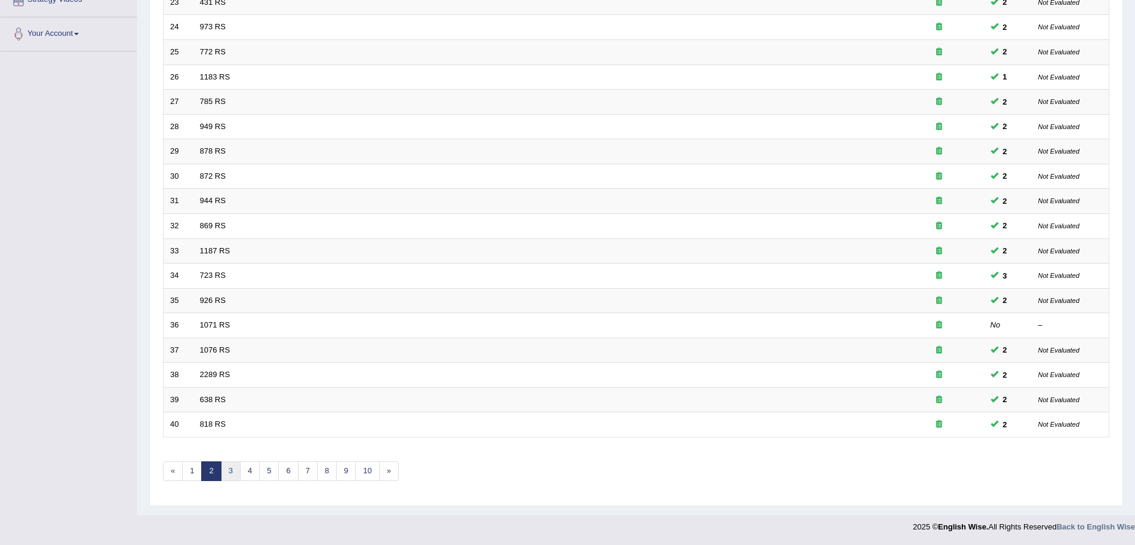
click at [228, 475] on link "3" at bounding box center [231, 471] width 20 height 20
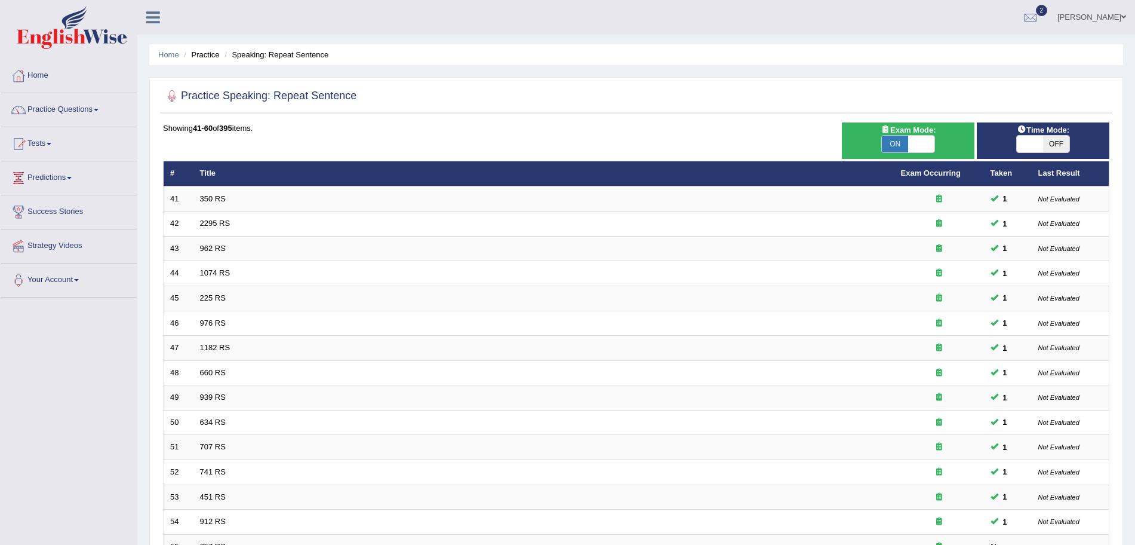
scroll to position [246, 0]
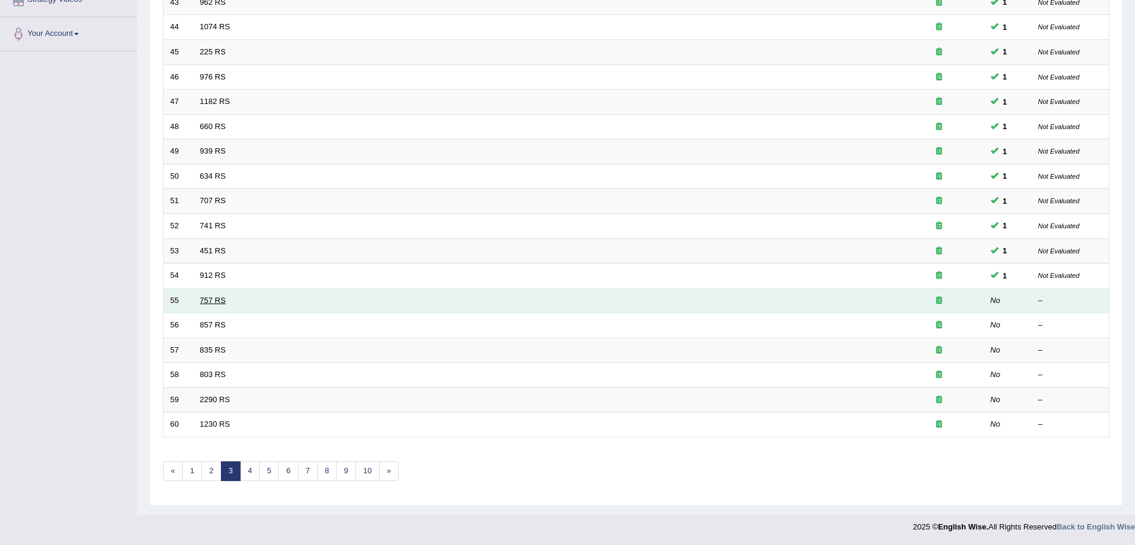
click at [208, 302] on link "757 RS" at bounding box center [213, 300] width 26 height 9
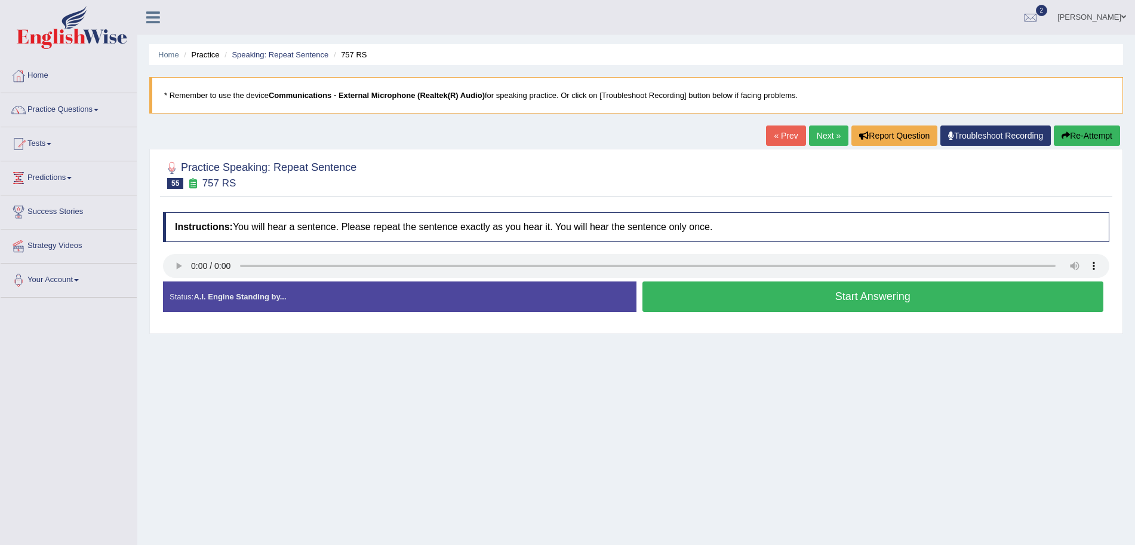
click at [734, 293] on button "Start Answering" at bounding box center [874, 296] width 462 height 30
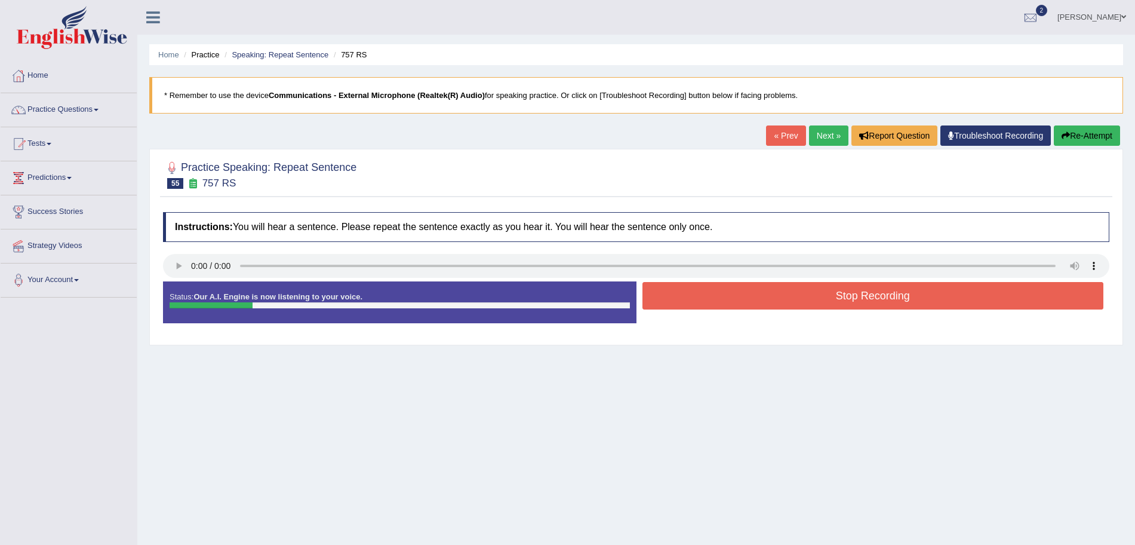
click at [734, 293] on button "Stop Recording" at bounding box center [874, 295] width 462 height 27
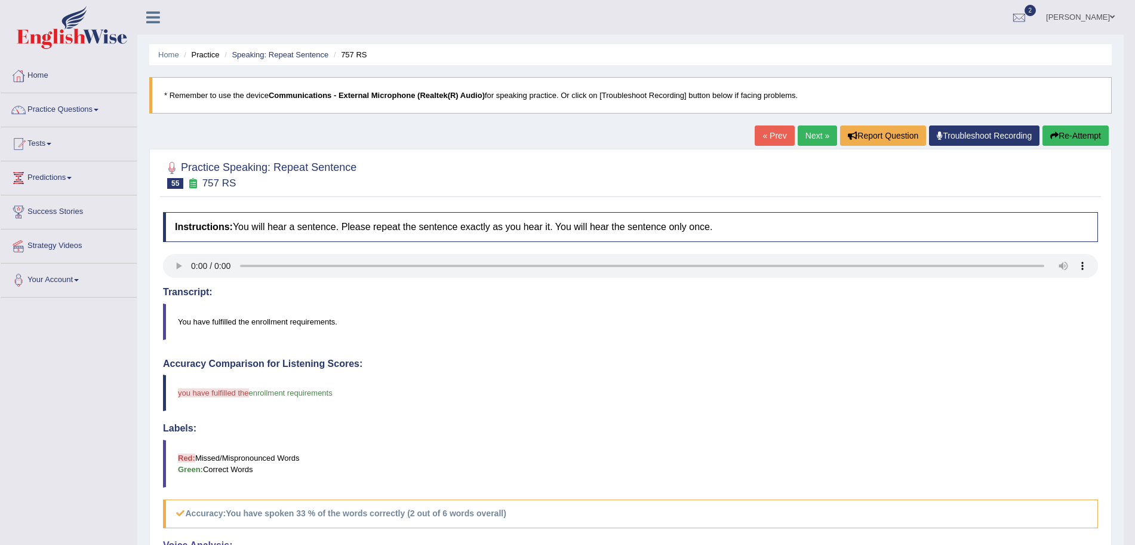
click at [798, 138] on link "Next »" at bounding box center [817, 135] width 39 height 20
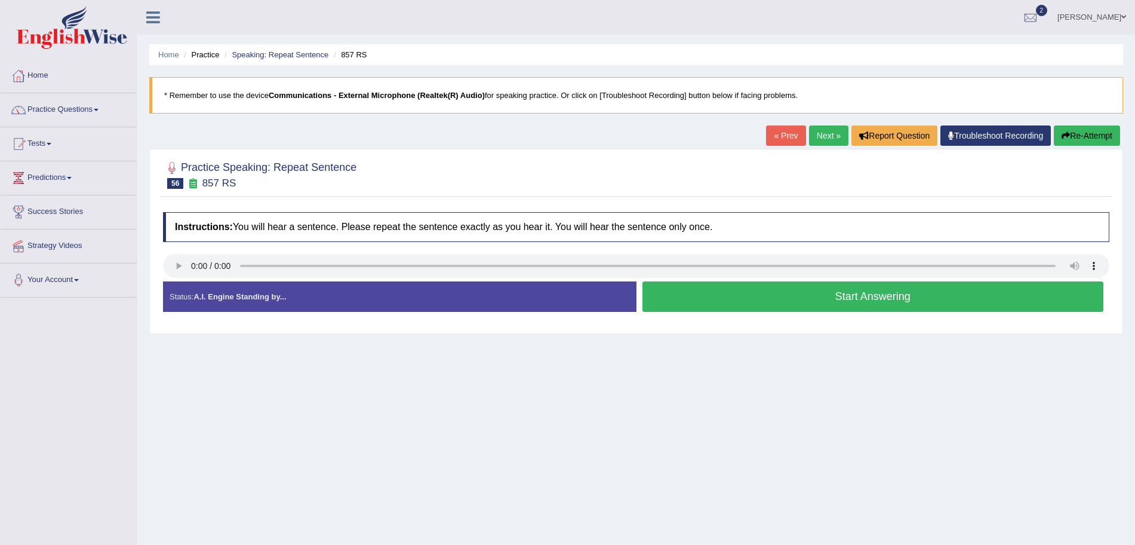
click at [705, 302] on button "Start Answering" at bounding box center [874, 296] width 462 height 30
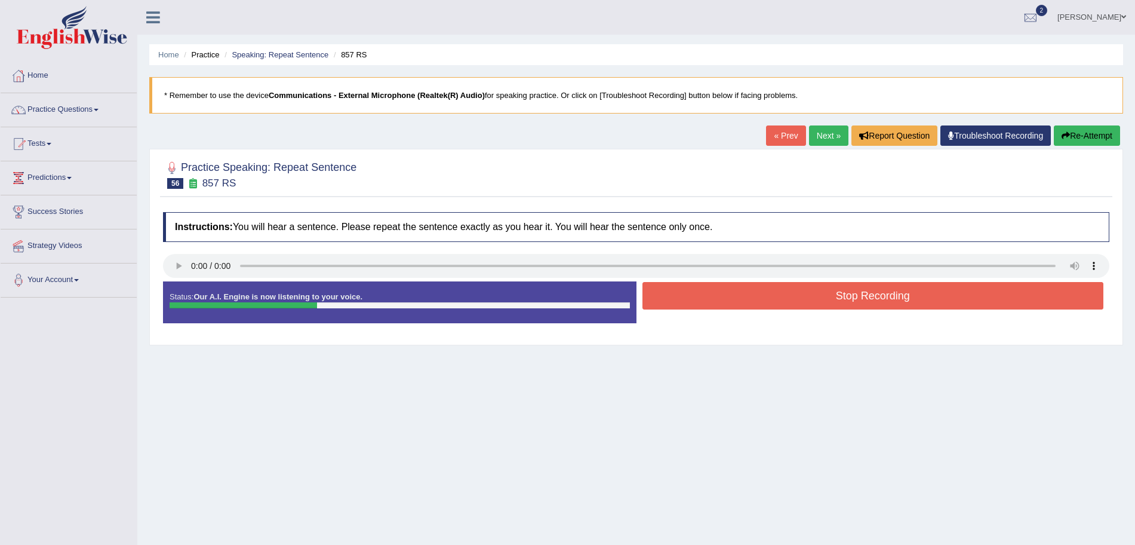
click at [716, 302] on button "Stop Recording" at bounding box center [874, 295] width 462 height 27
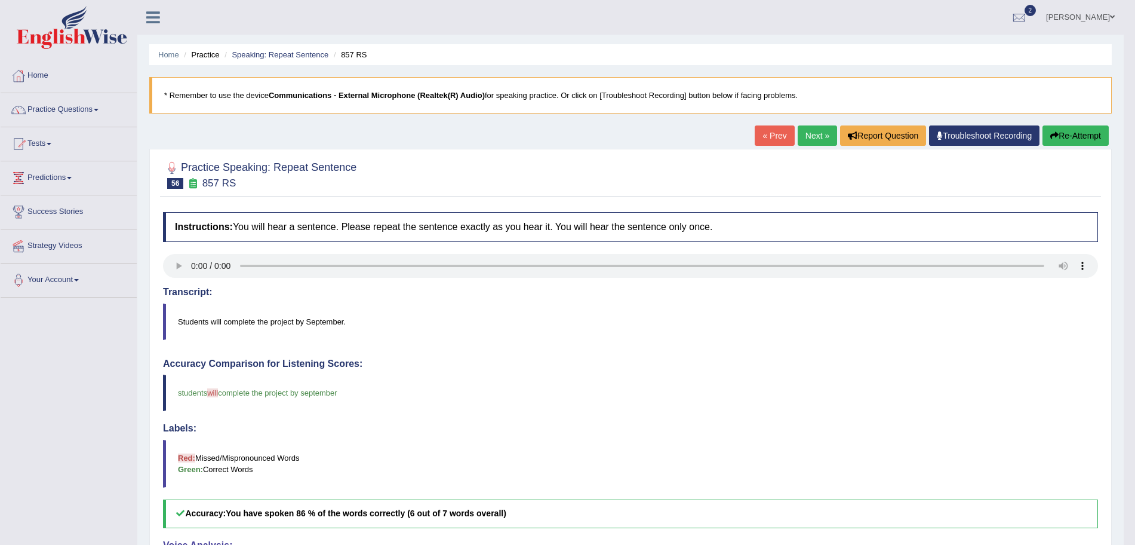
click at [824, 131] on link "Next »" at bounding box center [817, 135] width 39 height 20
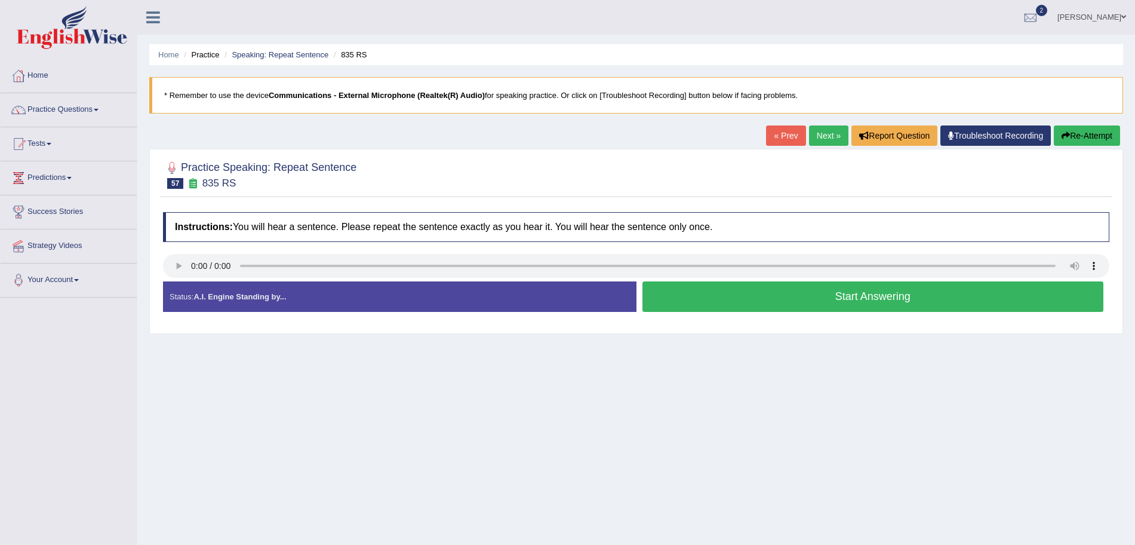
click at [812, 299] on button "Start Answering" at bounding box center [874, 296] width 462 height 30
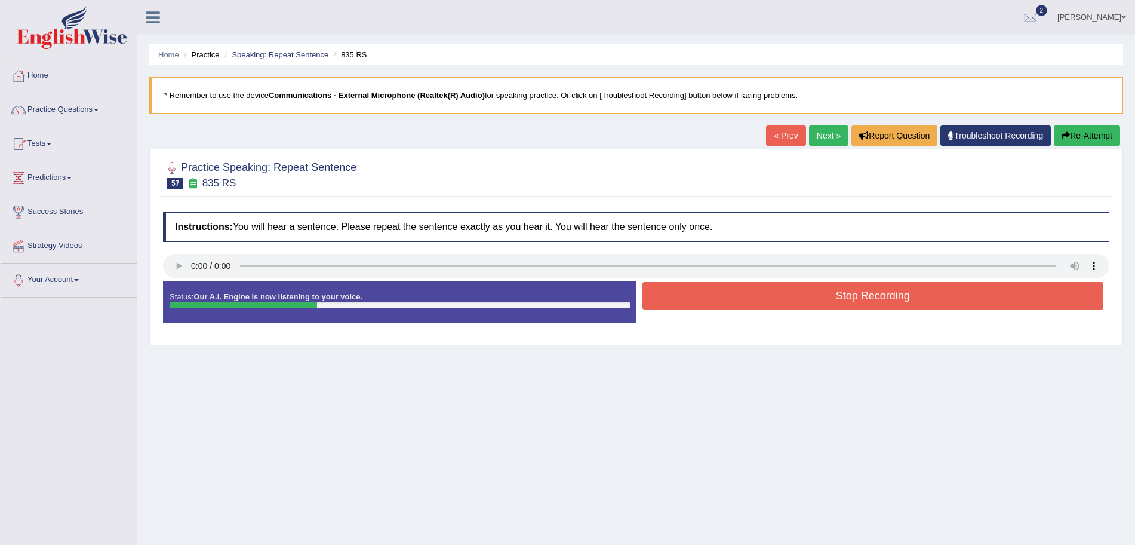
click at [733, 297] on button "Stop Recording" at bounding box center [874, 295] width 462 height 27
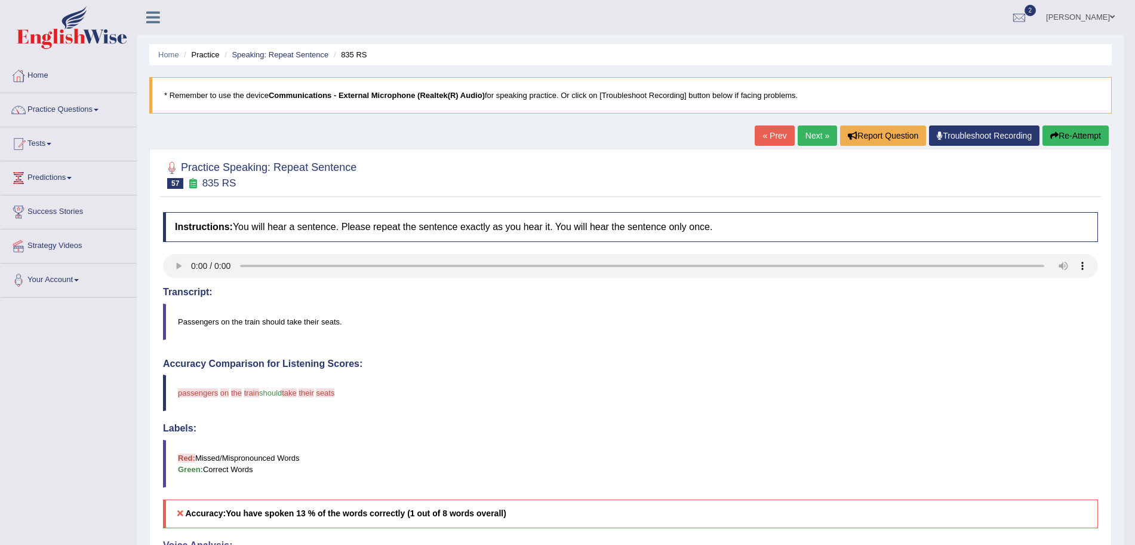
click at [1051, 138] on icon "button" at bounding box center [1055, 135] width 8 height 8
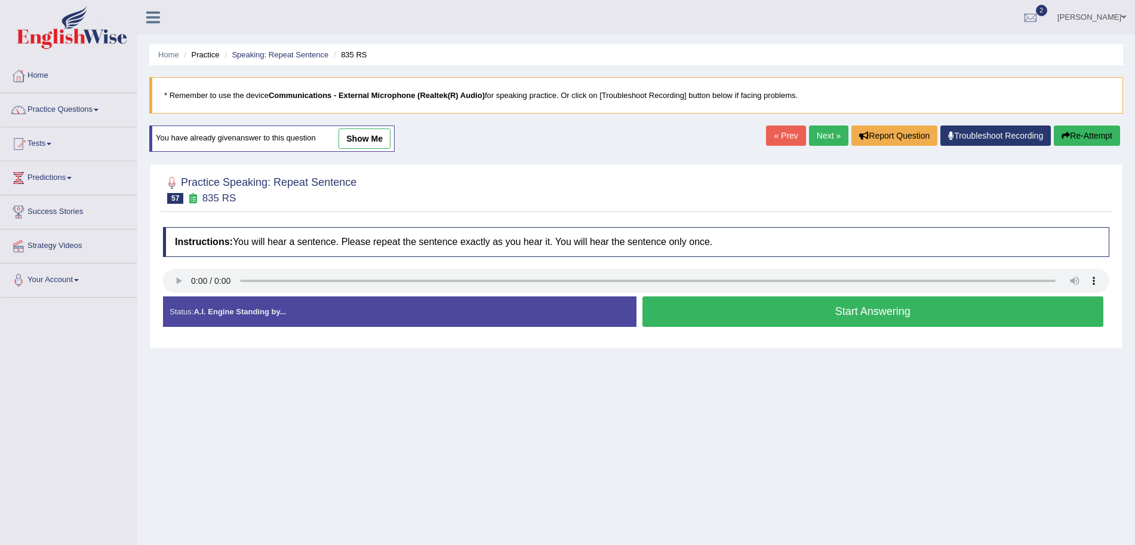
click at [717, 296] on button "Start Answering" at bounding box center [874, 311] width 462 height 30
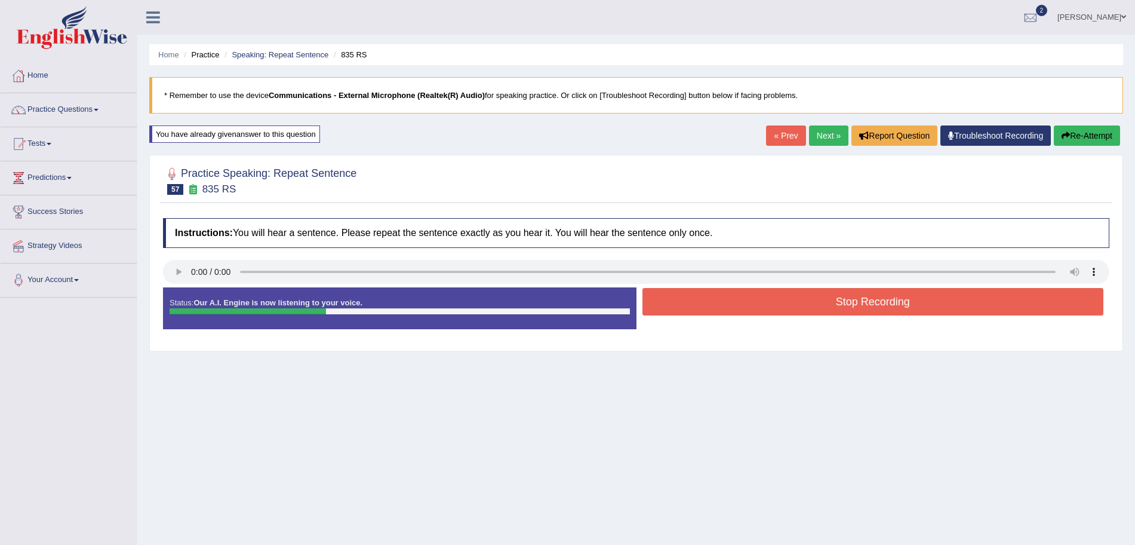
click at [717, 296] on button "Stop Recording" at bounding box center [874, 301] width 462 height 27
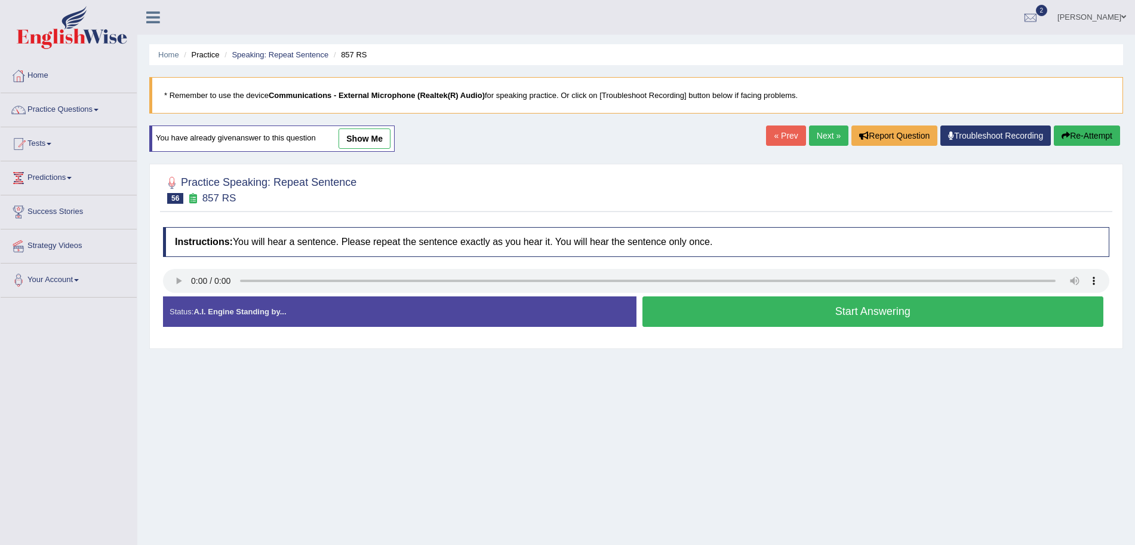
click at [827, 142] on link "Next »" at bounding box center [828, 135] width 39 height 20
click at [760, 315] on button "Start Answering" at bounding box center [874, 311] width 462 height 30
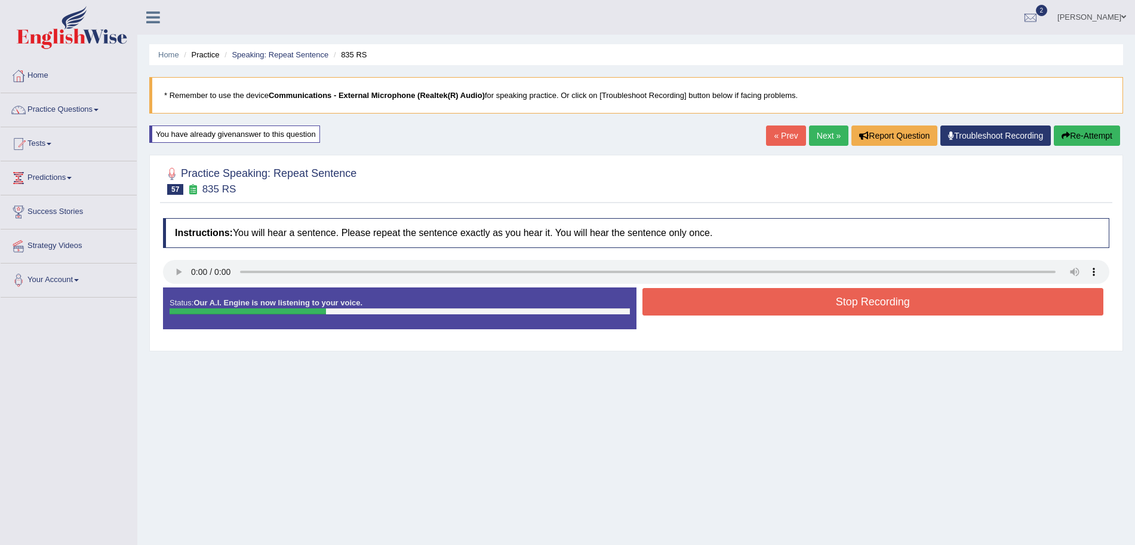
click at [771, 312] on button "Stop Recording" at bounding box center [874, 301] width 462 height 27
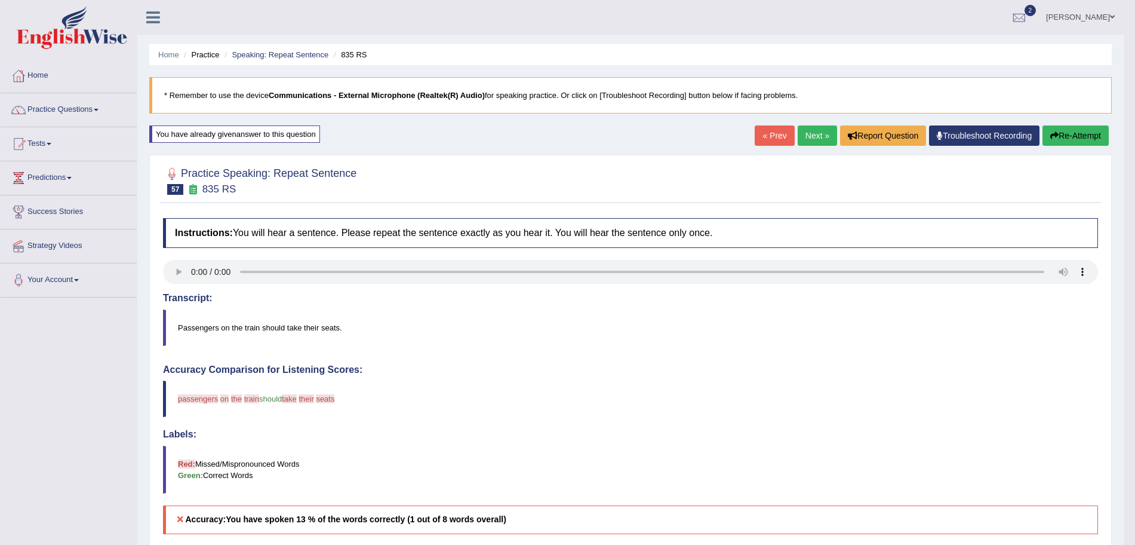
click at [818, 136] on link "Next »" at bounding box center [817, 135] width 39 height 20
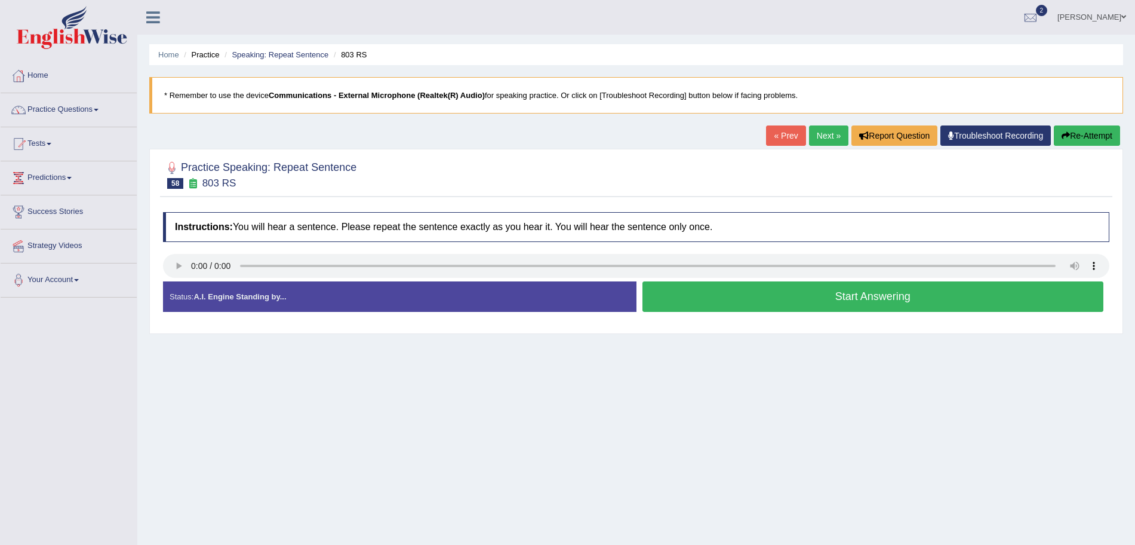
click at [706, 302] on button "Start Answering" at bounding box center [874, 296] width 462 height 30
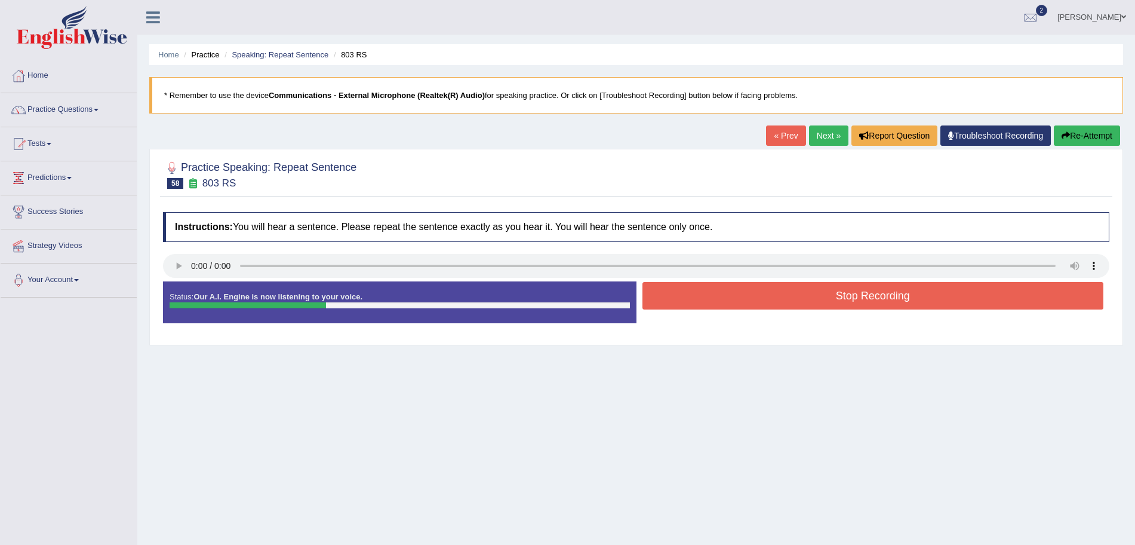
click at [727, 302] on button "Stop Recording" at bounding box center [874, 295] width 462 height 27
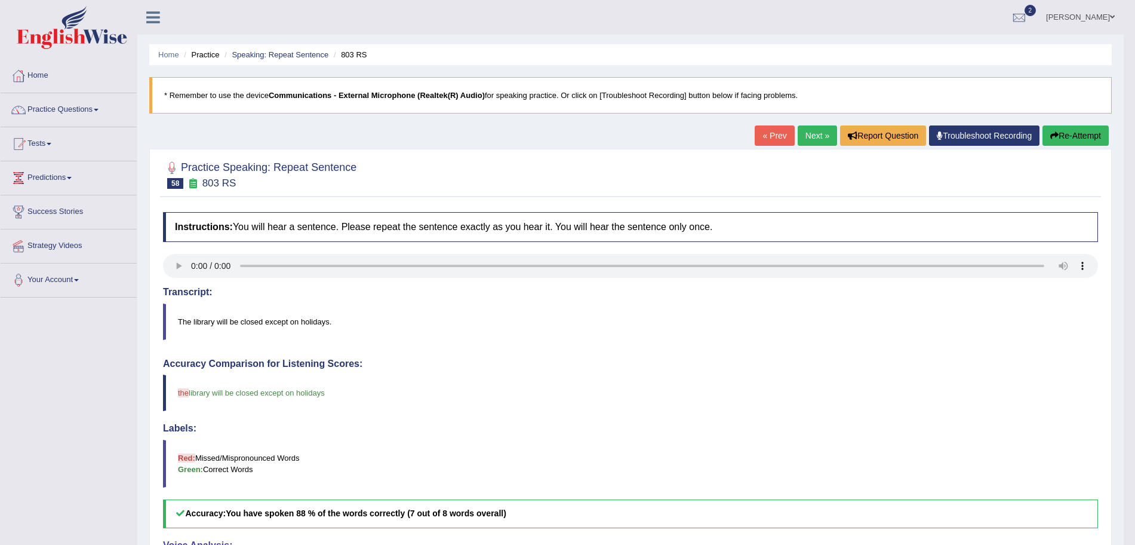
click at [812, 131] on link "Next »" at bounding box center [817, 135] width 39 height 20
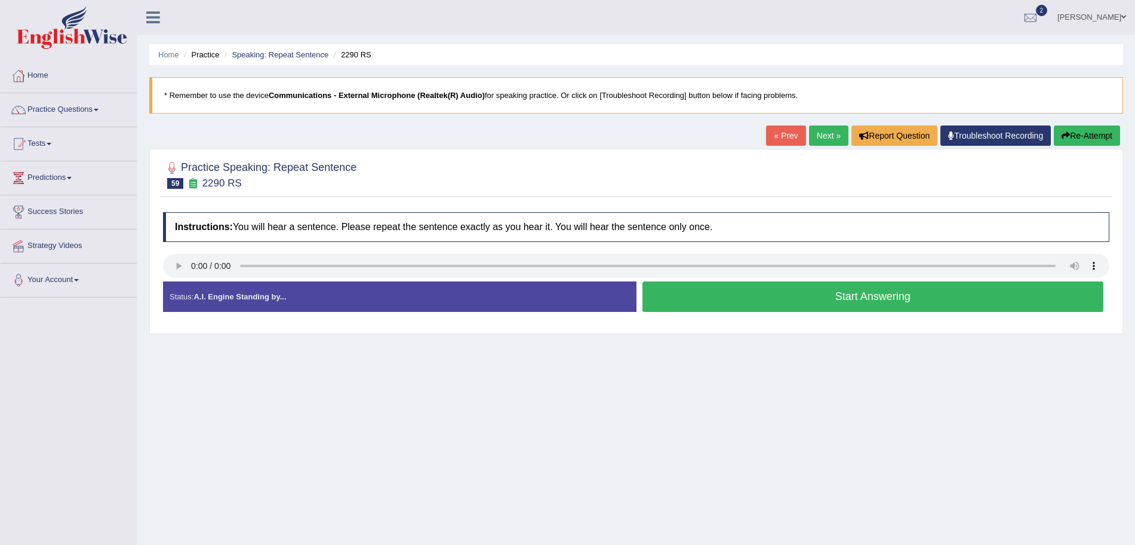
click at [669, 289] on button "Start Answering" at bounding box center [874, 296] width 462 height 30
click at [692, 297] on button "Start Answering" at bounding box center [874, 296] width 462 height 30
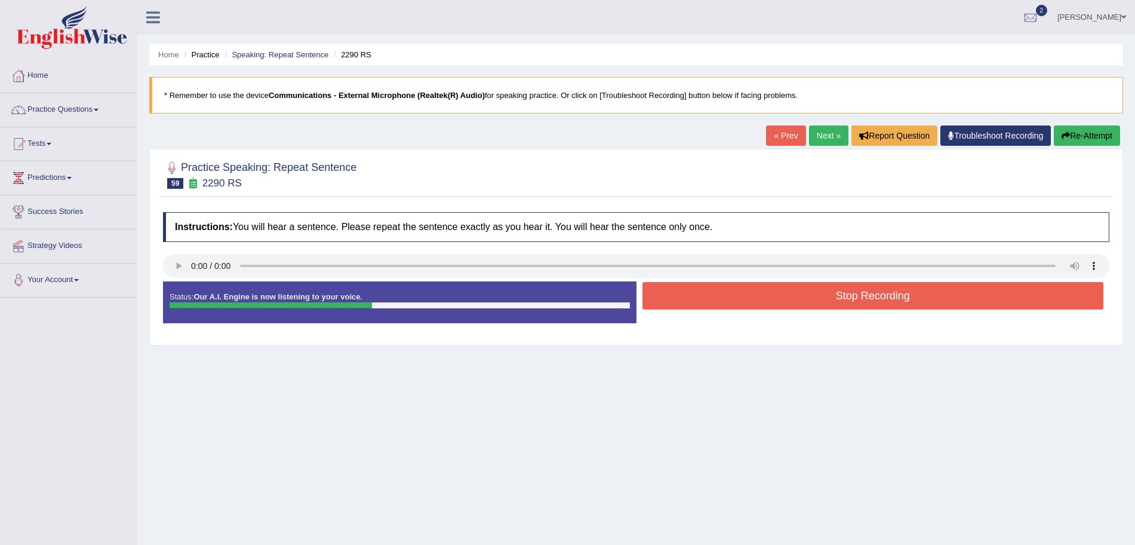
click at [727, 297] on button "Stop Recording" at bounding box center [874, 295] width 462 height 27
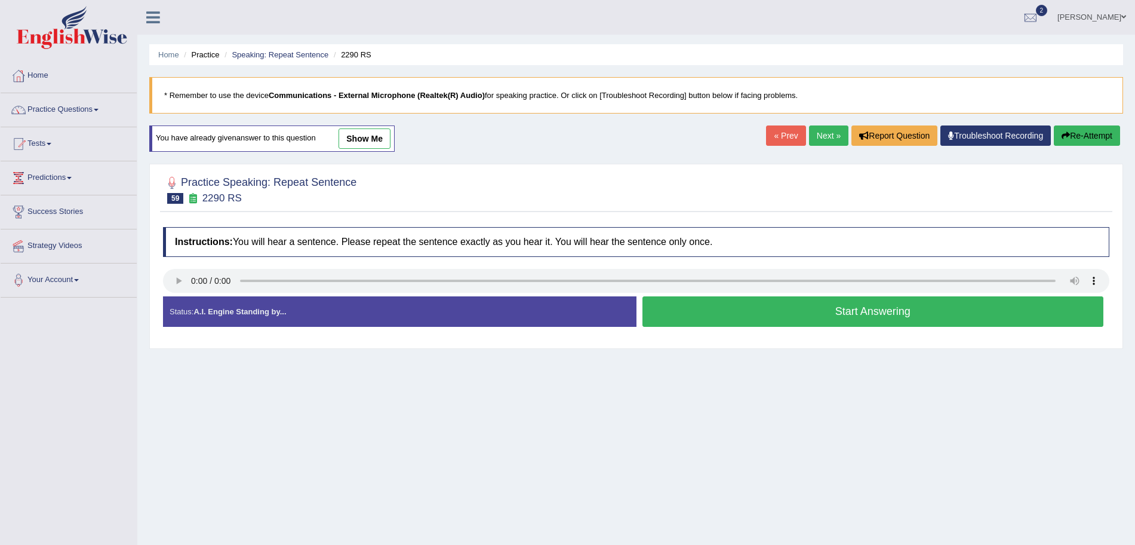
click at [874, 310] on button "Start Answering" at bounding box center [874, 311] width 462 height 30
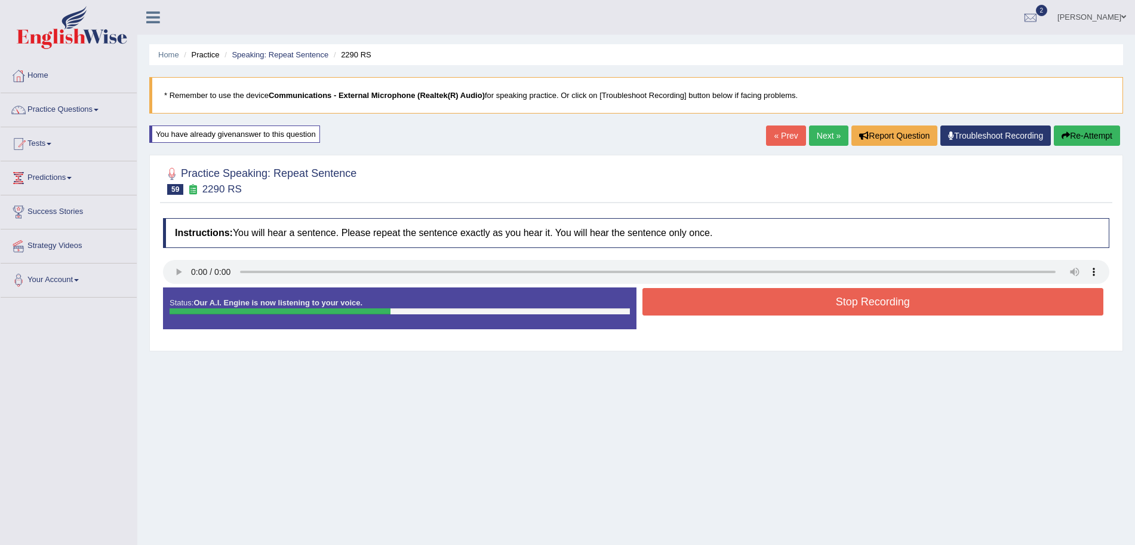
click at [763, 308] on button "Stop Recording" at bounding box center [874, 301] width 462 height 27
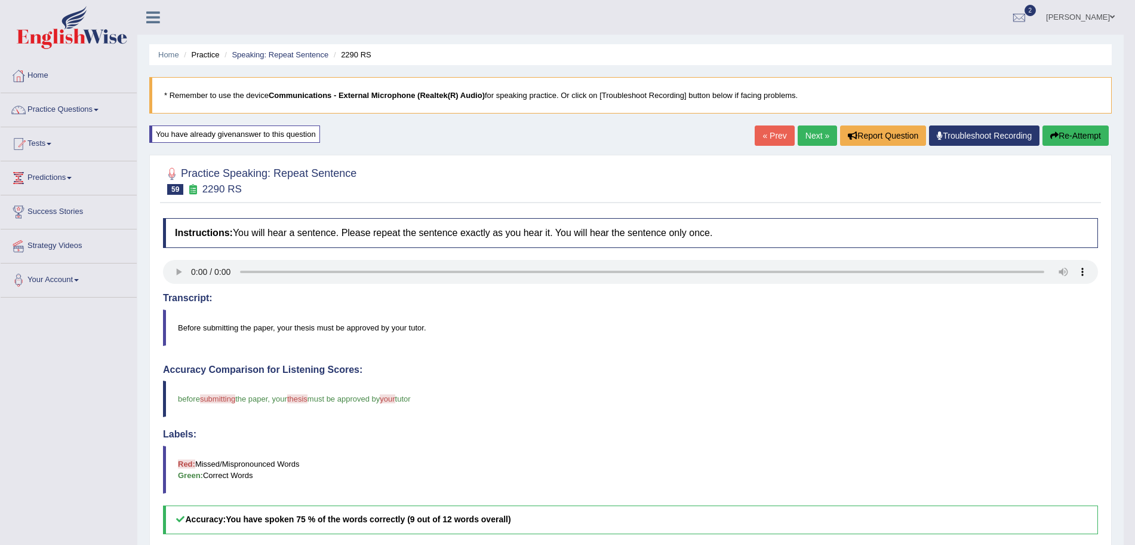
click at [814, 135] on link "Next »" at bounding box center [817, 135] width 39 height 20
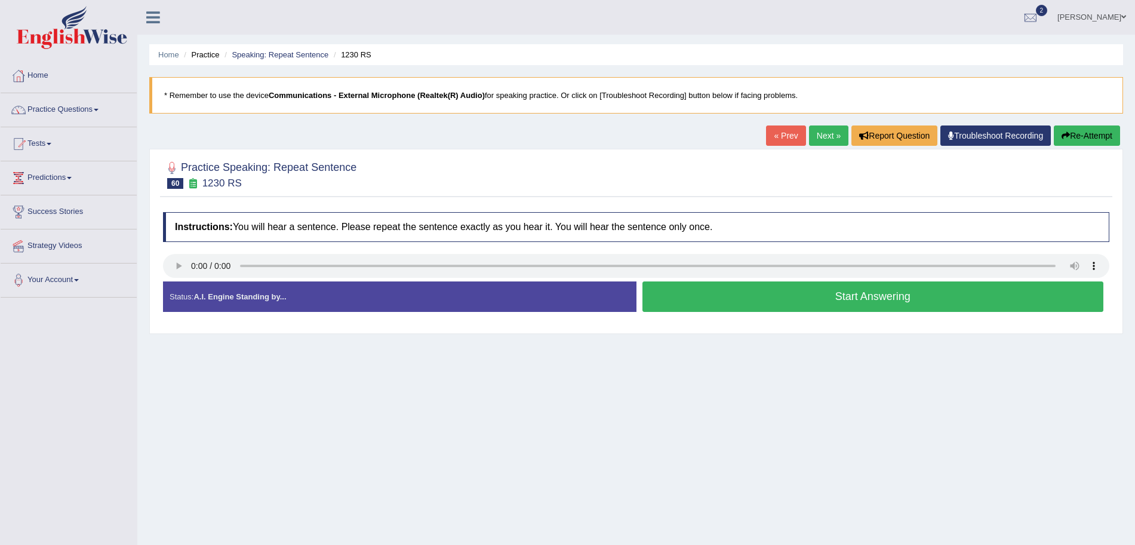
click at [840, 295] on button "Start Answering" at bounding box center [874, 296] width 462 height 30
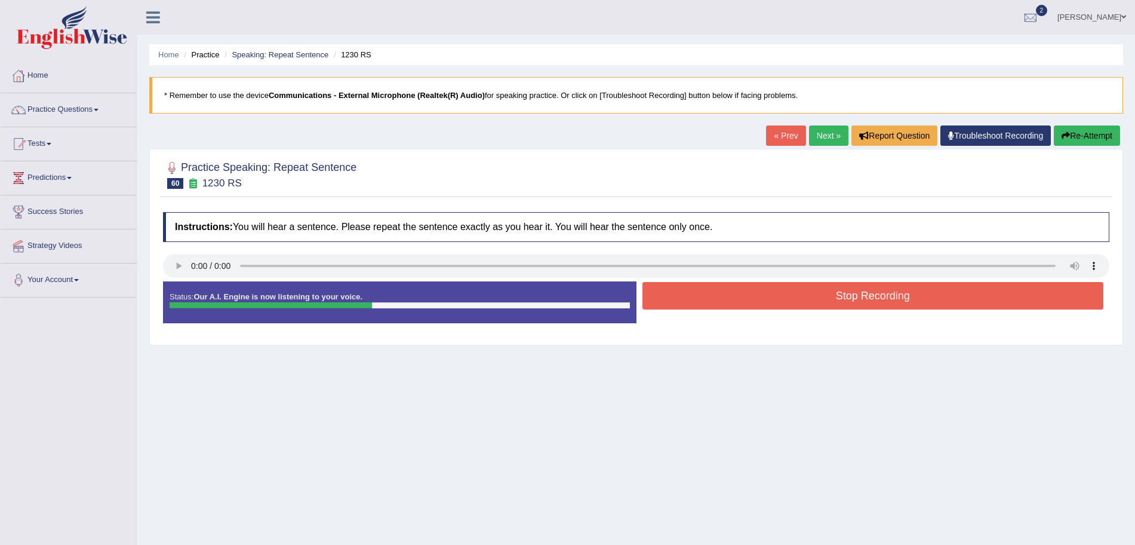
click at [840, 295] on button "Stop Recording" at bounding box center [874, 295] width 462 height 27
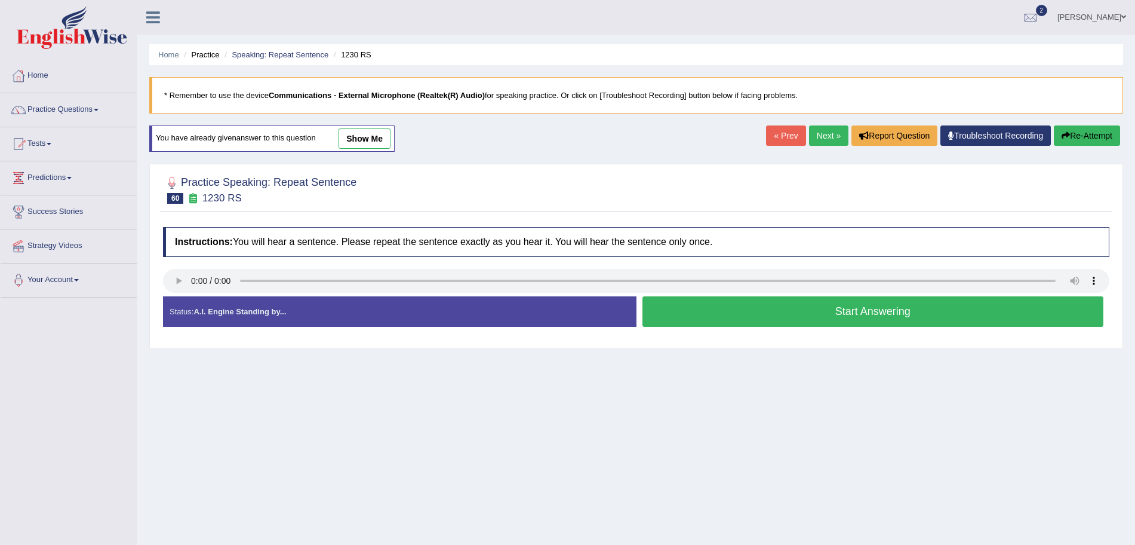
click at [889, 318] on button "Start Answering" at bounding box center [874, 311] width 462 height 30
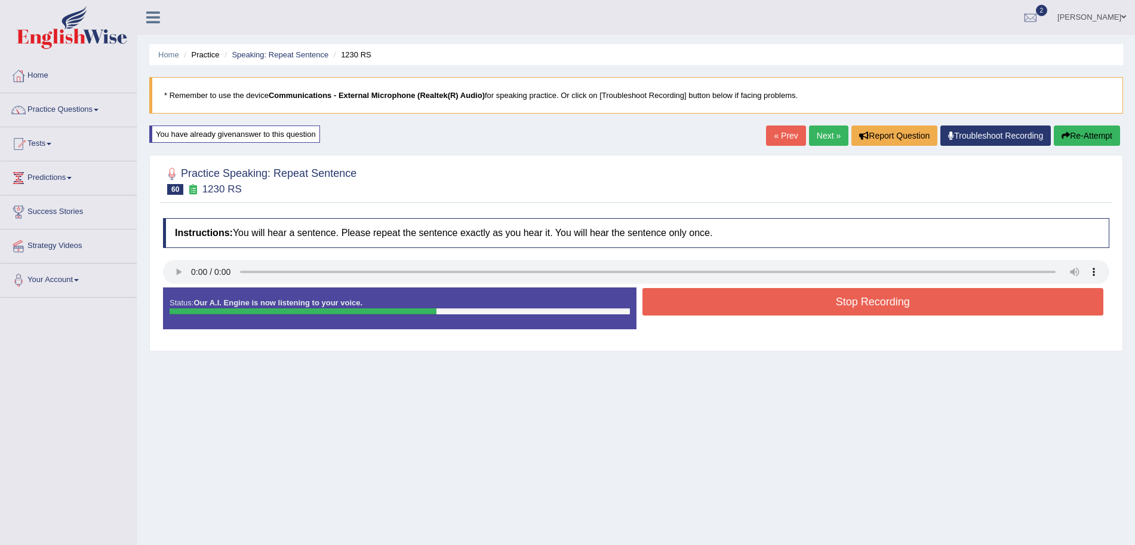
click at [872, 303] on button "Stop Recording" at bounding box center [874, 301] width 462 height 27
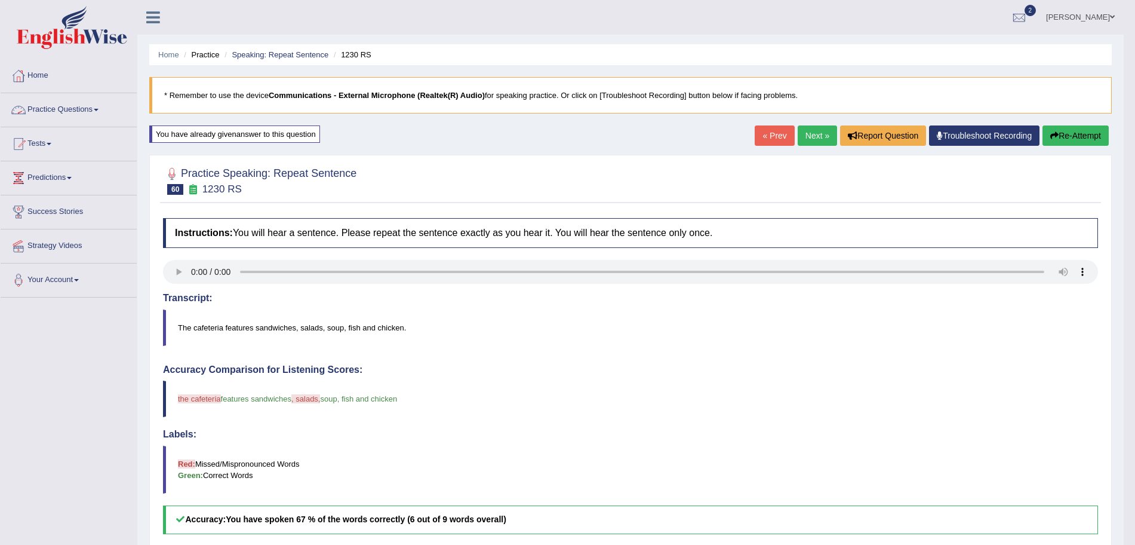
click at [75, 110] on link "Practice Questions" at bounding box center [69, 108] width 136 height 30
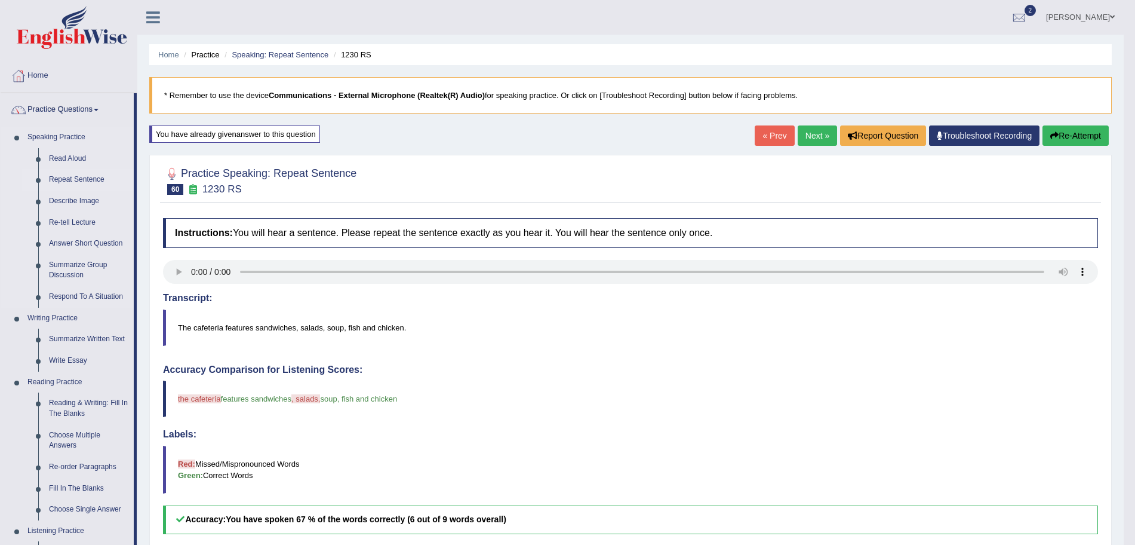
click at [81, 177] on link "Repeat Sentence" at bounding box center [89, 180] width 90 height 22
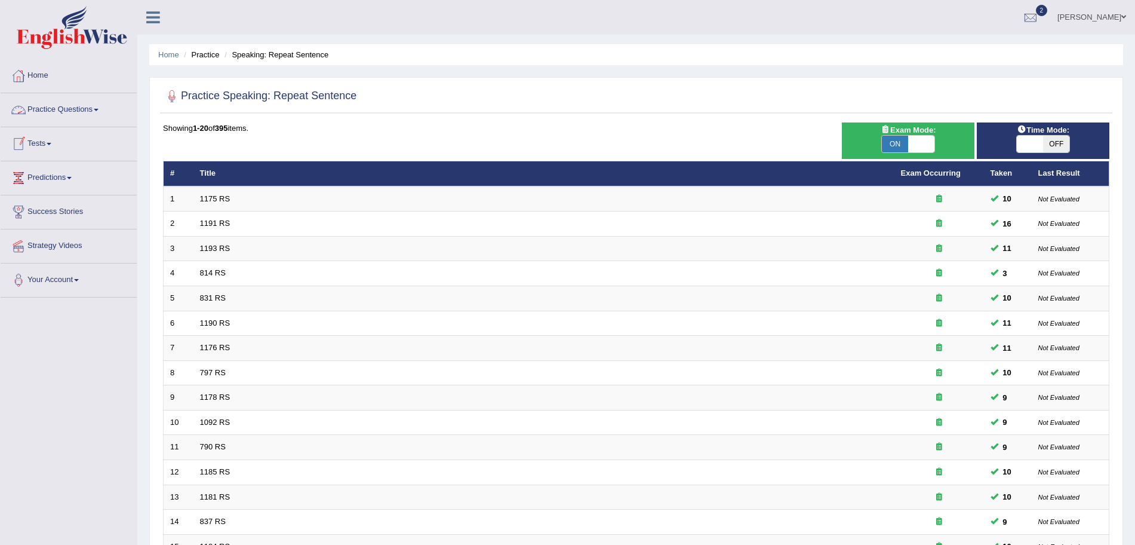
click at [71, 103] on link "Practice Questions" at bounding box center [69, 108] width 136 height 30
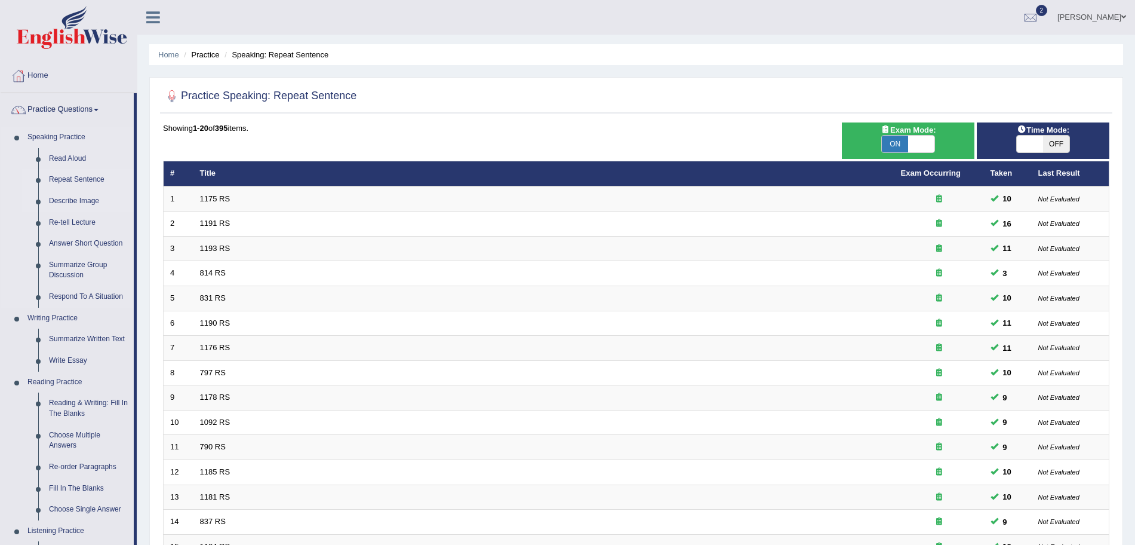
click at [73, 199] on link "Describe Image" at bounding box center [89, 202] width 90 height 22
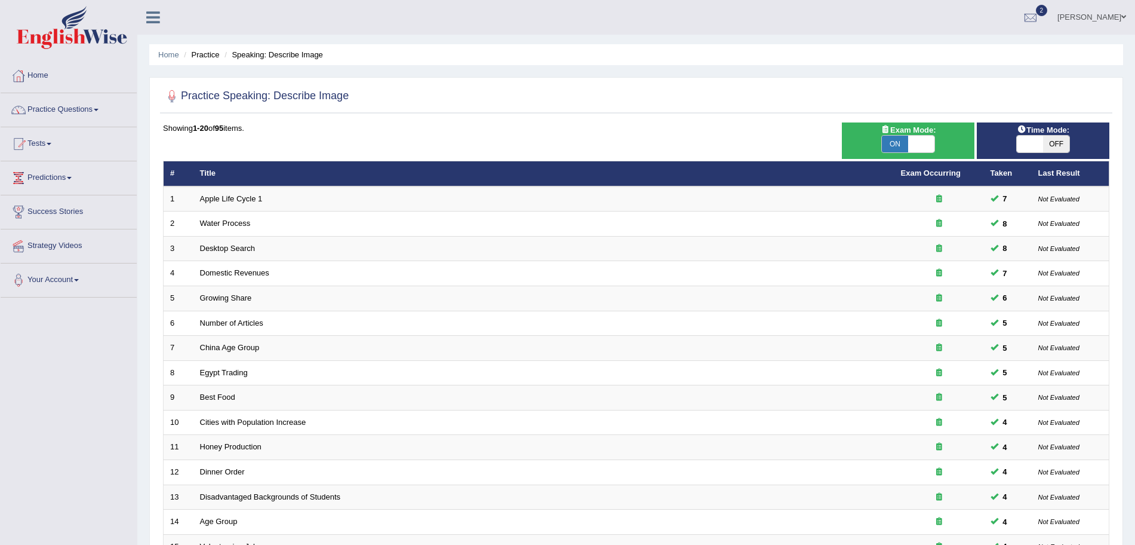
scroll to position [246, 0]
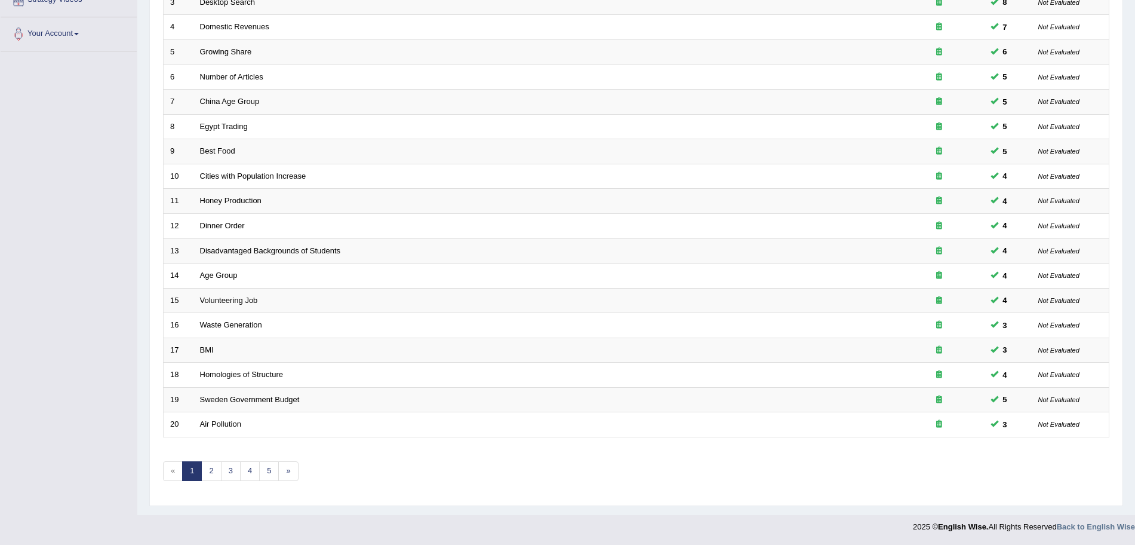
click at [1135, 299] on html "Toggle navigation Home Practice Questions Speaking Practice Read Aloud Repeat S…" at bounding box center [567, 26] width 1135 height 545
click at [211, 468] on link "2" at bounding box center [211, 471] width 20 height 20
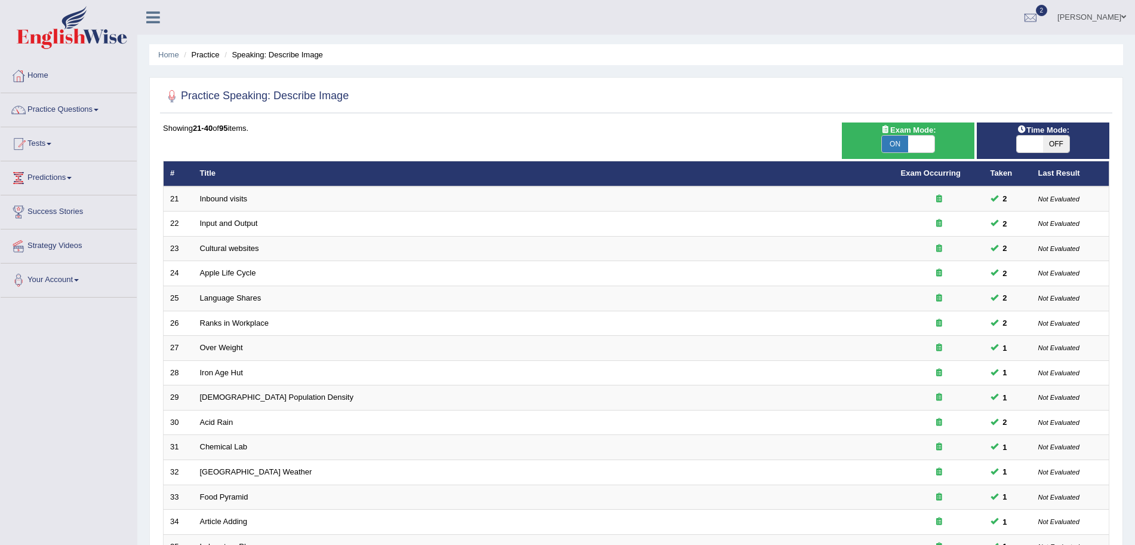
scroll to position [246, 0]
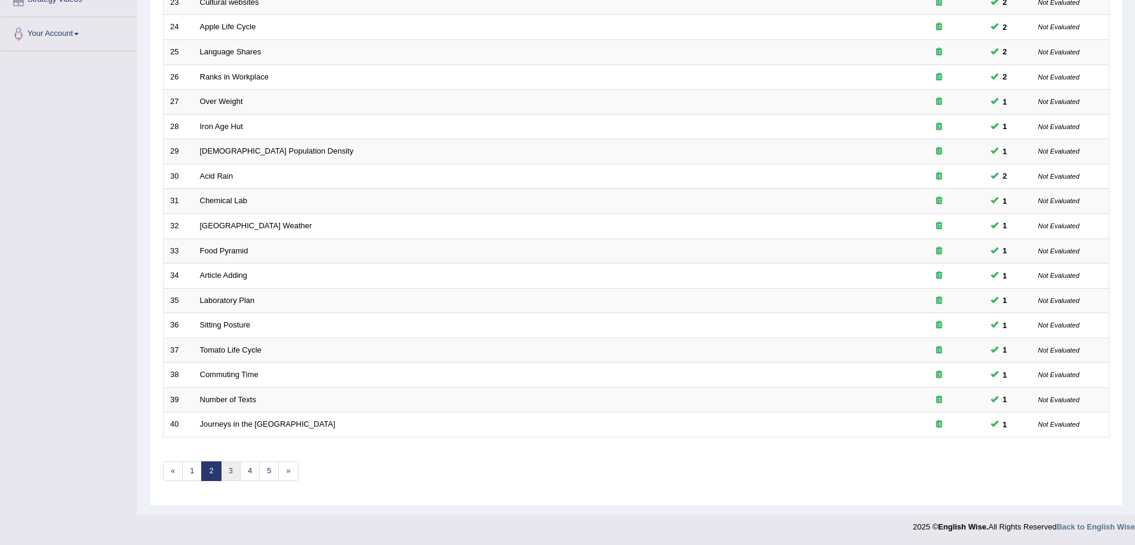
click at [225, 474] on link "3" at bounding box center [231, 471] width 20 height 20
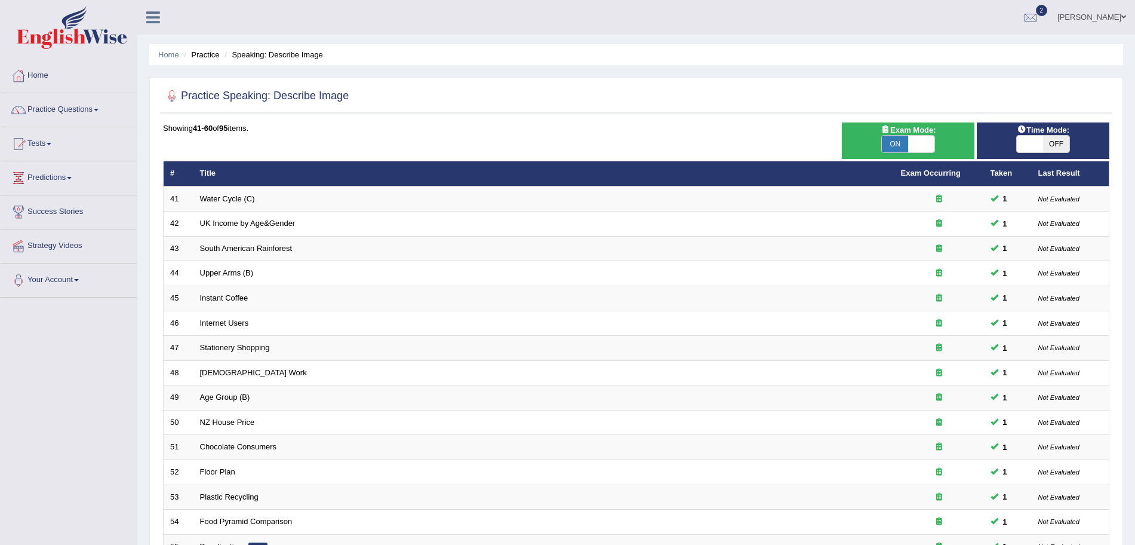
scroll to position [246, 0]
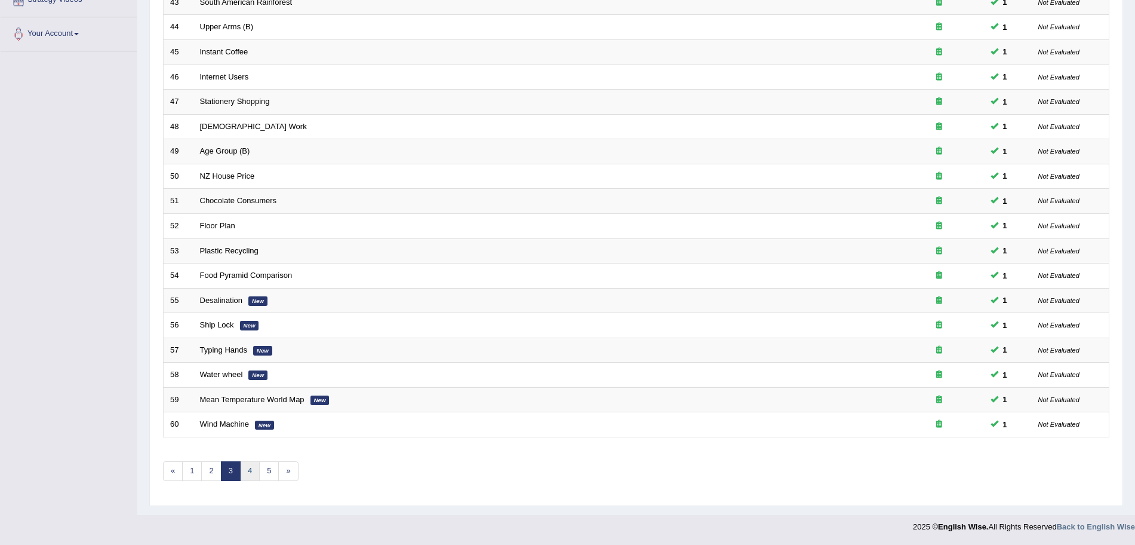
click at [252, 474] on link "4" at bounding box center [250, 471] width 20 height 20
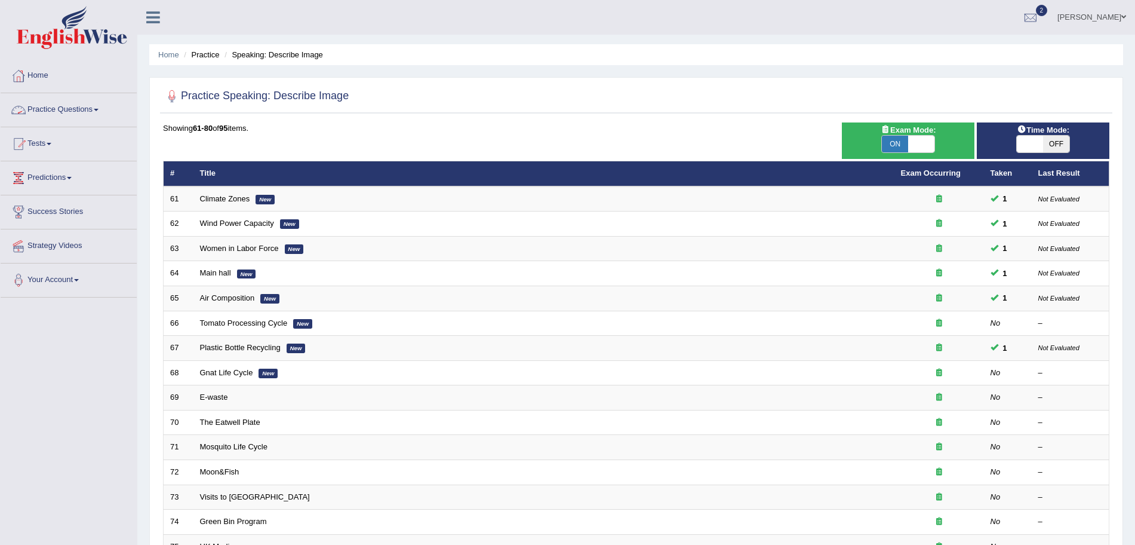
click at [91, 110] on link "Practice Questions" at bounding box center [69, 108] width 136 height 30
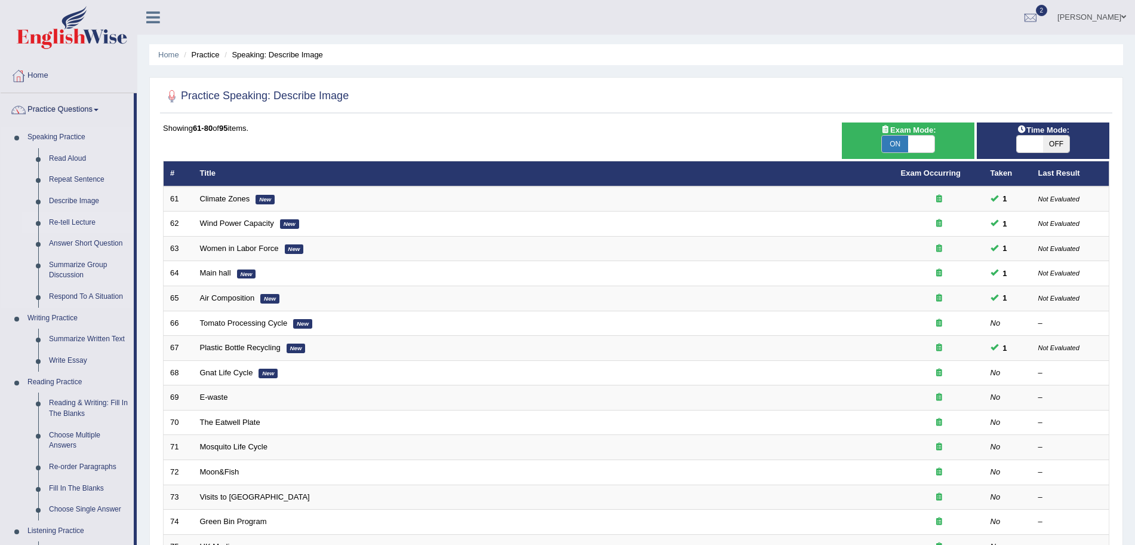
click at [67, 222] on link "Re-tell Lecture" at bounding box center [89, 223] width 90 height 22
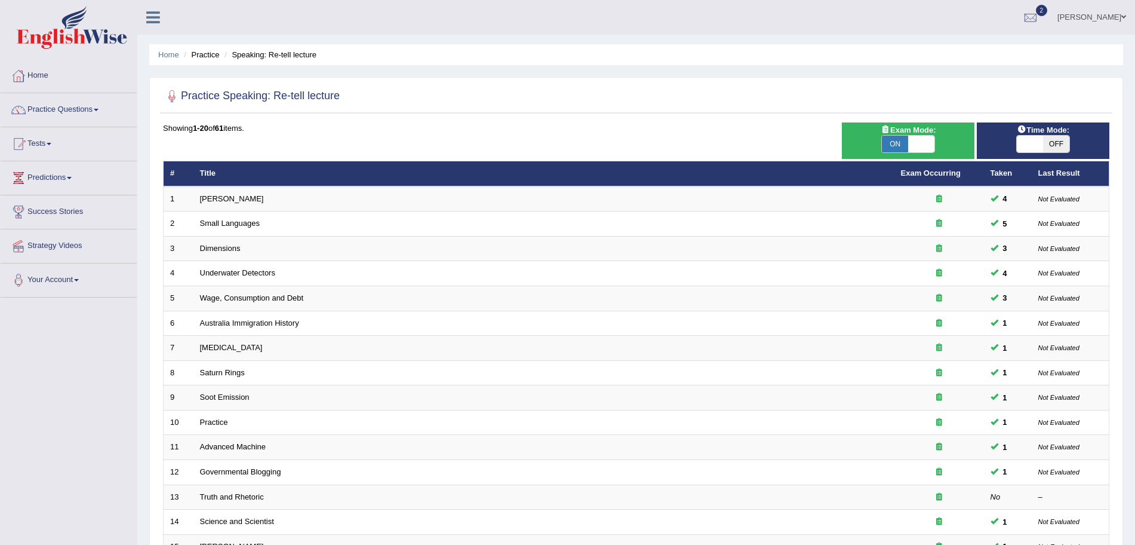
scroll to position [246, 0]
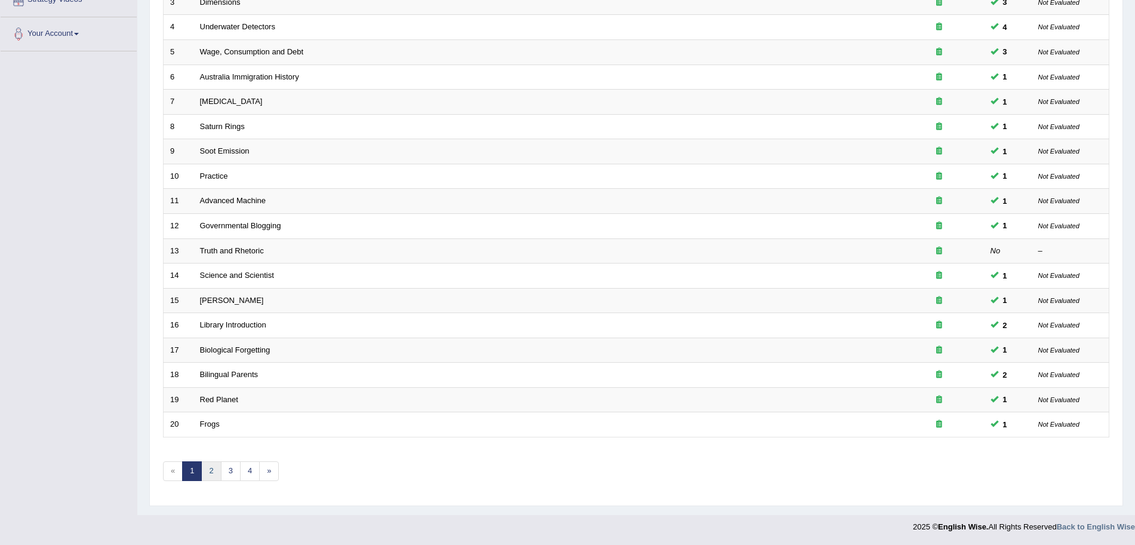
click at [204, 468] on link "2" at bounding box center [211, 471] width 20 height 20
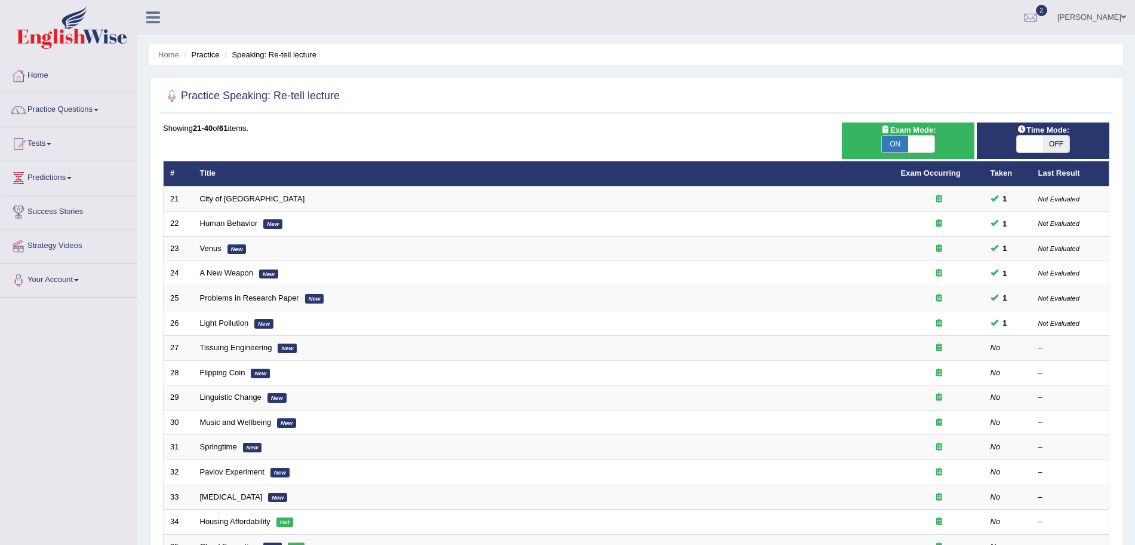
click at [82, 29] on img at bounding box center [72, 27] width 110 height 43
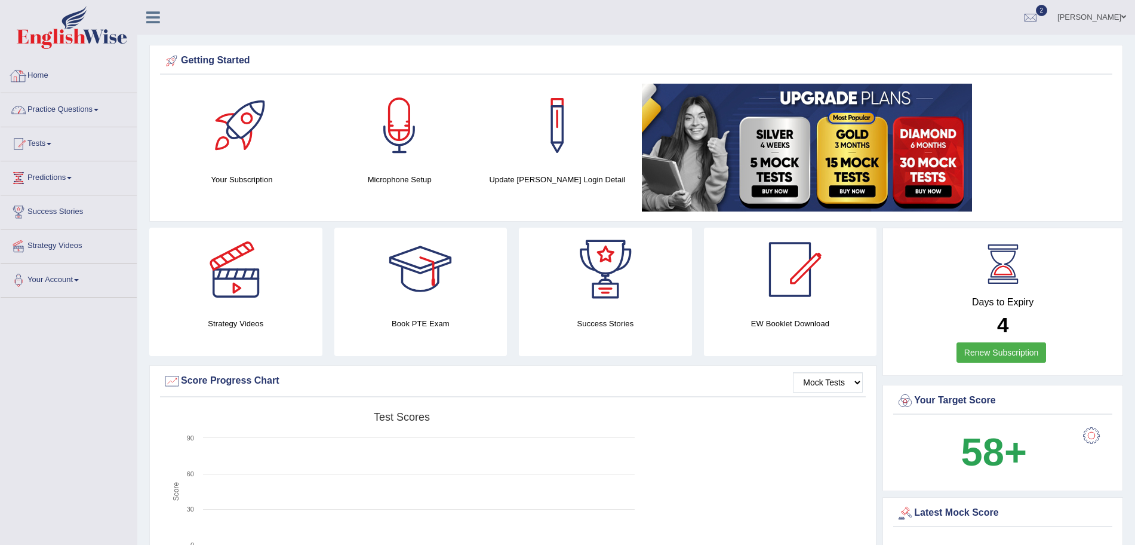
click at [73, 103] on link "Practice Questions" at bounding box center [69, 108] width 136 height 30
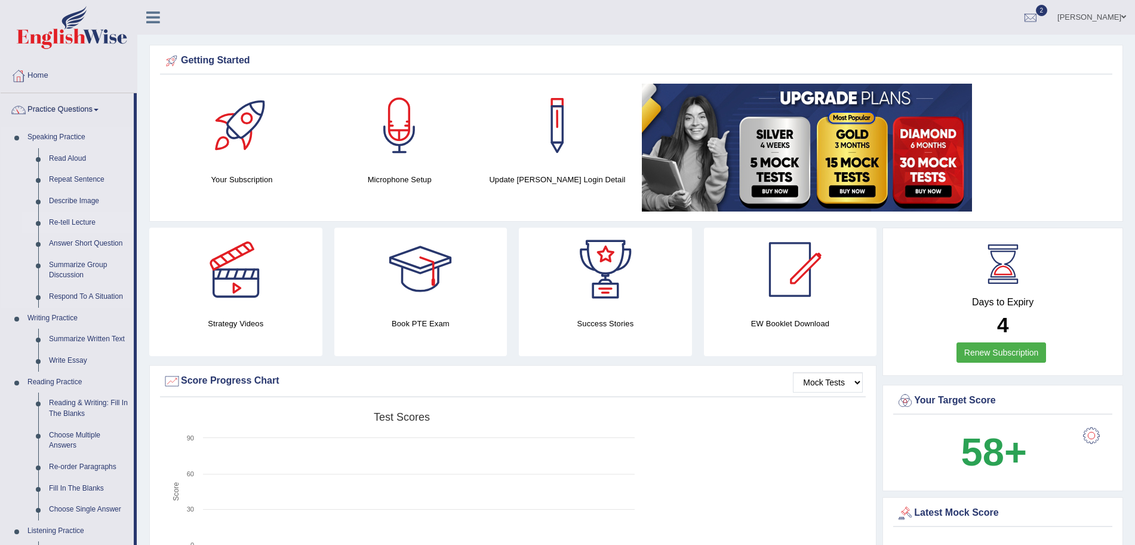
click at [81, 222] on link "Re-tell Lecture" at bounding box center [89, 223] width 90 height 22
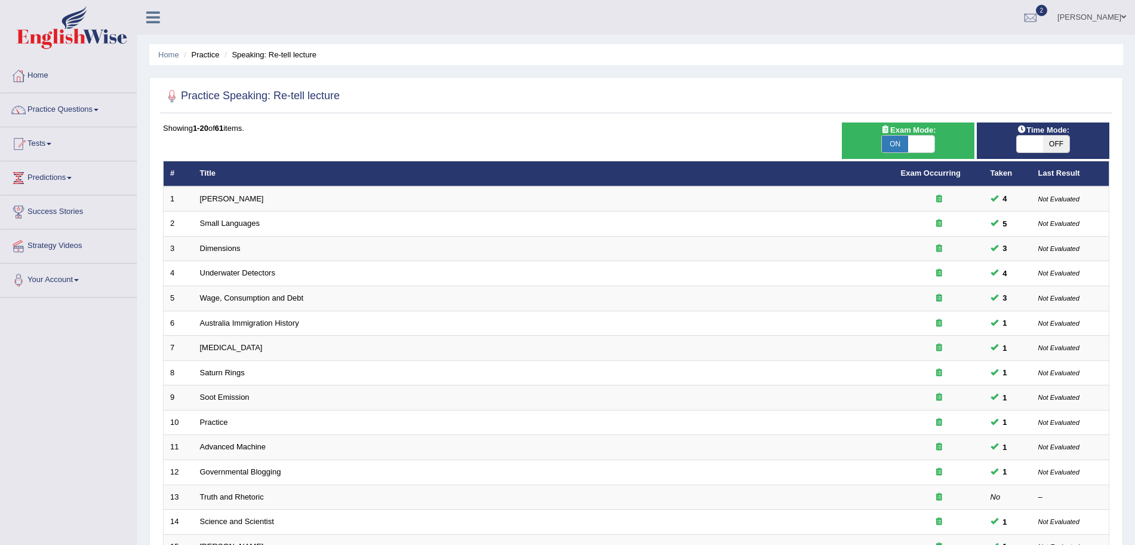
scroll to position [246, 0]
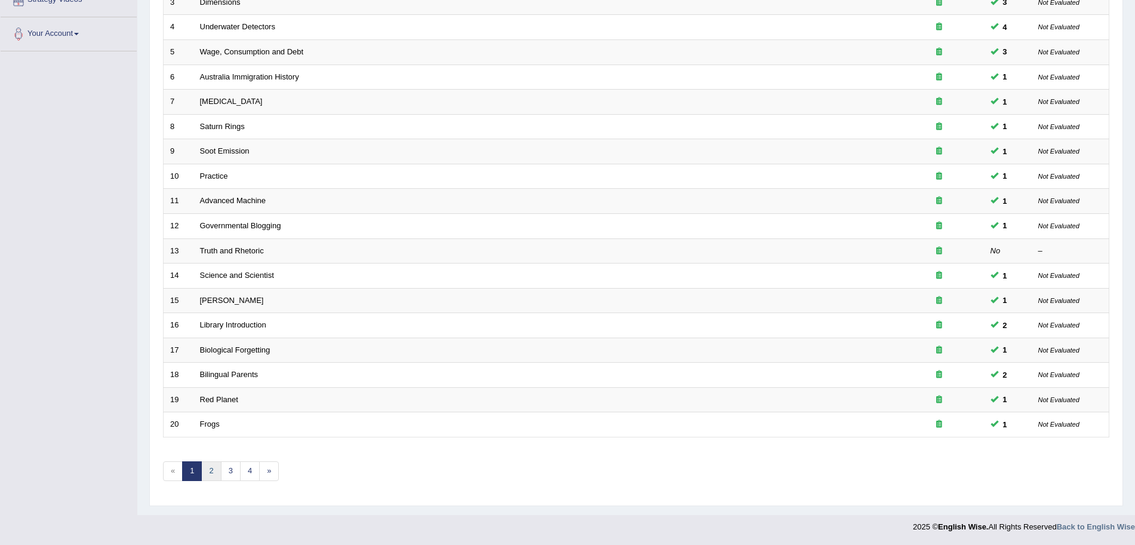
click at [211, 472] on link "2" at bounding box center [211, 471] width 20 height 20
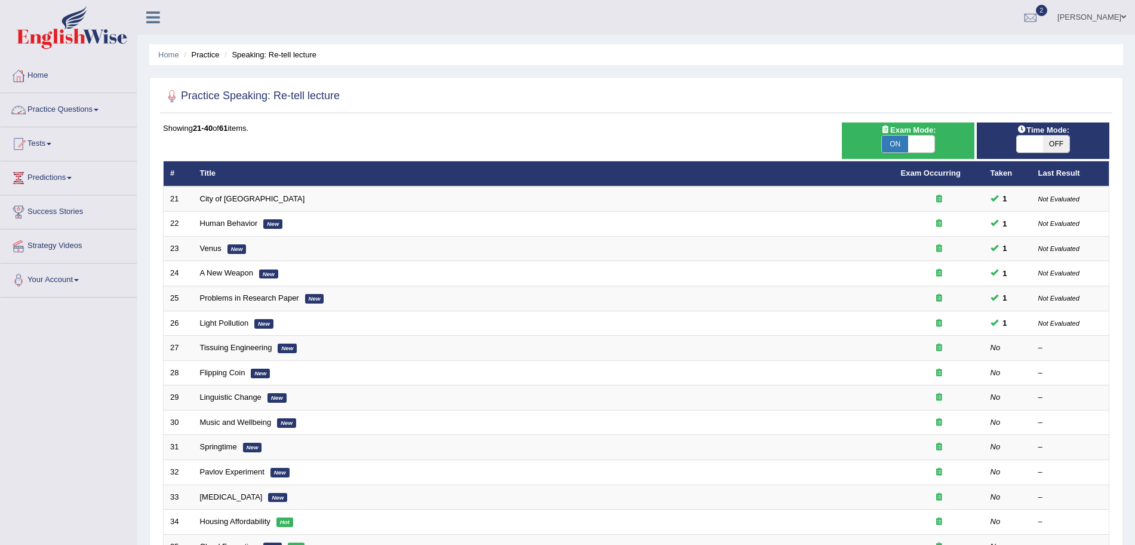
click at [81, 110] on link "Practice Questions" at bounding box center [69, 108] width 136 height 30
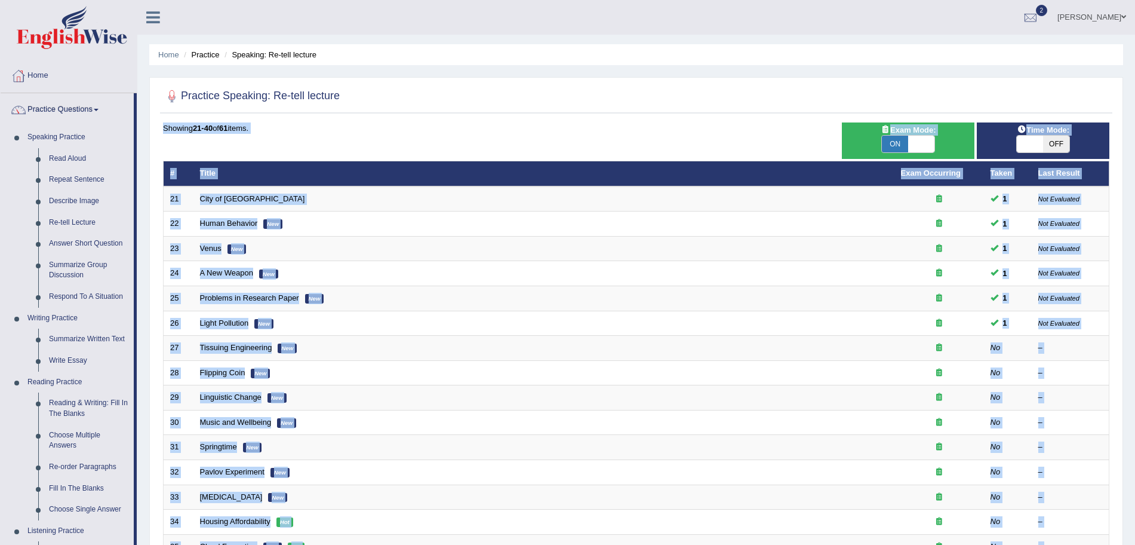
drag, startPoint x: 1117, startPoint y: 168, endPoint x: 1146, endPoint y: 214, distance: 54.0
click at [1135, 214] on html "Toggle navigation Home Practice Questions Speaking Practice Read Aloud Repeat S…" at bounding box center [567, 272] width 1135 height 545
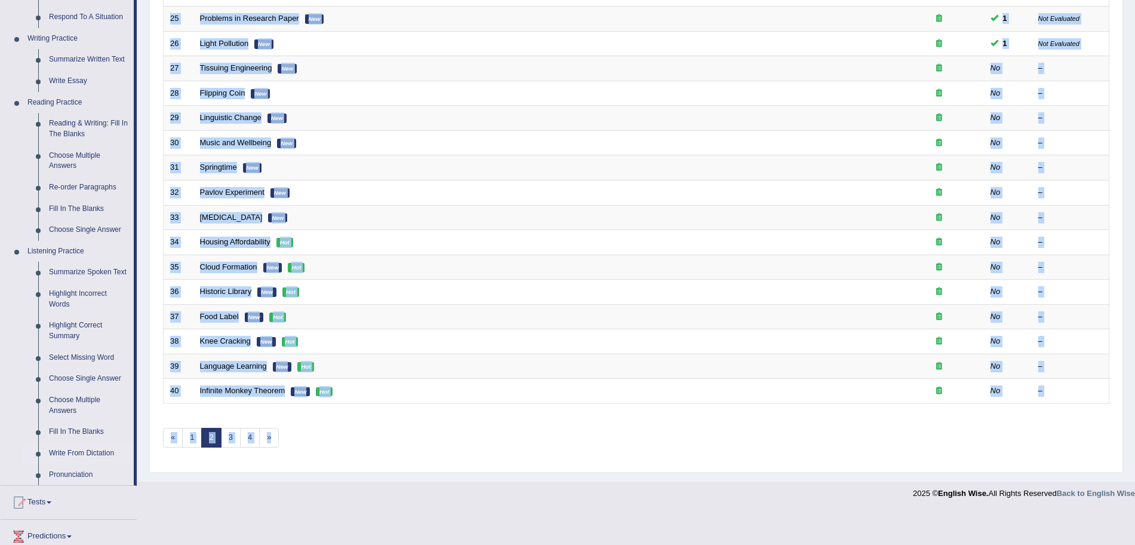
click at [89, 454] on link "Write From Dictation" at bounding box center [89, 454] width 90 height 22
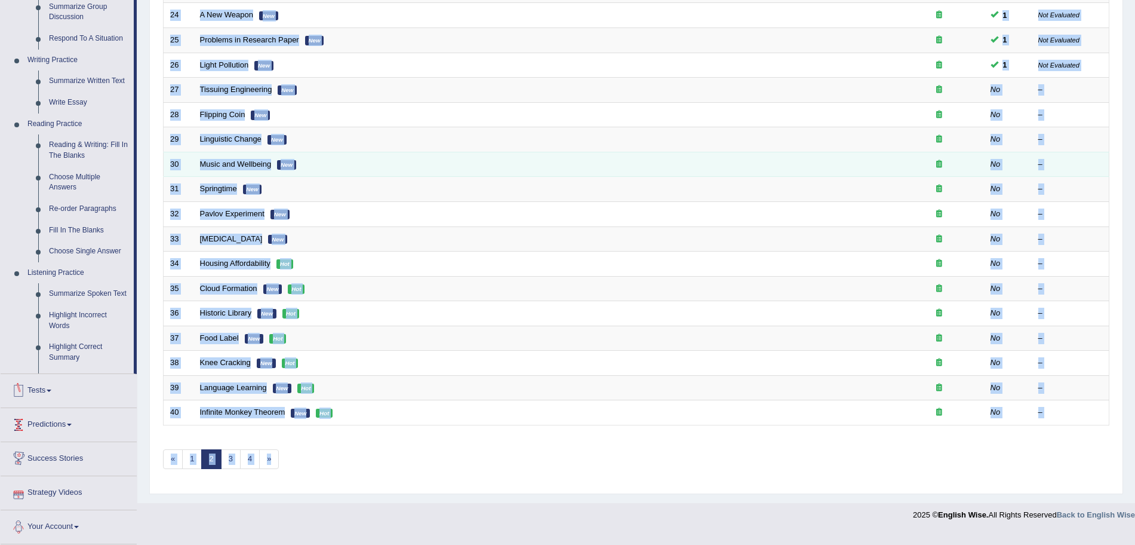
scroll to position [246, 0]
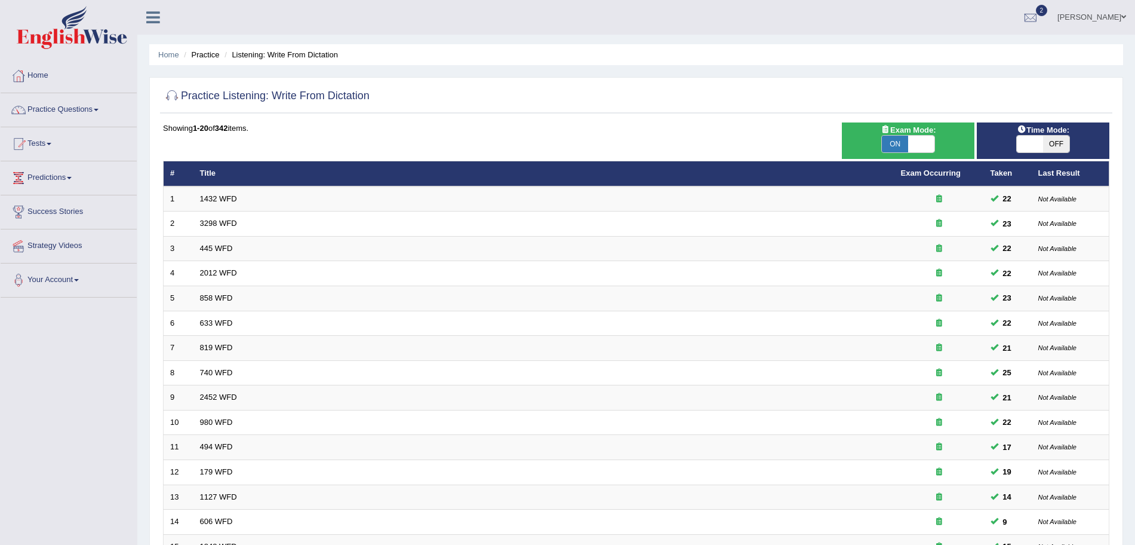
scroll to position [246, 0]
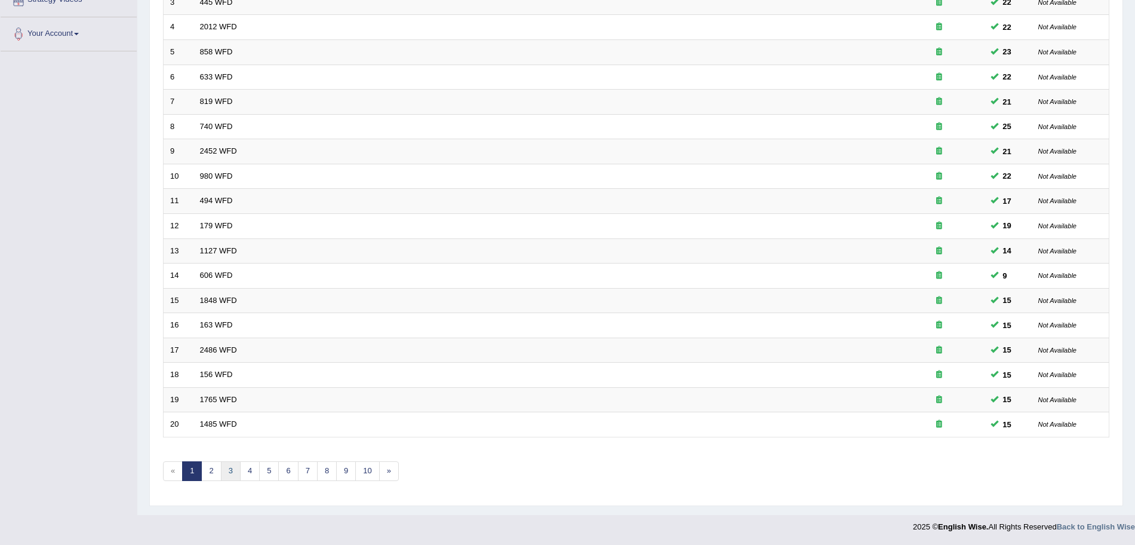
click at [228, 469] on link "3" at bounding box center [231, 471] width 20 height 20
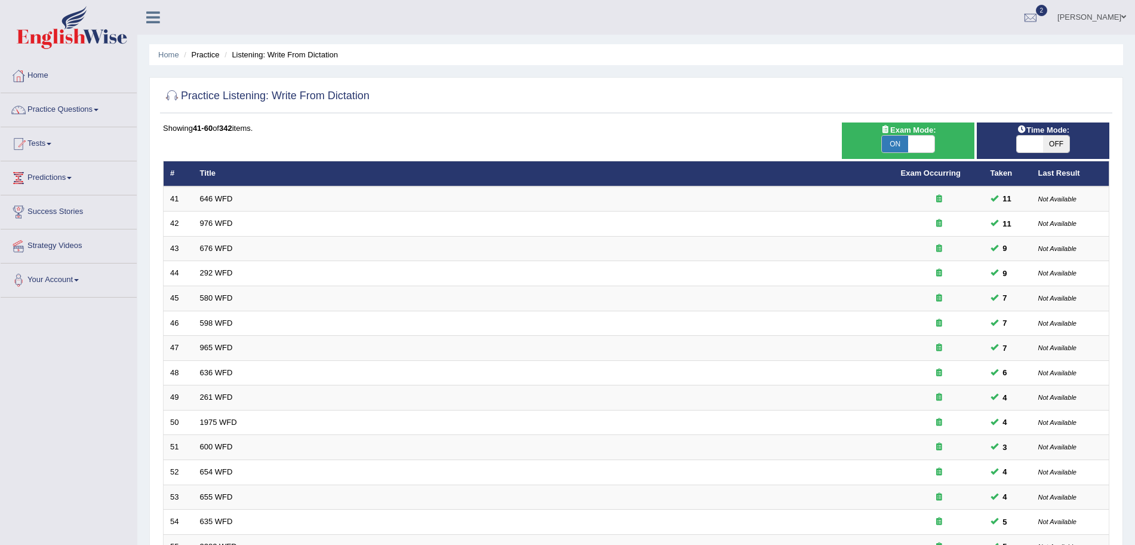
drag, startPoint x: 0, startPoint y: 0, endPoint x: 1128, endPoint y: 5, distance: 1128.3
click at [1128, 5] on html "Toggle navigation Home Practice Questions Speaking Practice Read Aloud Repeat S…" at bounding box center [567, 272] width 1135 height 545
click at [70, 102] on link "Practice Questions" at bounding box center [69, 108] width 136 height 30
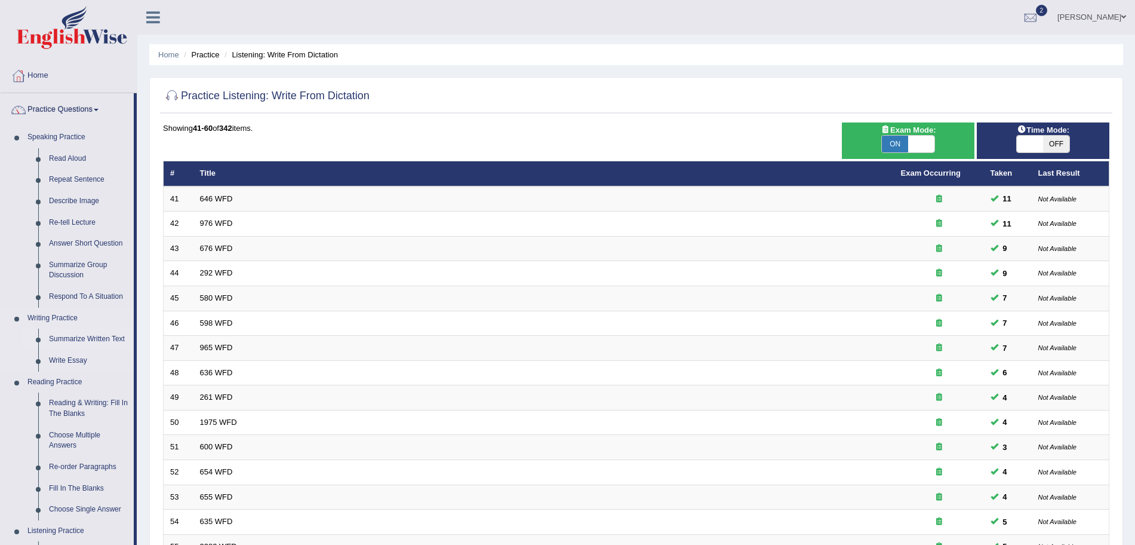
click at [78, 337] on link "Summarize Written Text" at bounding box center [89, 339] width 90 height 22
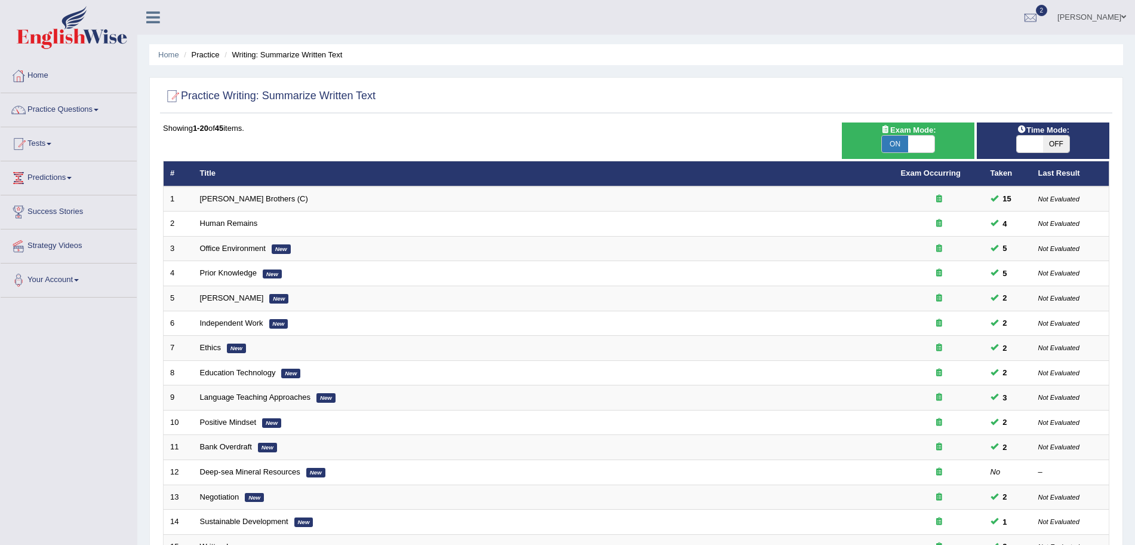
scroll to position [246, 0]
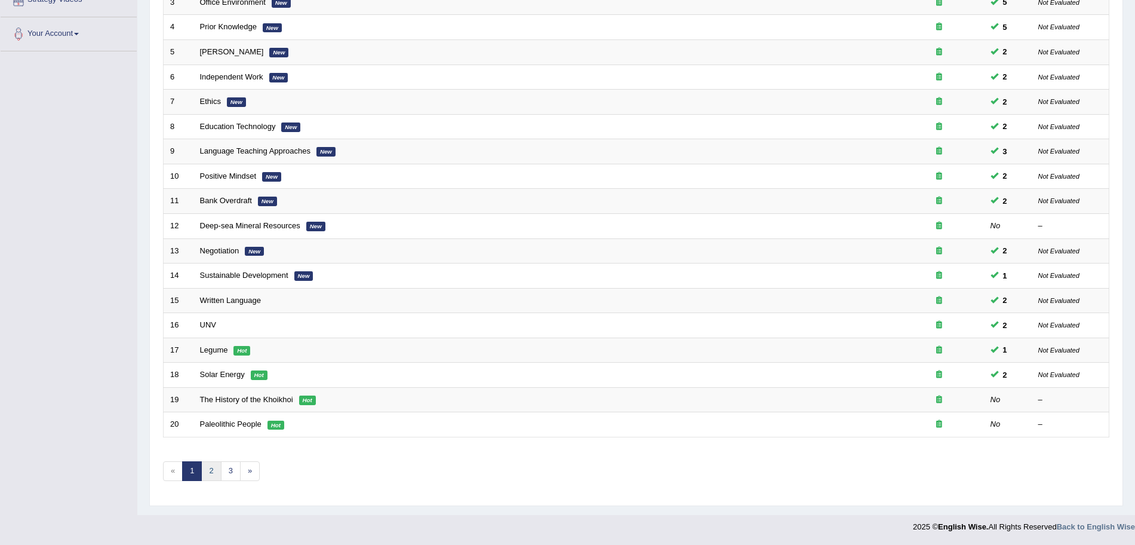
click at [216, 476] on link "2" at bounding box center [211, 471] width 20 height 20
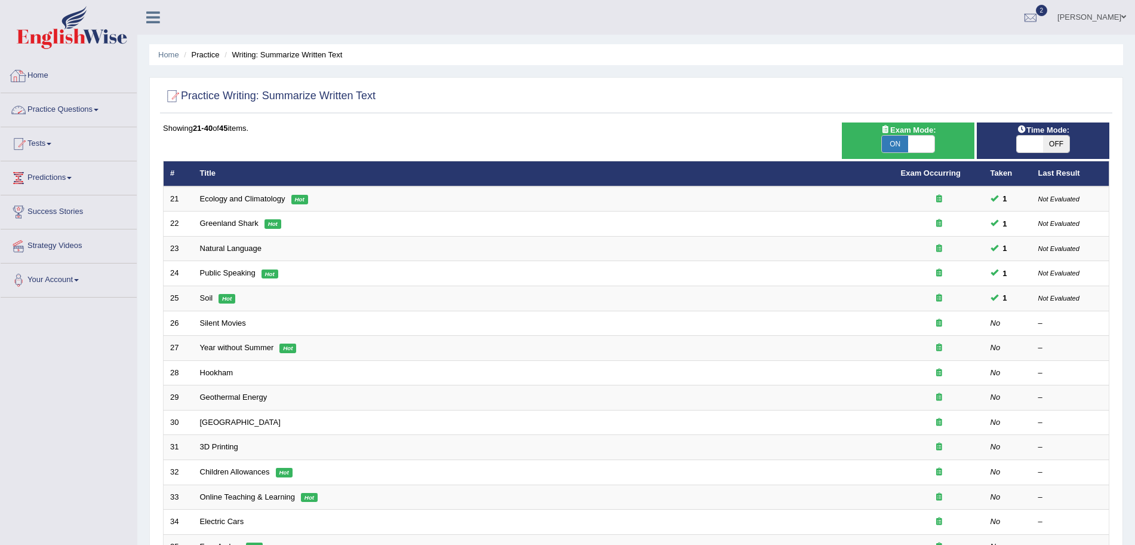
click at [88, 106] on link "Practice Questions" at bounding box center [69, 108] width 136 height 30
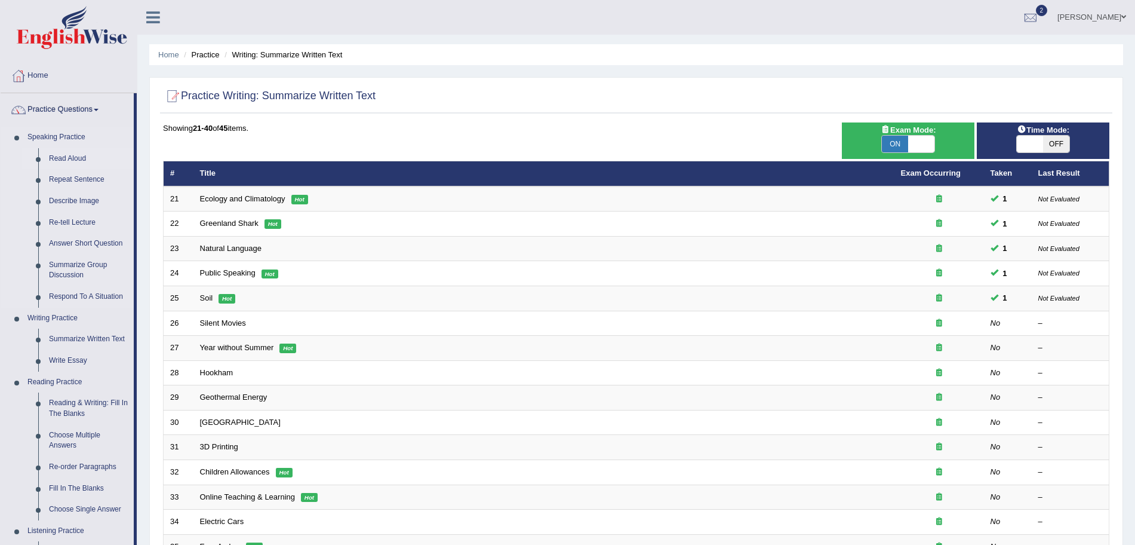
click at [60, 157] on link "Read Aloud" at bounding box center [89, 159] width 90 height 22
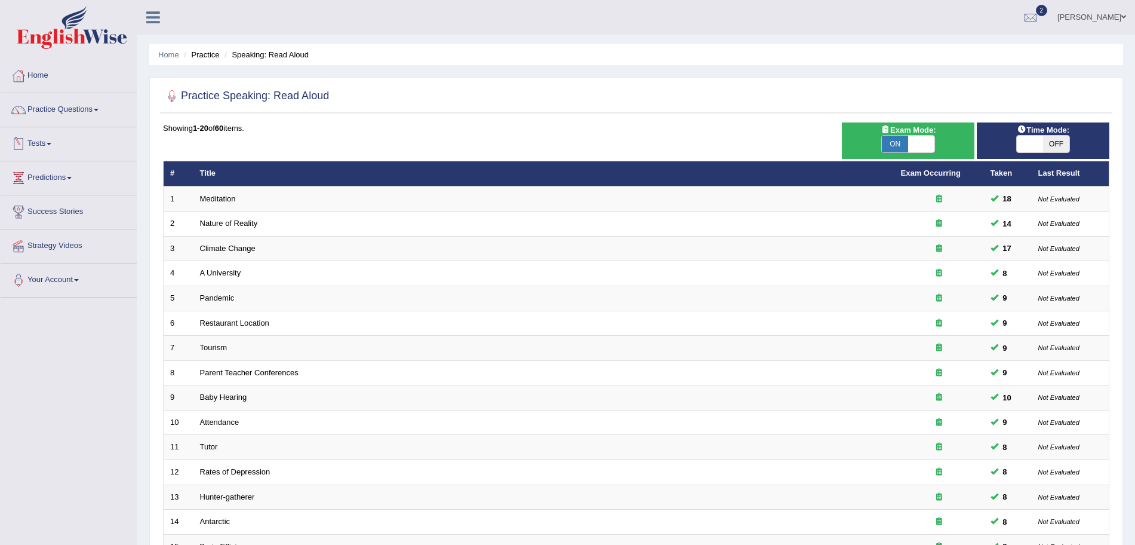
scroll to position [246, 0]
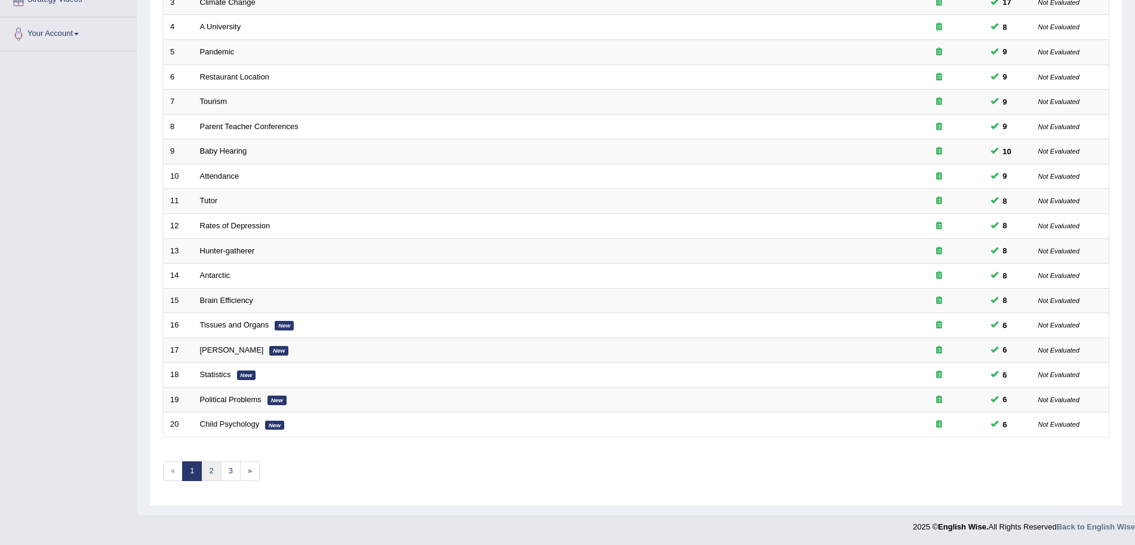
click at [212, 478] on link "2" at bounding box center [211, 471] width 20 height 20
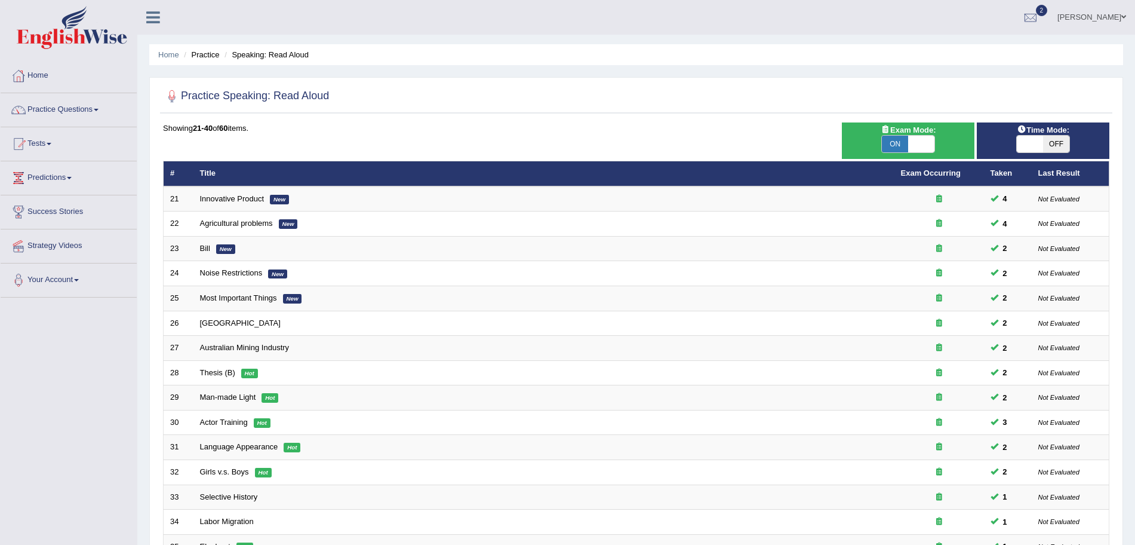
scroll to position [246, 0]
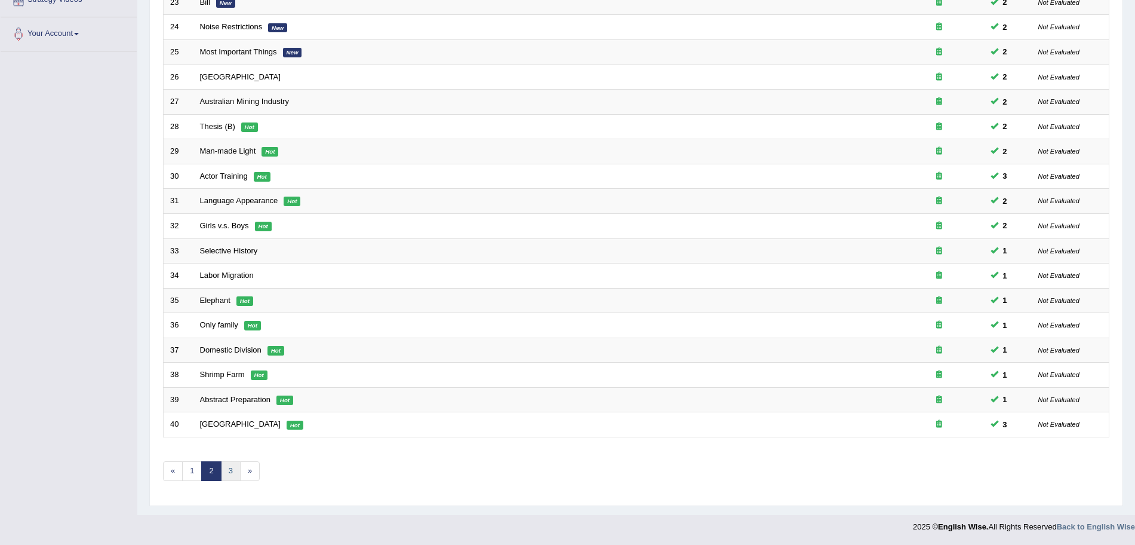
click at [231, 472] on link "3" at bounding box center [231, 471] width 20 height 20
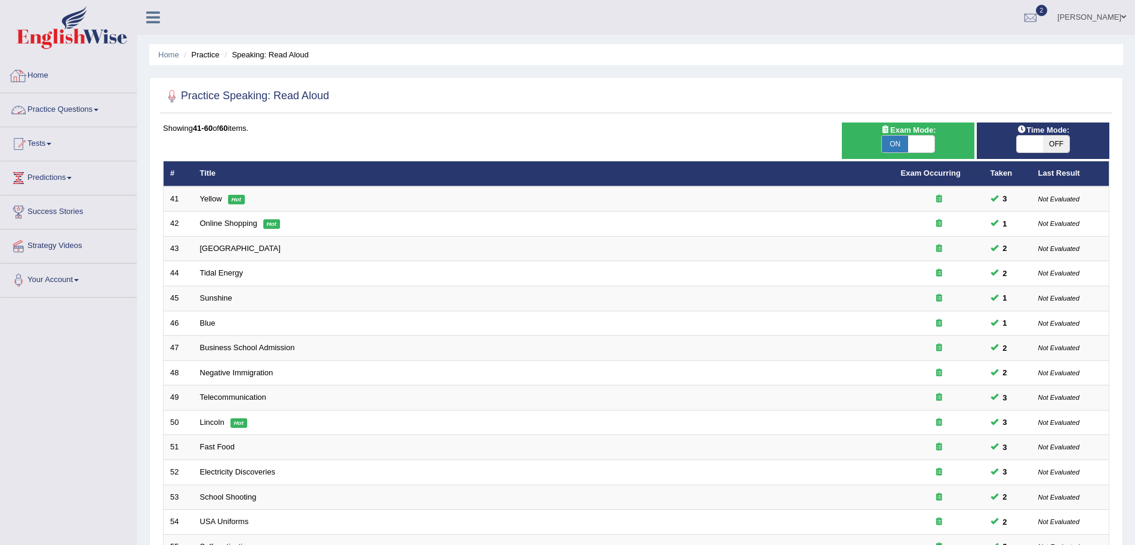
click at [63, 103] on link "Practice Questions" at bounding box center [69, 108] width 136 height 30
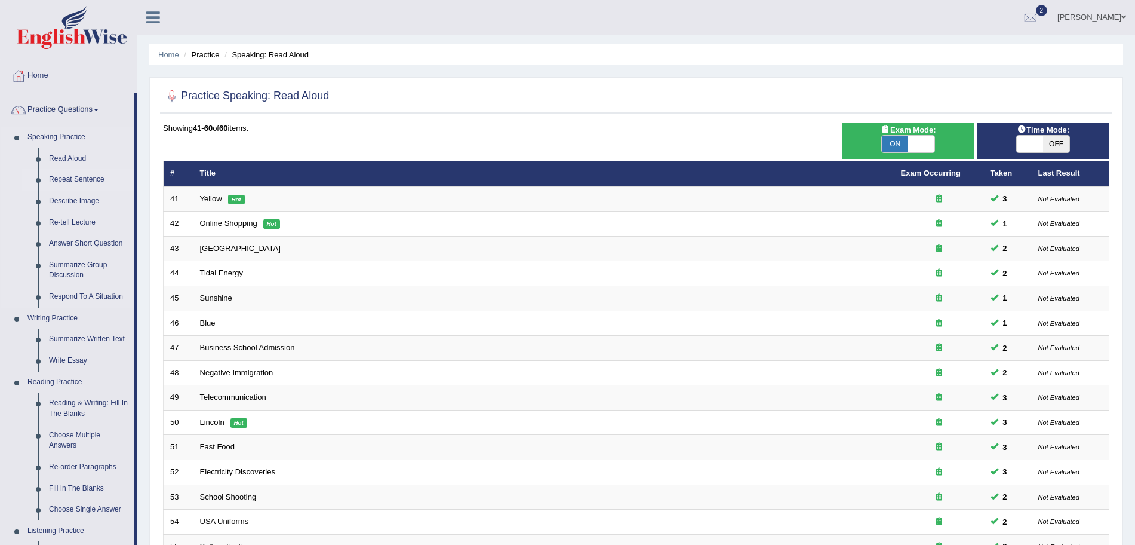
click at [75, 175] on link "Repeat Sentence" at bounding box center [89, 180] width 90 height 22
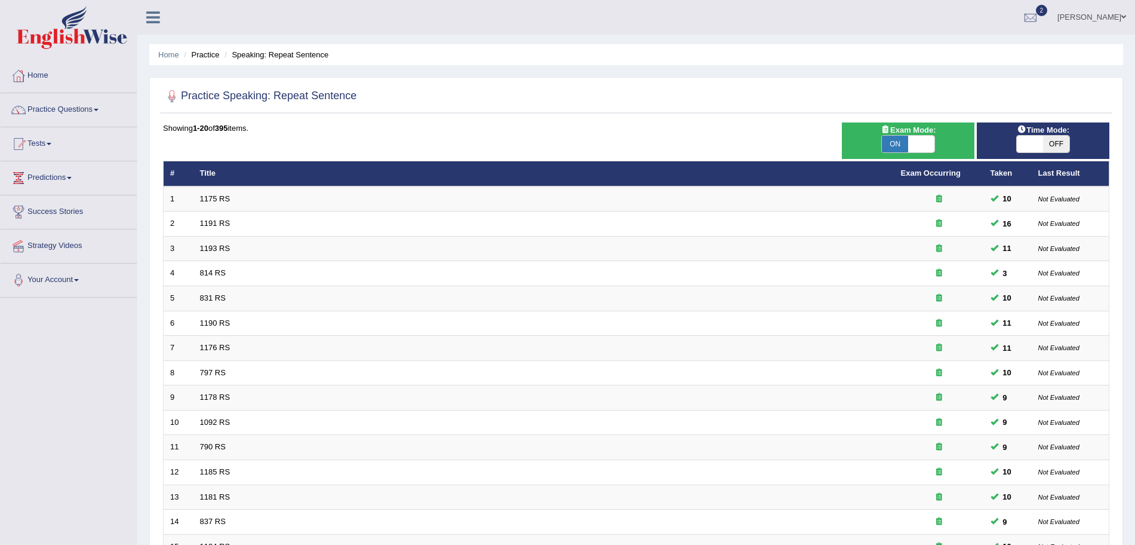
scroll to position [246, 0]
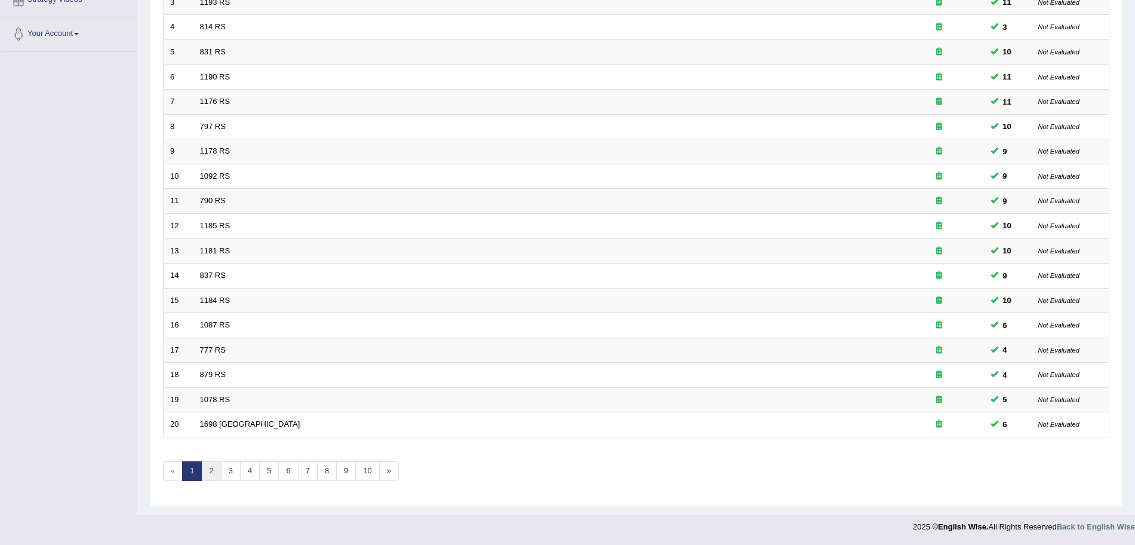
click at [217, 471] on link "2" at bounding box center [211, 471] width 20 height 20
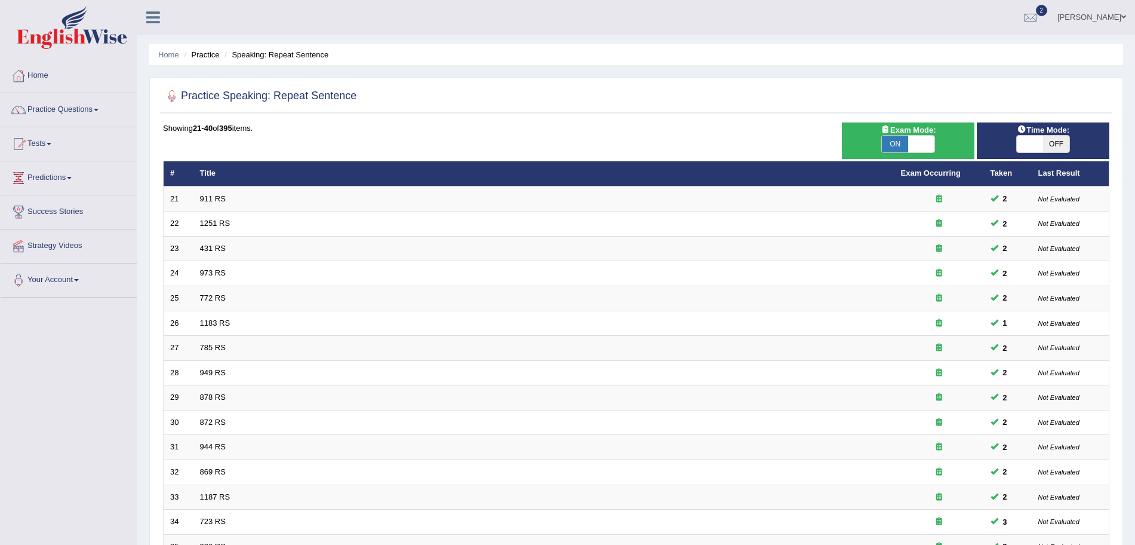
scroll to position [246, 0]
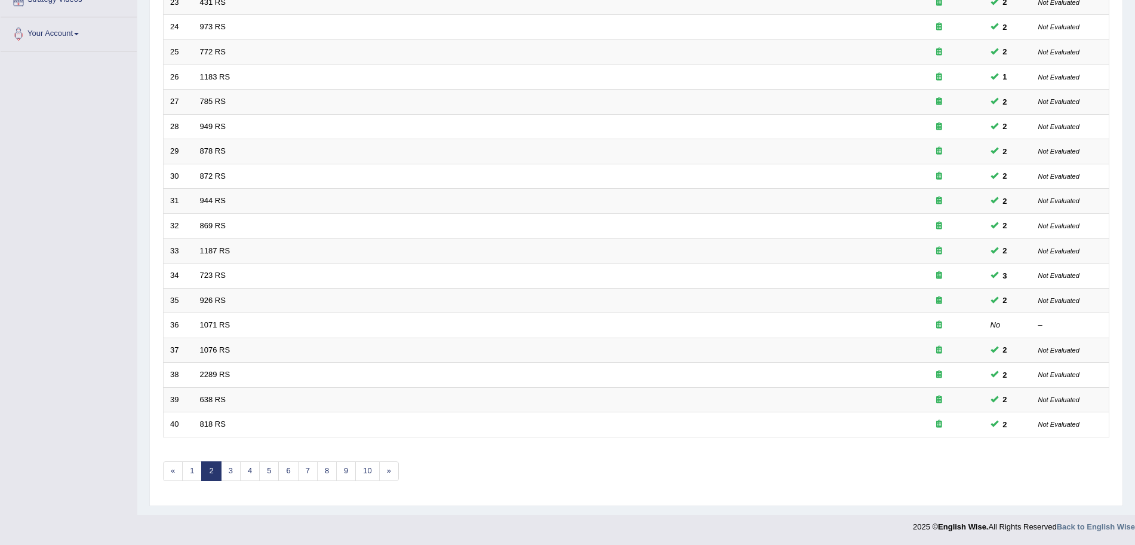
drag, startPoint x: 0, startPoint y: 0, endPoint x: 1143, endPoint y: 428, distance: 1220.2
click at [1135, 299] on html "Toggle navigation Home Practice Questions Speaking Practice Read Aloud Repeat S…" at bounding box center [567, 26] width 1135 height 545
click at [228, 475] on link "3" at bounding box center [231, 471] width 20 height 20
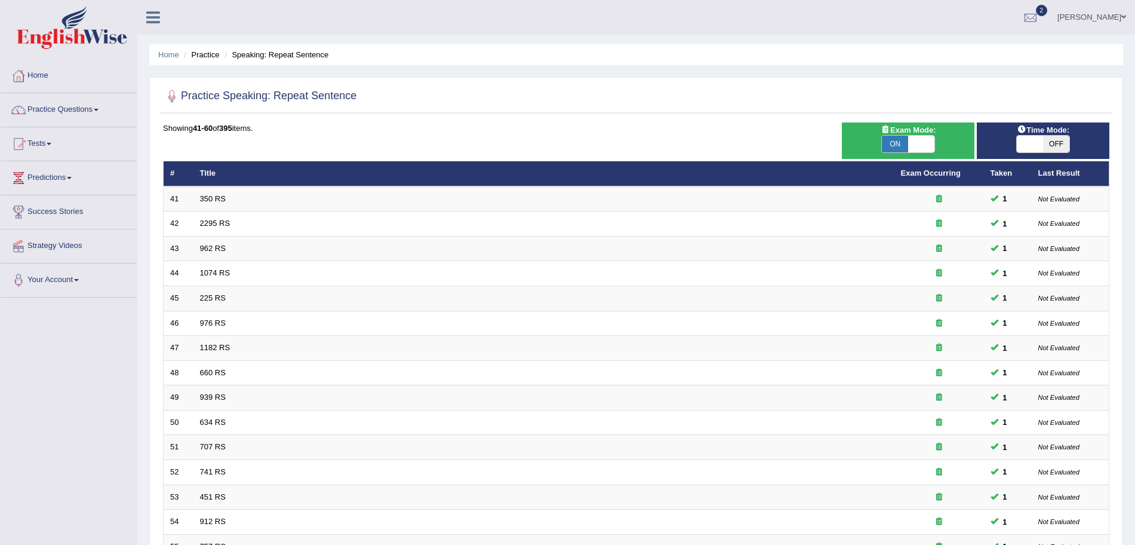
scroll to position [246, 0]
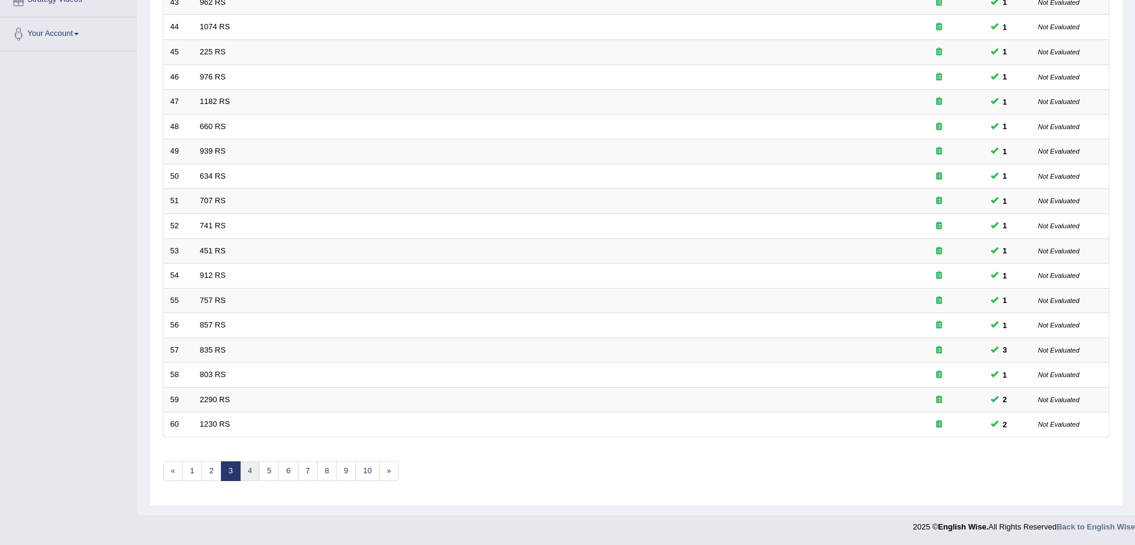
click at [256, 466] on link "4" at bounding box center [250, 471] width 20 height 20
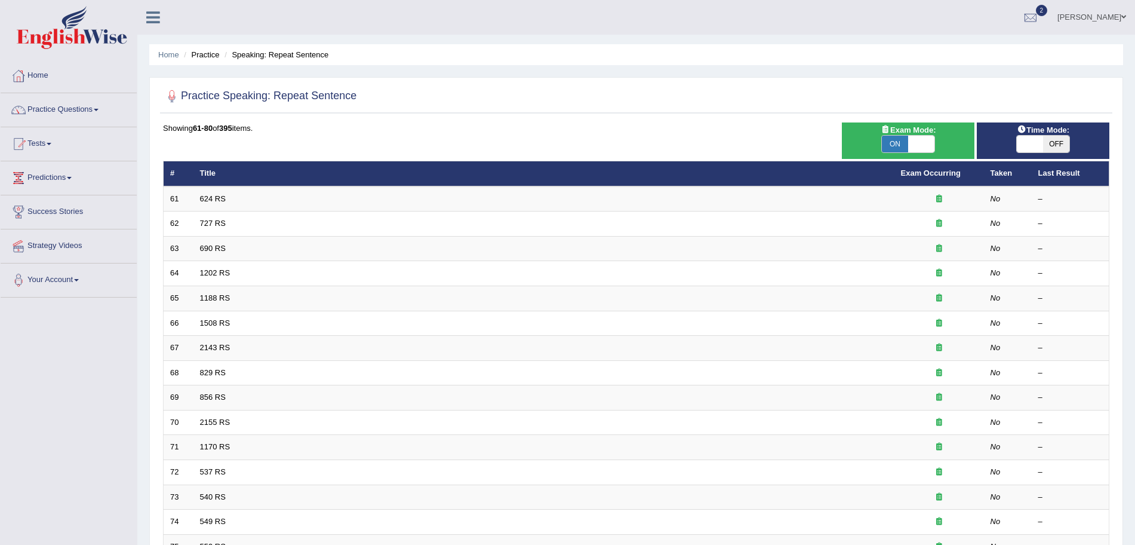
click at [1135, 57] on html "Toggle navigation Home Practice Questions Speaking Practice Read Aloud Repeat S…" at bounding box center [567, 272] width 1135 height 545
click at [59, 111] on link "Practice Questions" at bounding box center [69, 108] width 136 height 30
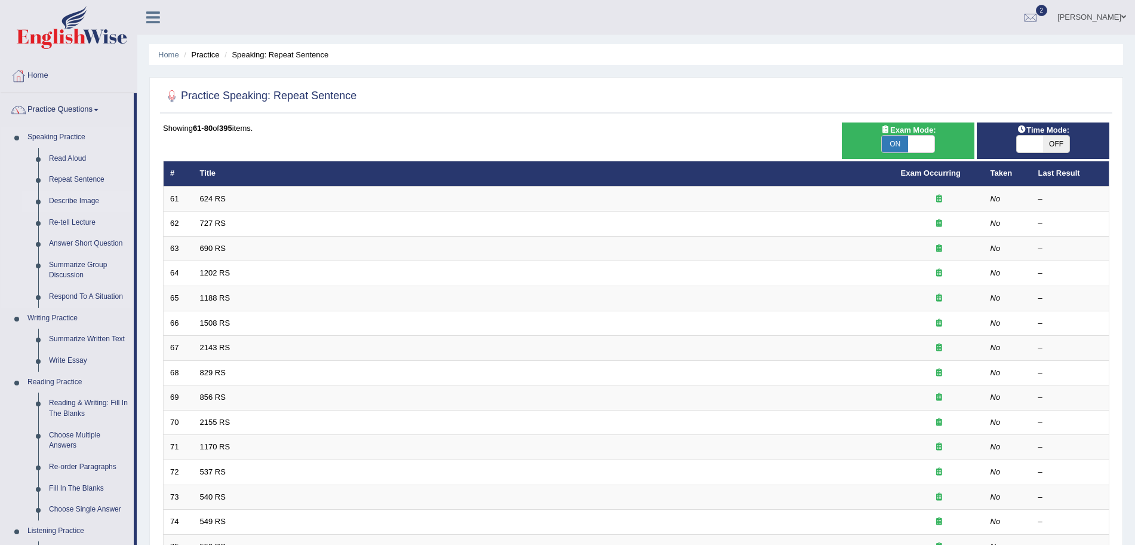
click at [71, 196] on link "Describe Image" at bounding box center [89, 202] width 90 height 22
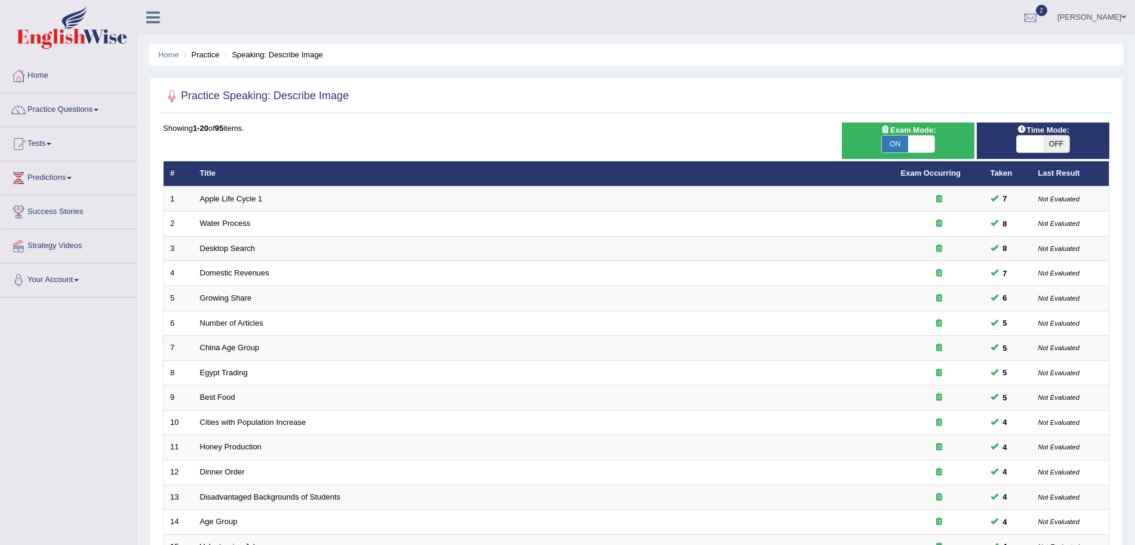
scroll to position [246, 0]
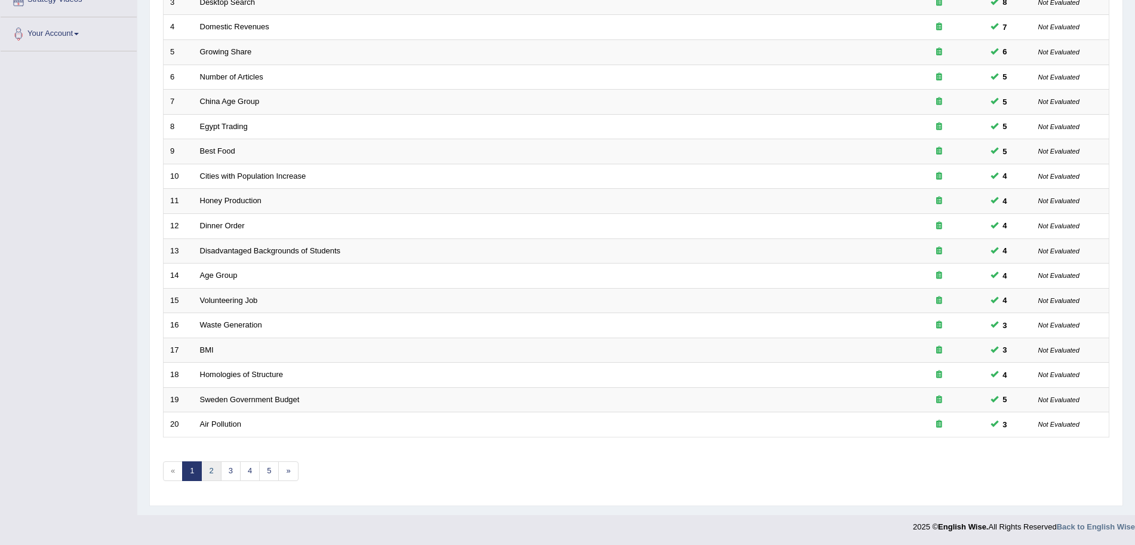
click at [211, 472] on link "2" at bounding box center [211, 471] width 20 height 20
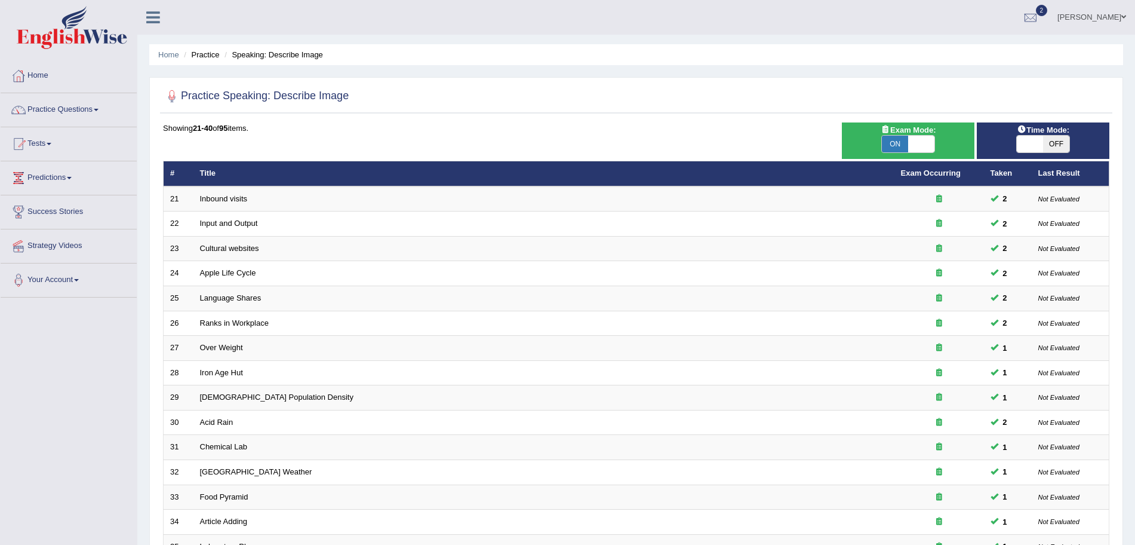
scroll to position [246, 0]
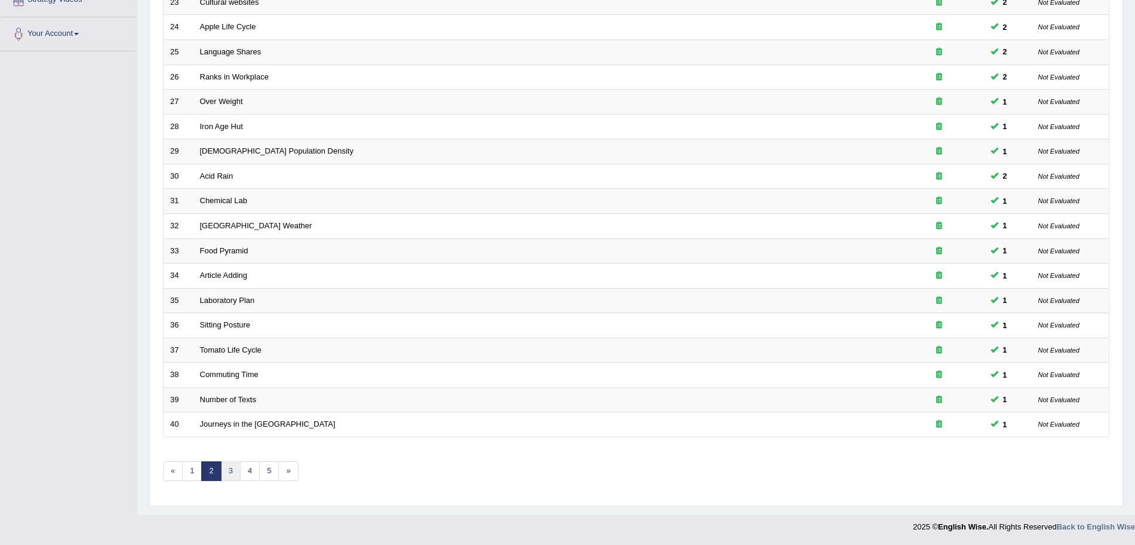
click at [228, 466] on link "3" at bounding box center [231, 471] width 20 height 20
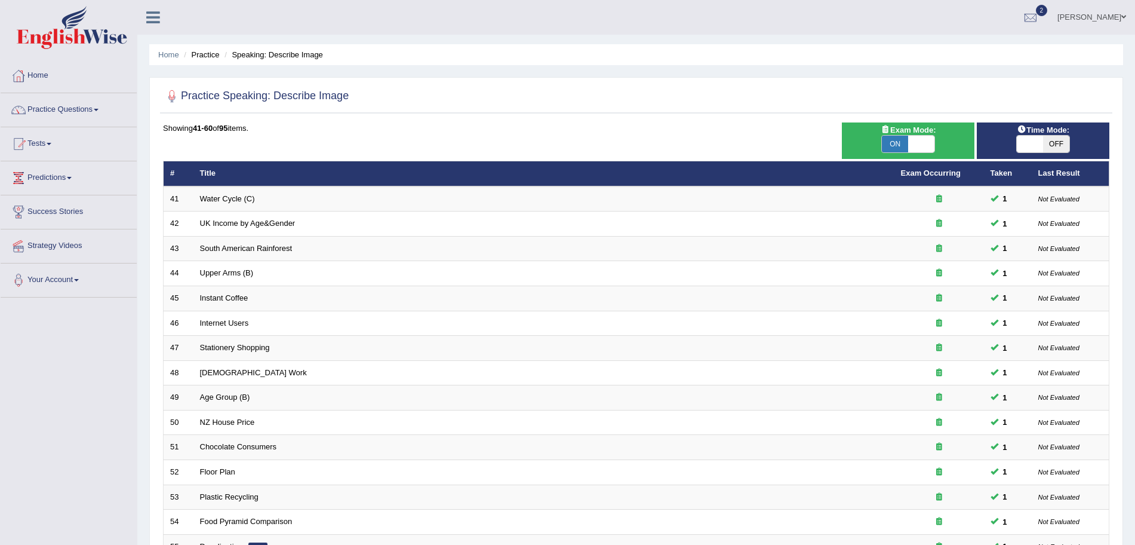
scroll to position [246, 0]
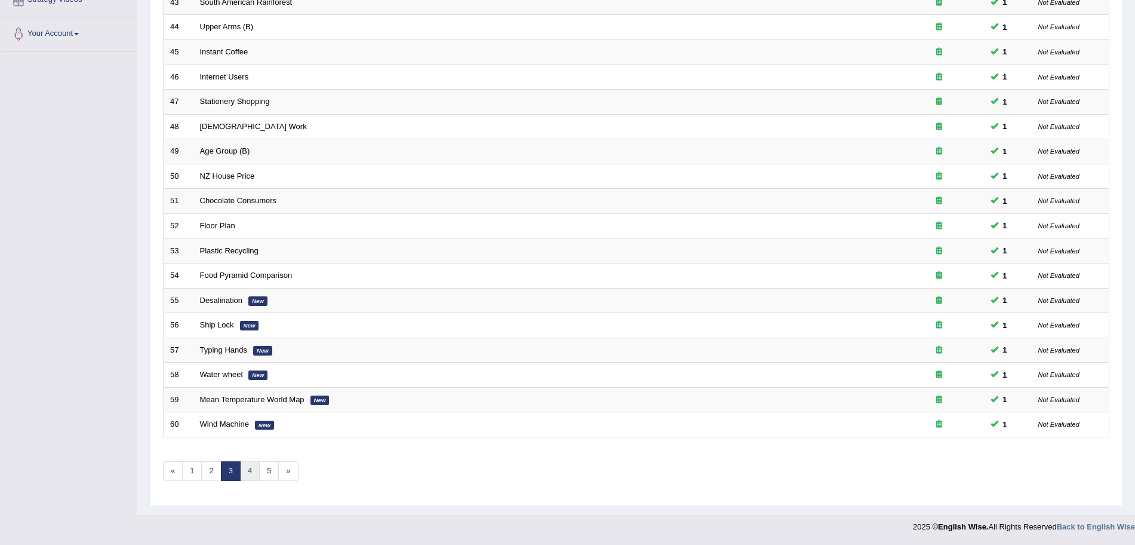
click at [245, 473] on link "4" at bounding box center [250, 471] width 20 height 20
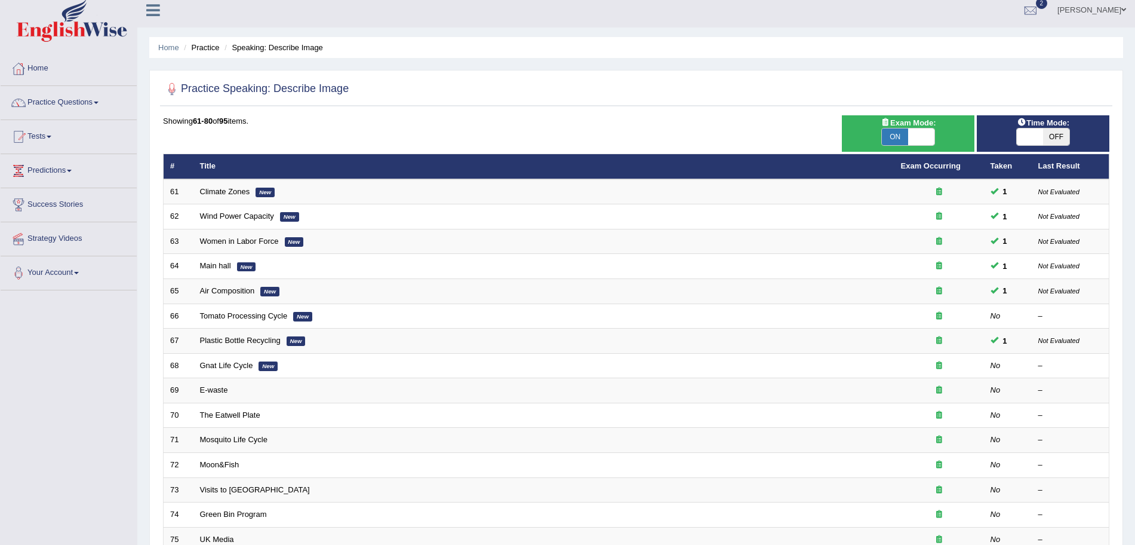
scroll to position [246, 0]
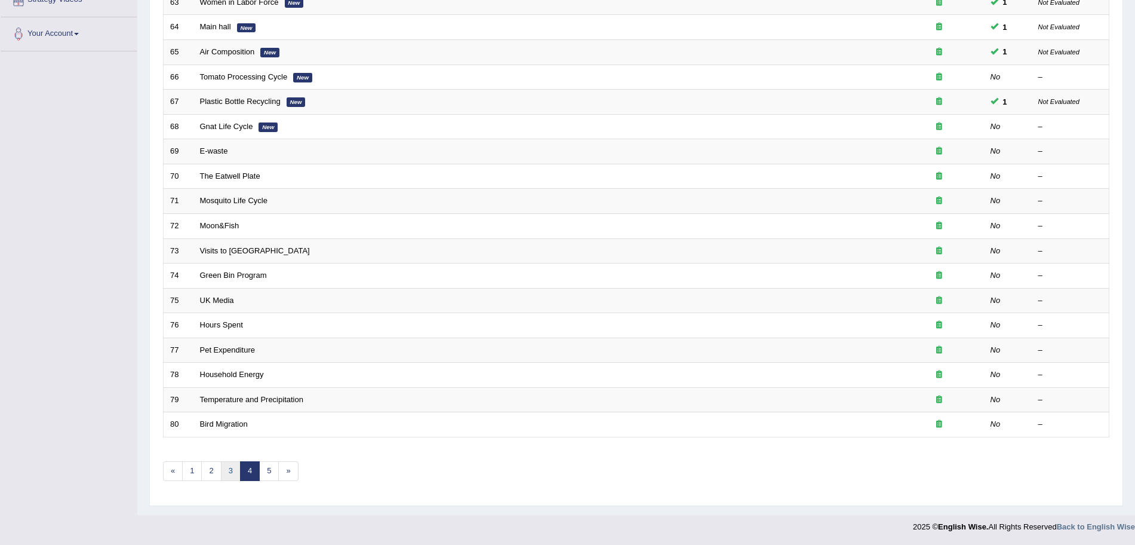
click at [232, 474] on link "3" at bounding box center [231, 471] width 20 height 20
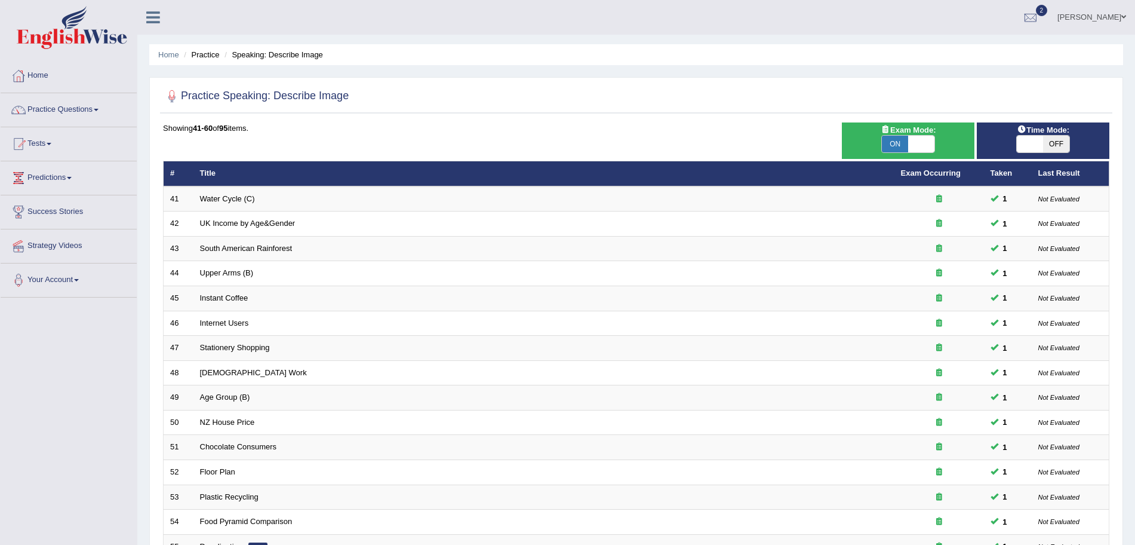
scroll to position [246, 0]
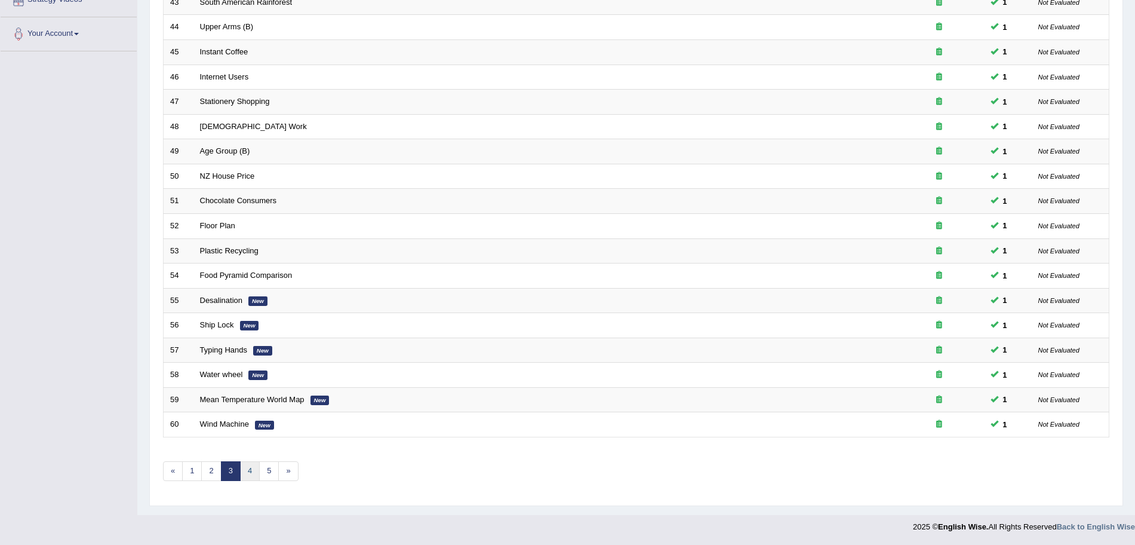
click at [248, 473] on link "4" at bounding box center [250, 471] width 20 height 20
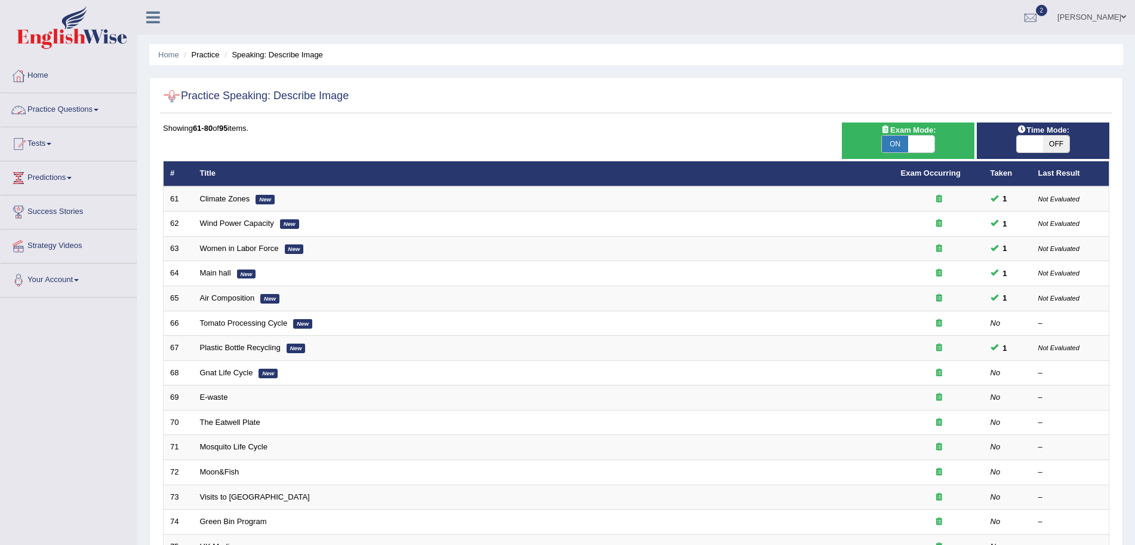
click at [93, 108] on link "Practice Questions" at bounding box center [69, 108] width 136 height 30
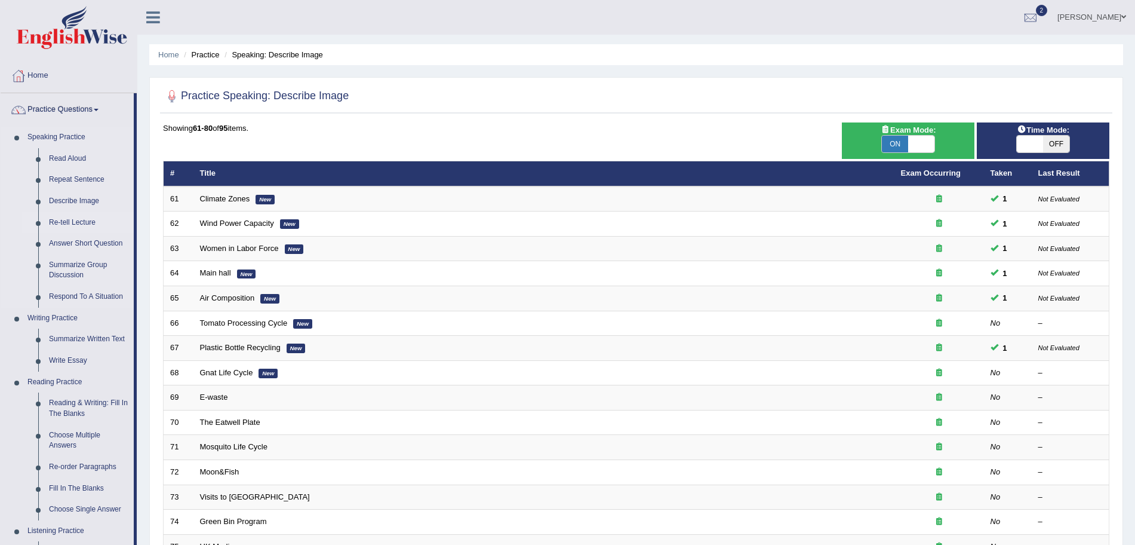
click at [75, 223] on link "Re-tell Lecture" at bounding box center [89, 223] width 90 height 22
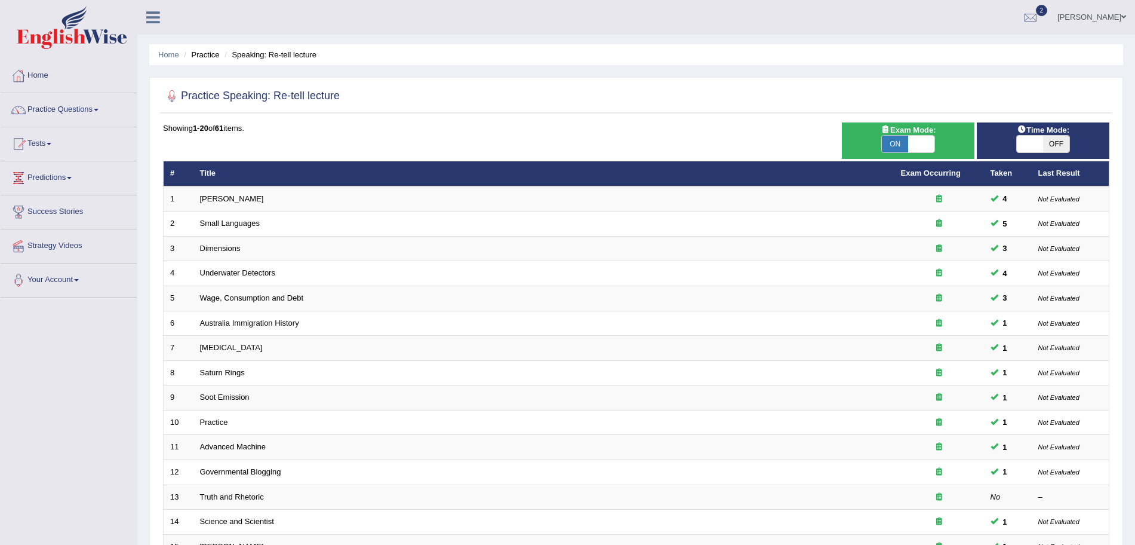
scroll to position [246, 0]
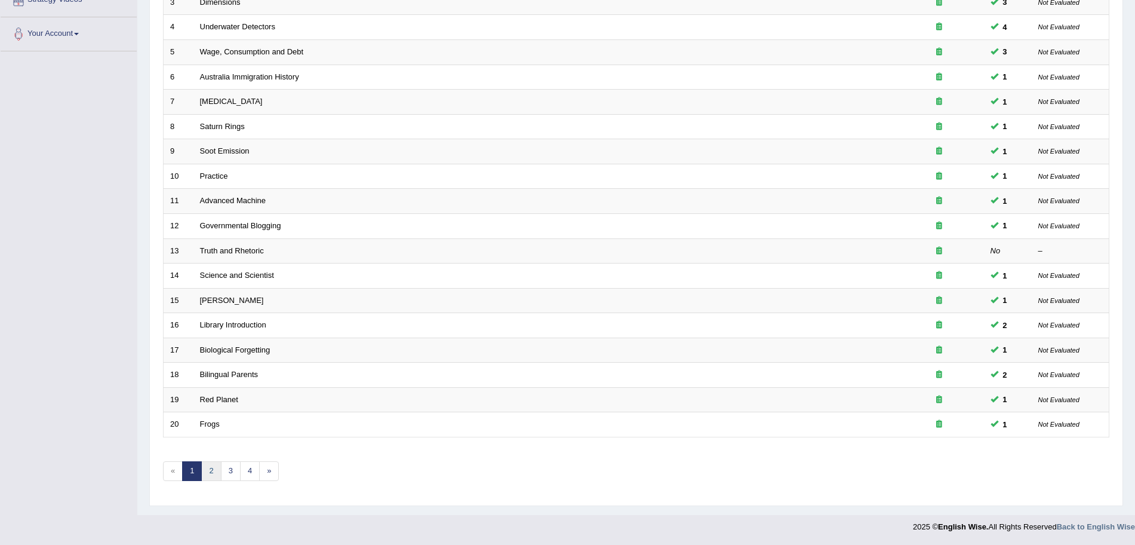
click at [213, 467] on link "2" at bounding box center [211, 471] width 20 height 20
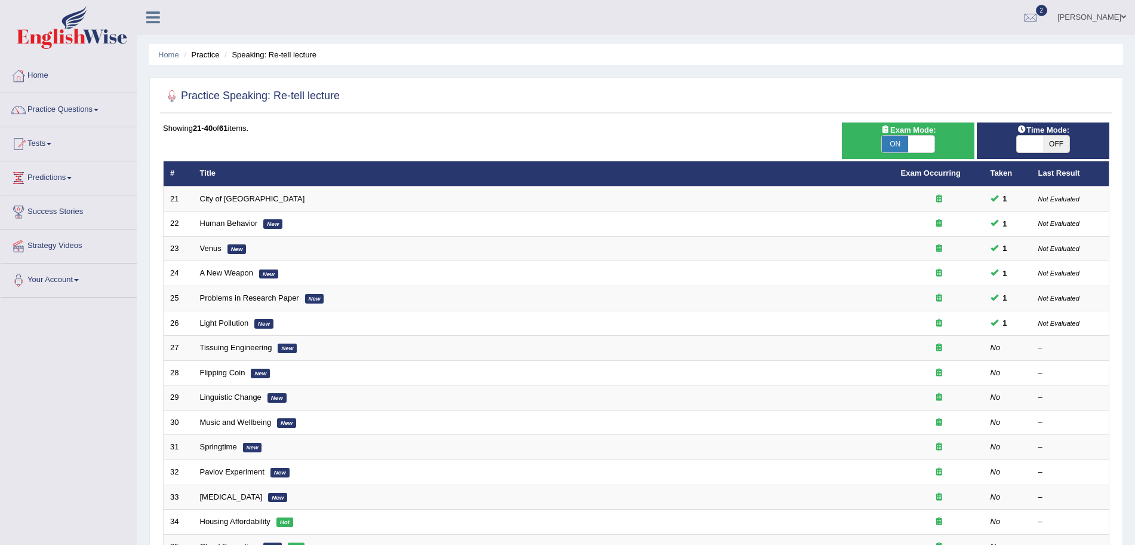
click at [76, 39] on img at bounding box center [72, 27] width 110 height 43
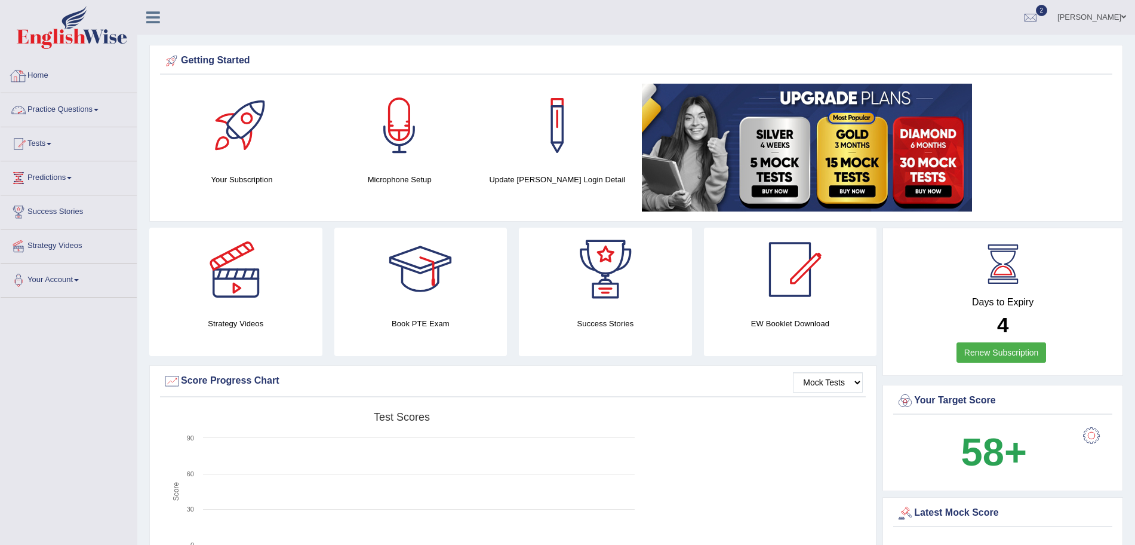
click at [59, 108] on link "Practice Questions" at bounding box center [69, 108] width 136 height 30
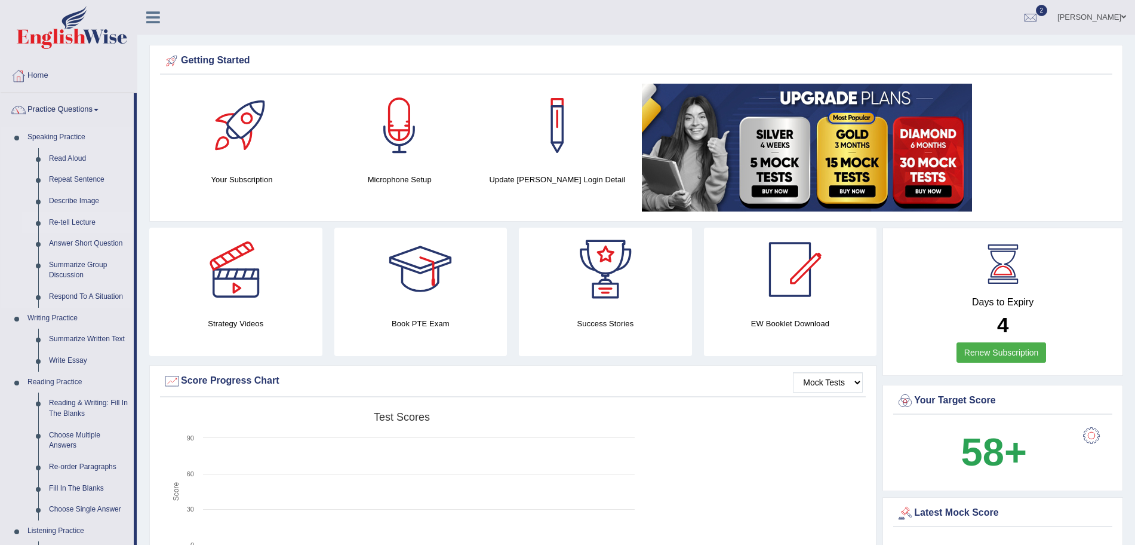
click at [84, 220] on link "Re-tell Lecture" at bounding box center [89, 223] width 90 height 22
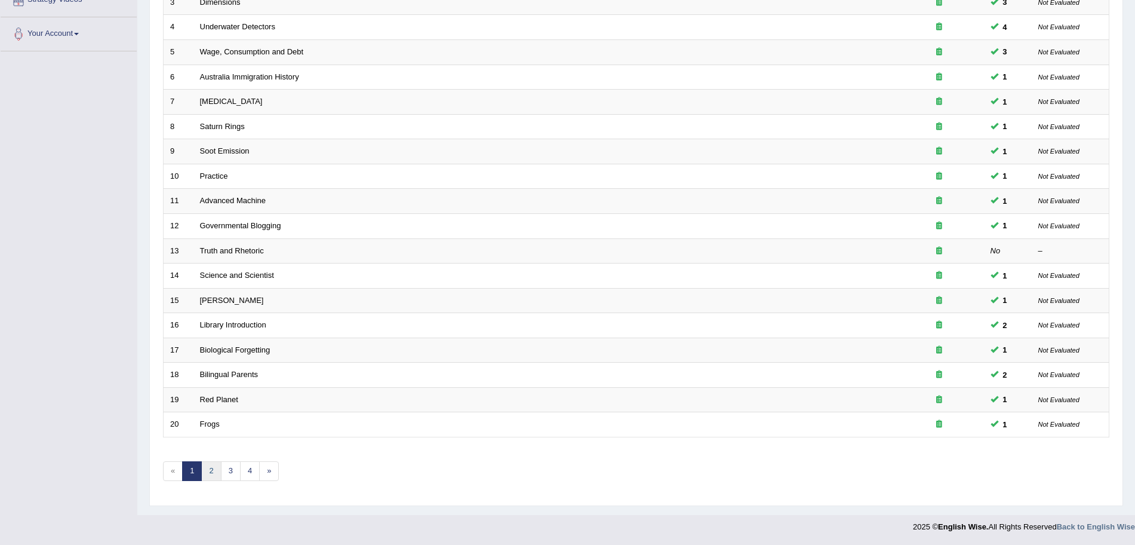
click at [208, 475] on link "2" at bounding box center [211, 471] width 20 height 20
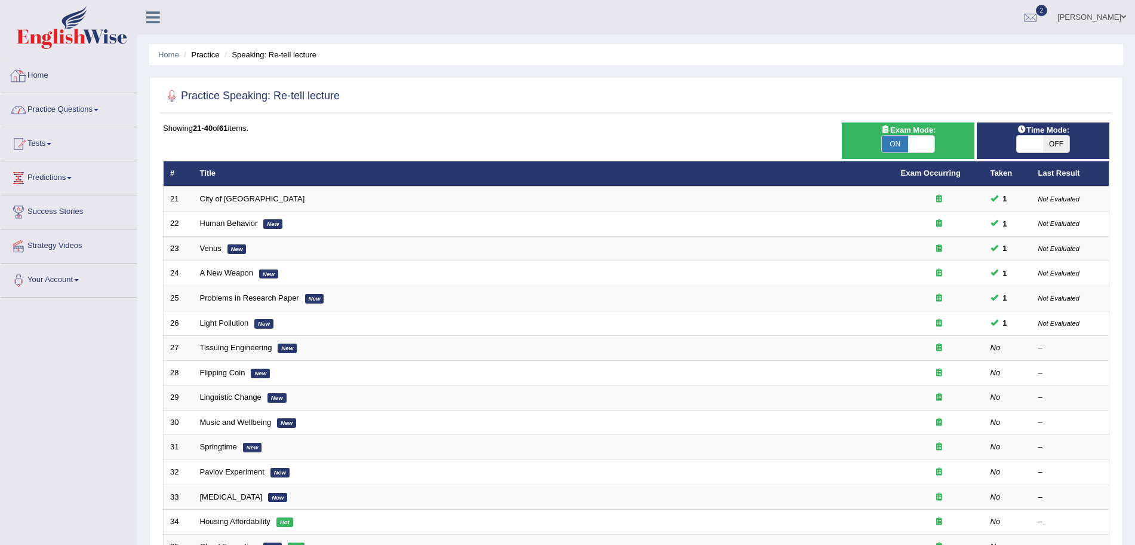
click at [90, 105] on link "Practice Questions" at bounding box center [69, 108] width 136 height 30
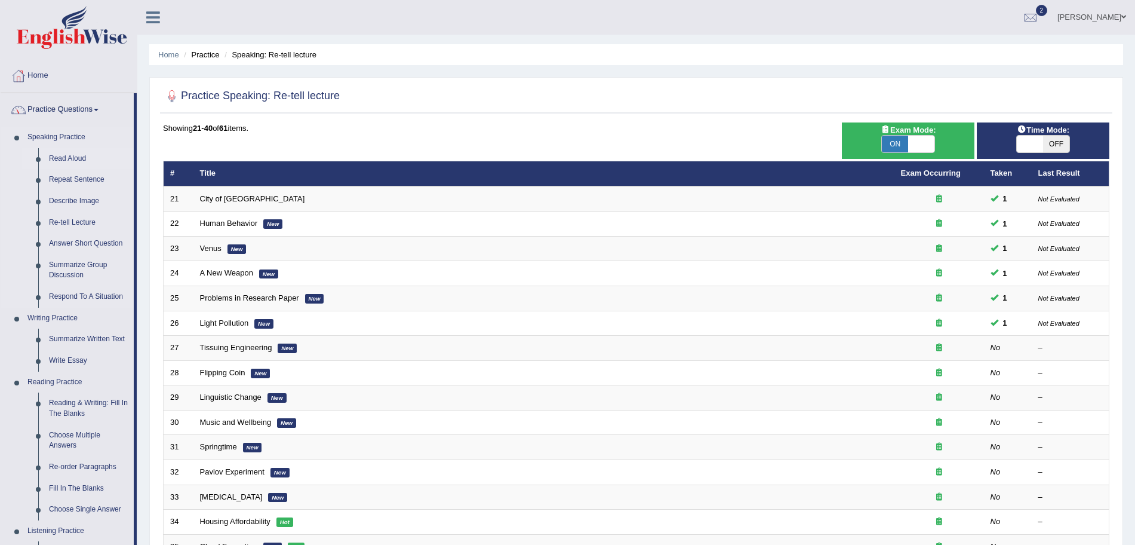
click at [65, 159] on link "Read Aloud" at bounding box center [89, 159] width 90 height 22
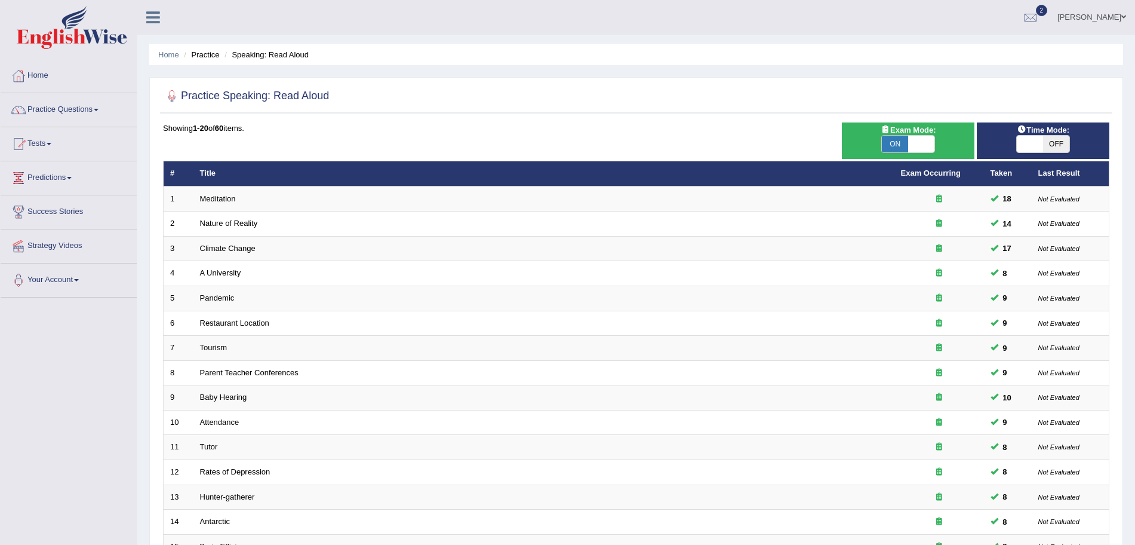
scroll to position [246, 0]
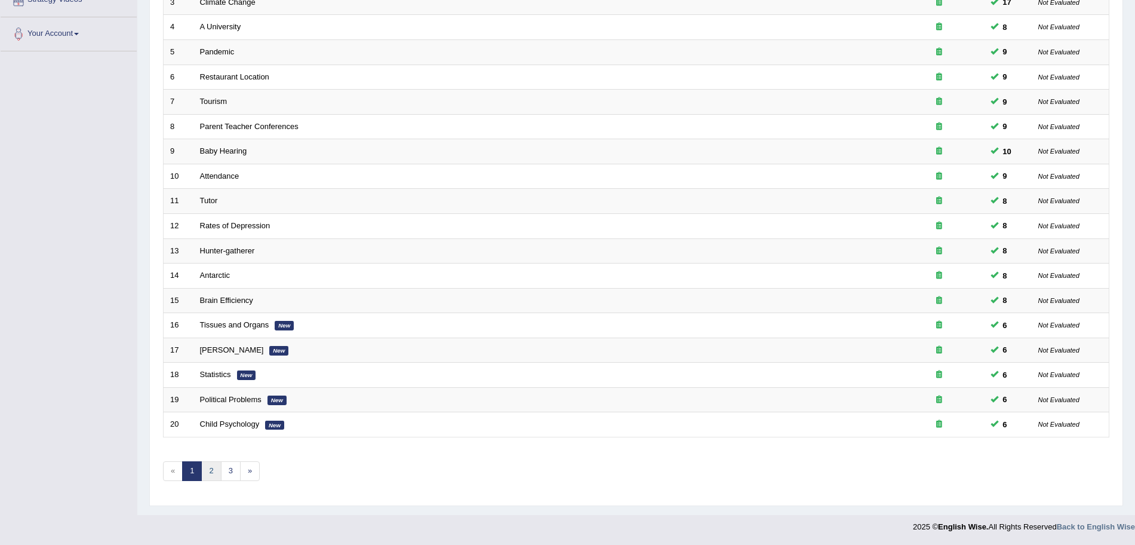
click at [210, 472] on link "2" at bounding box center [211, 471] width 20 height 20
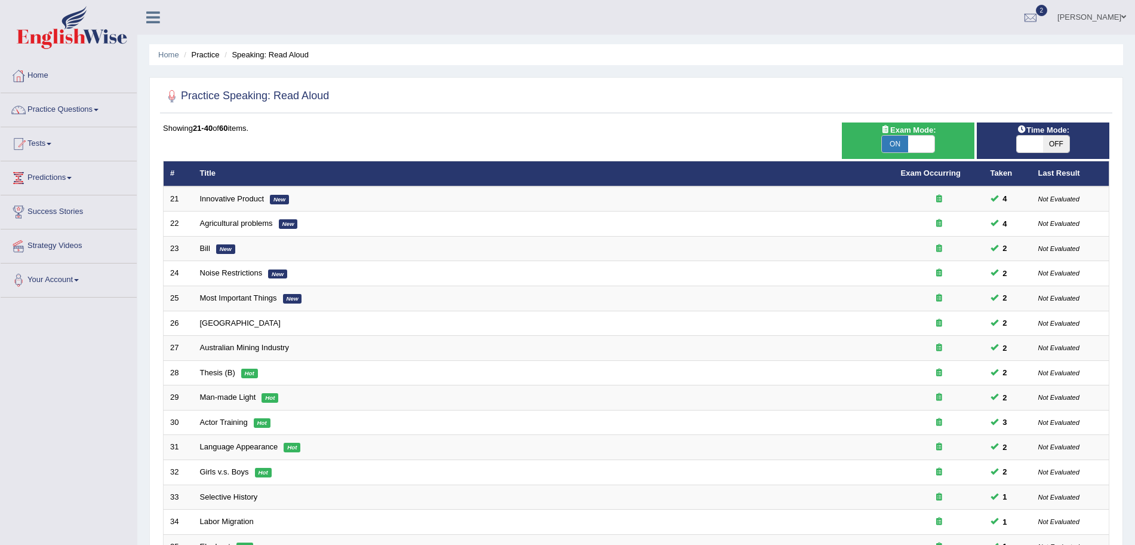
scroll to position [246, 0]
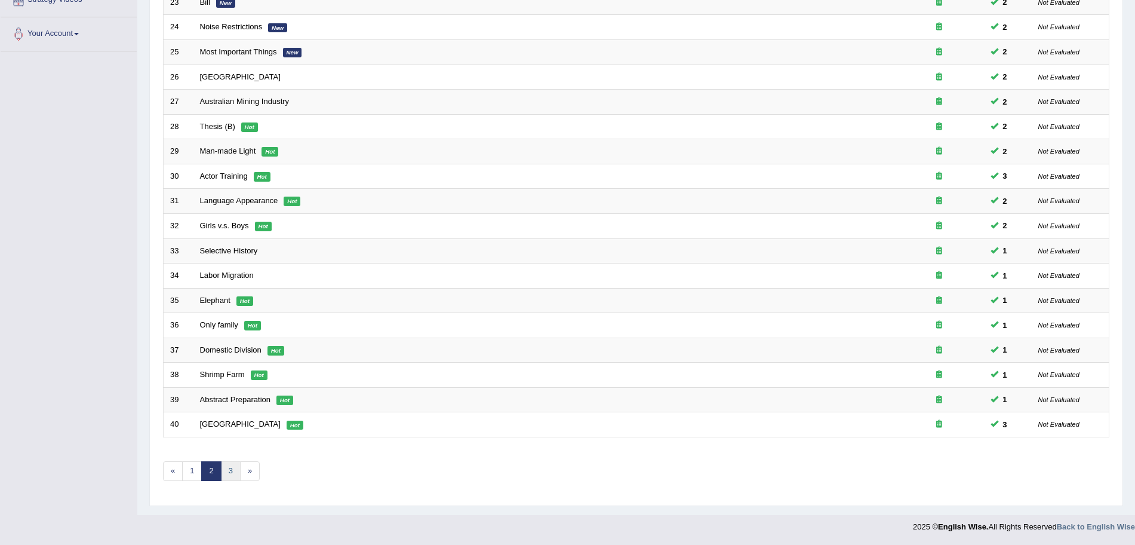
click at [224, 466] on link "3" at bounding box center [231, 471] width 20 height 20
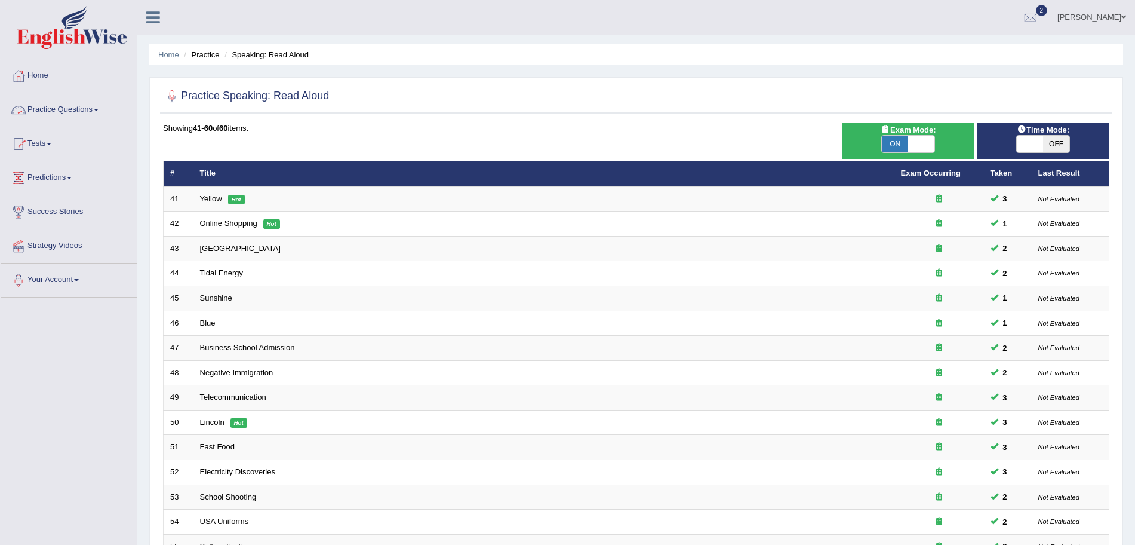
click at [82, 106] on link "Practice Questions" at bounding box center [69, 108] width 136 height 30
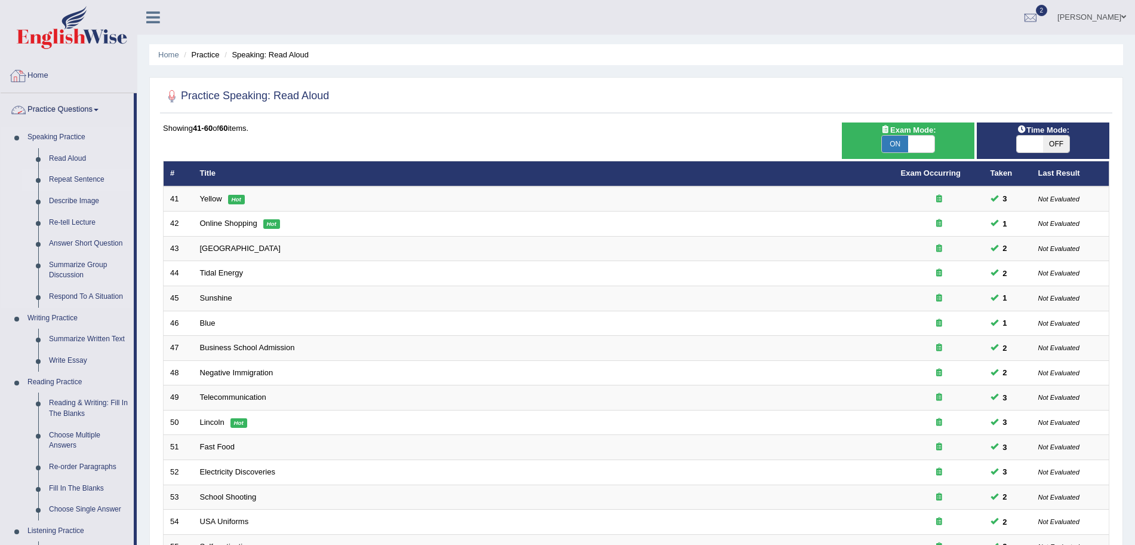
click at [79, 176] on link "Repeat Sentence" at bounding box center [89, 180] width 90 height 22
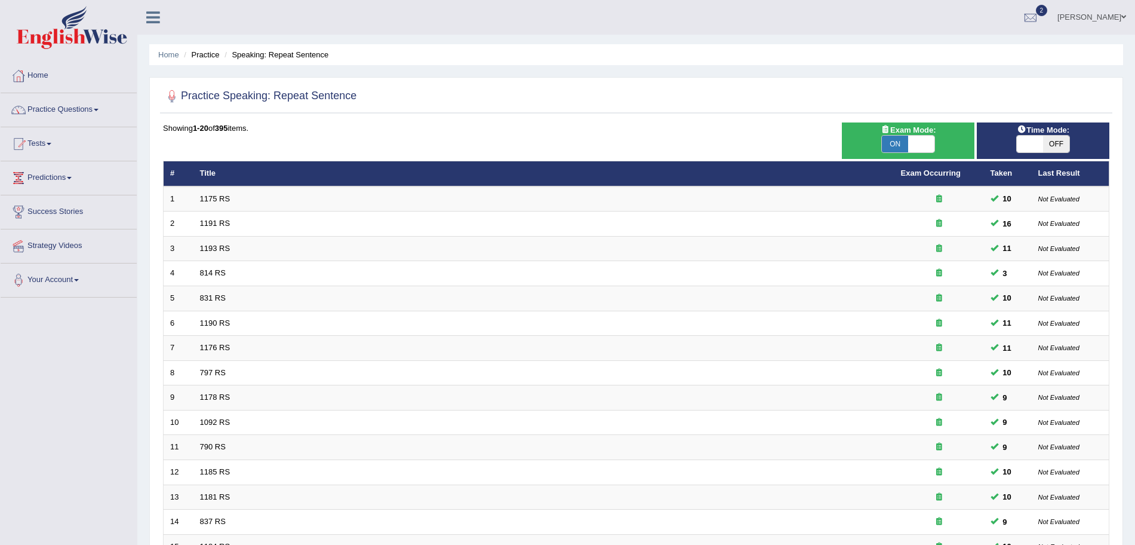
scroll to position [246, 0]
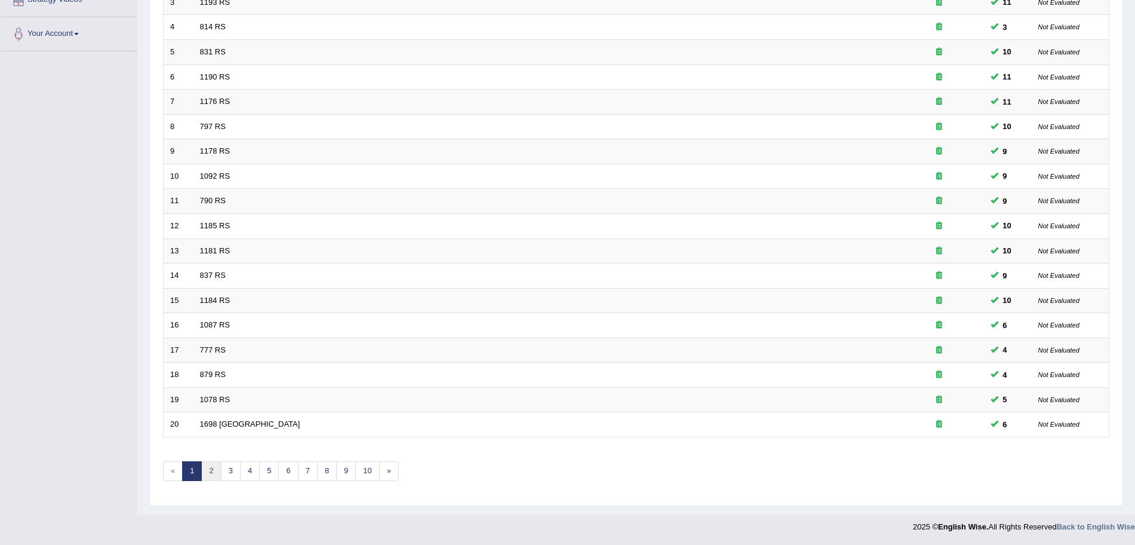
click at [214, 475] on link "2" at bounding box center [211, 471] width 20 height 20
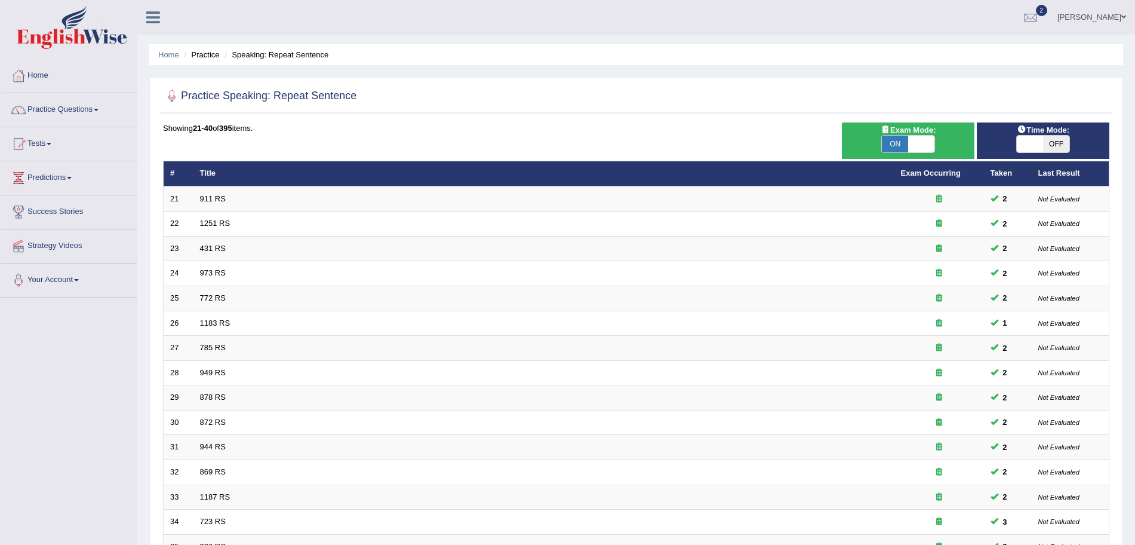
scroll to position [246, 0]
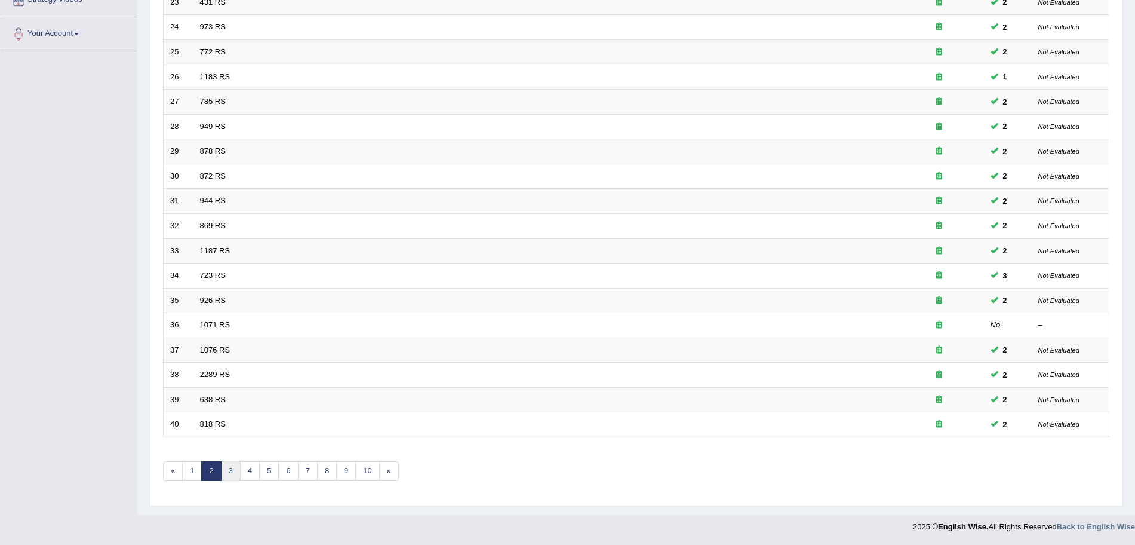
click at [232, 469] on link "3" at bounding box center [231, 471] width 20 height 20
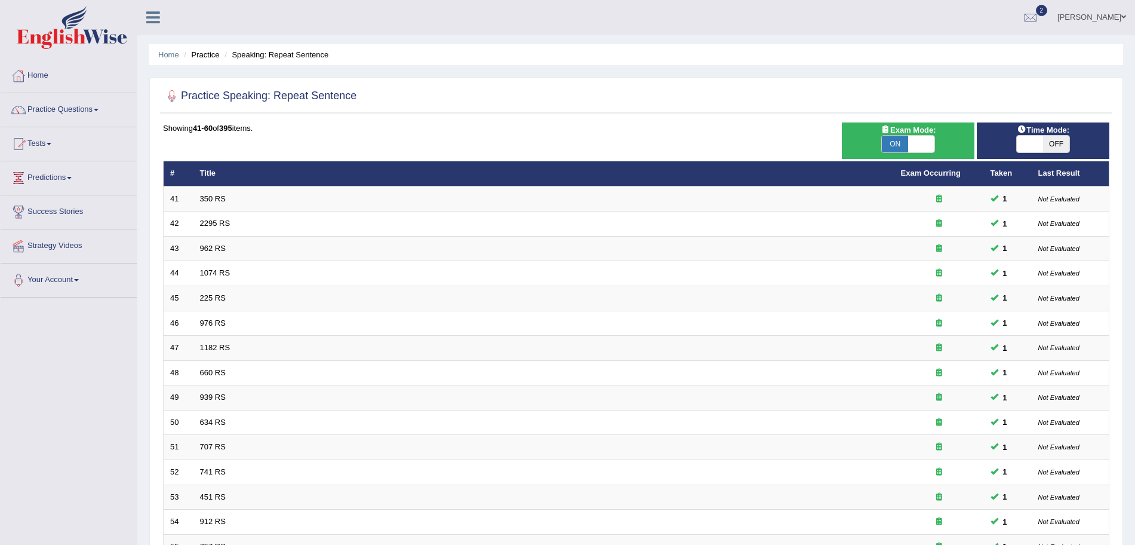
scroll to position [246, 0]
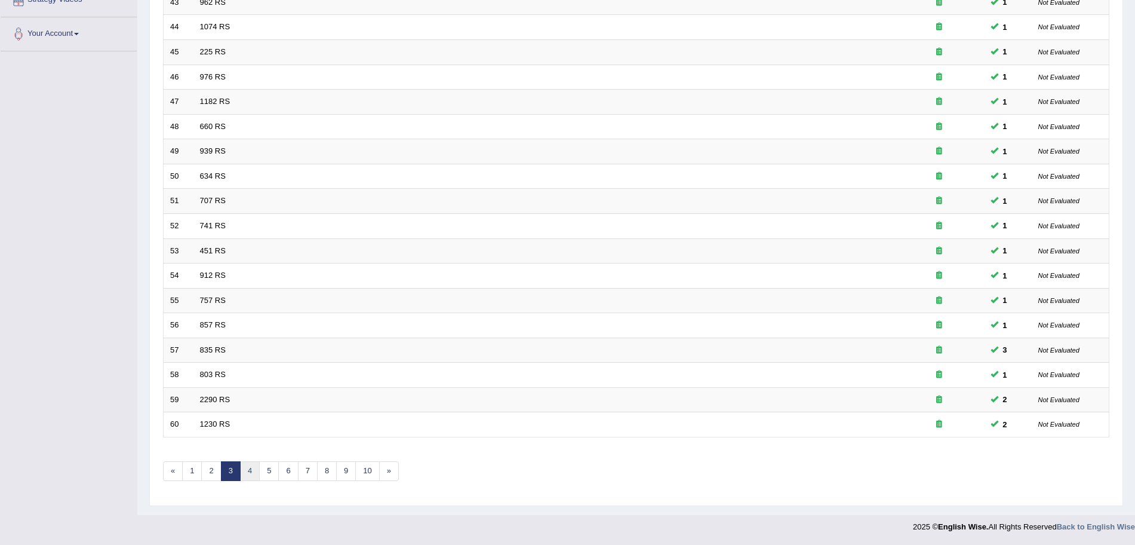
click at [254, 468] on link "4" at bounding box center [250, 471] width 20 height 20
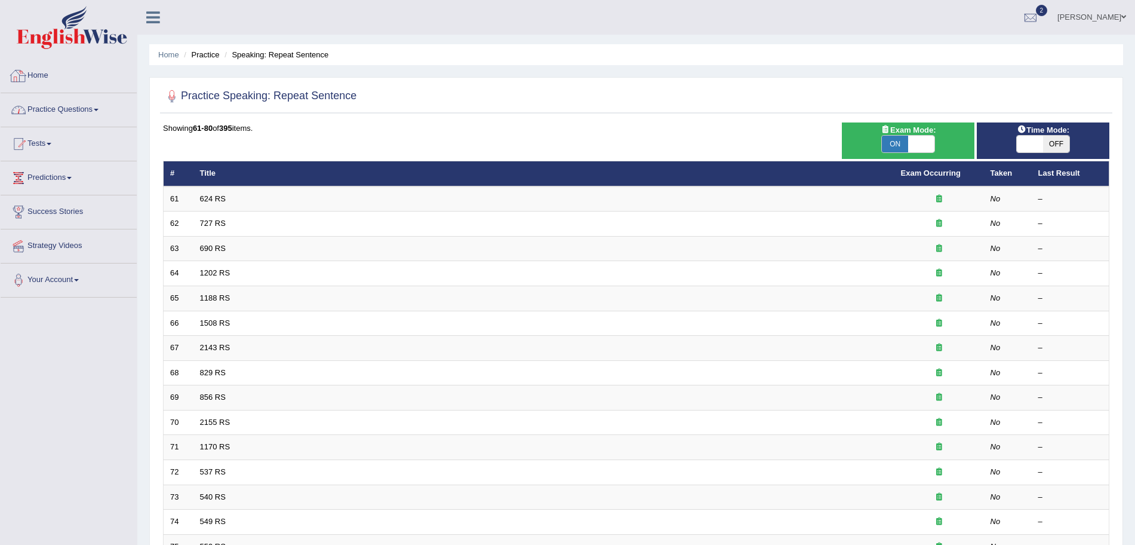
click at [79, 96] on link "Practice Questions" at bounding box center [69, 108] width 136 height 30
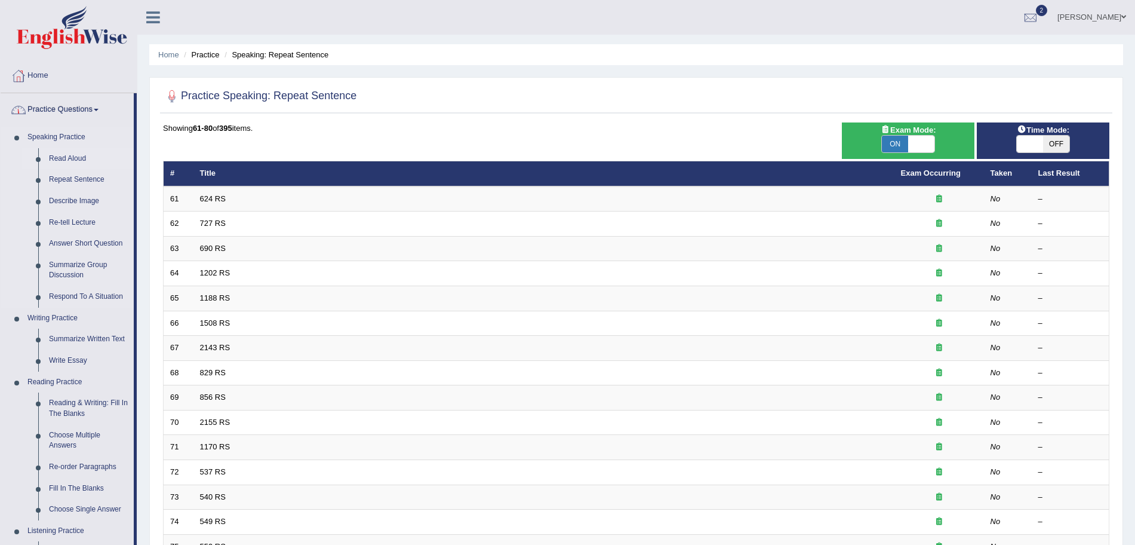
click at [73, 162] on link "Read Aloud" at bounding box center [89, 159] width 90 height 22
